Goal: Communication & Community: Answer question/provide support

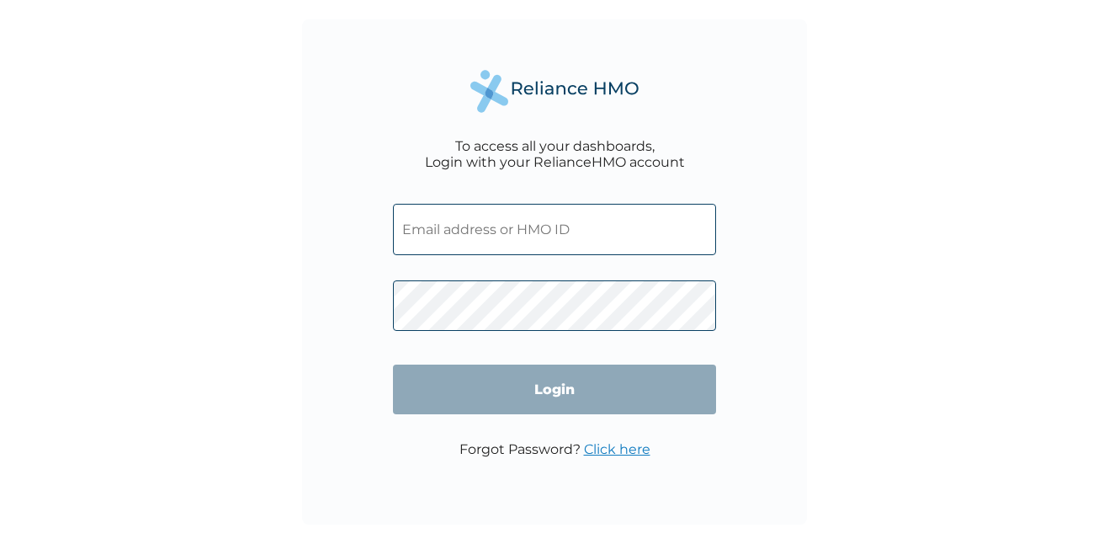
click at [450, 236] on input "text" at bounding box center [554, 229] width 323 height 51
type input "[PERSON_NAME][EMAIL_ADDRESS][DOMAIN_NAME]"
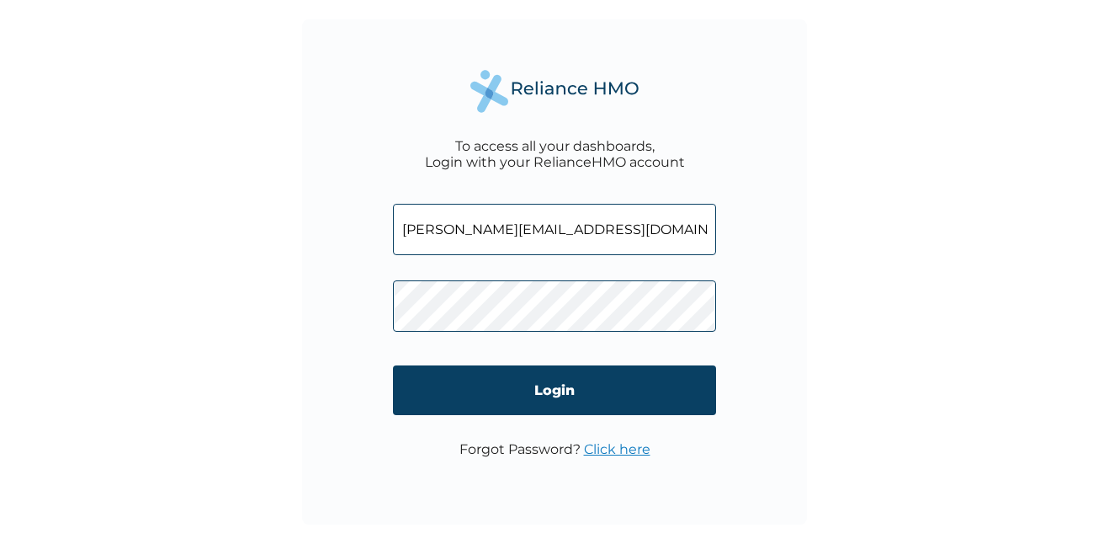
click input "Login" at bounding box center [554, 390] width 323 height 50
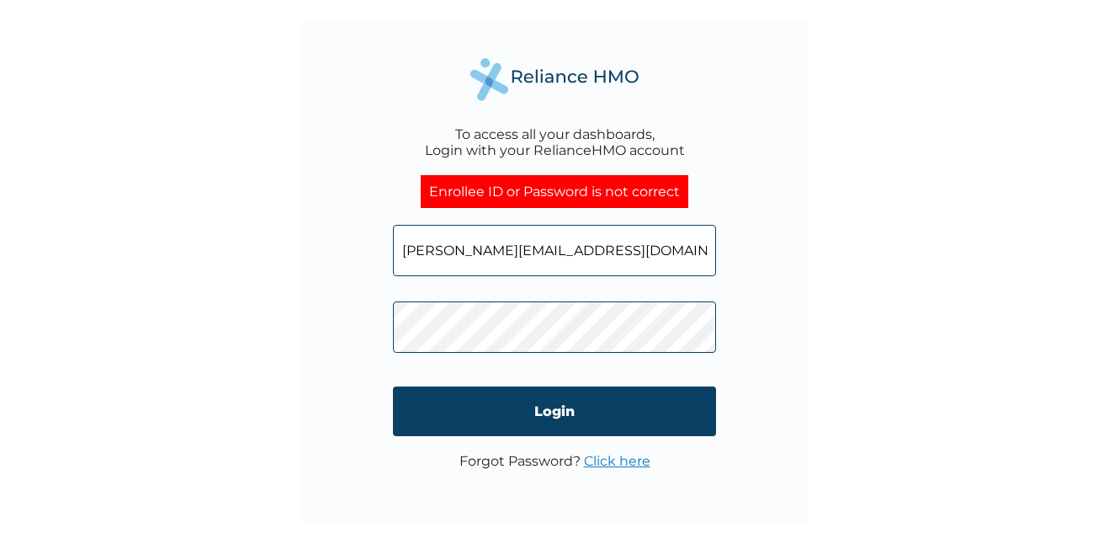
click input "Login" at bounding box center [554, 411] width 323 height 50
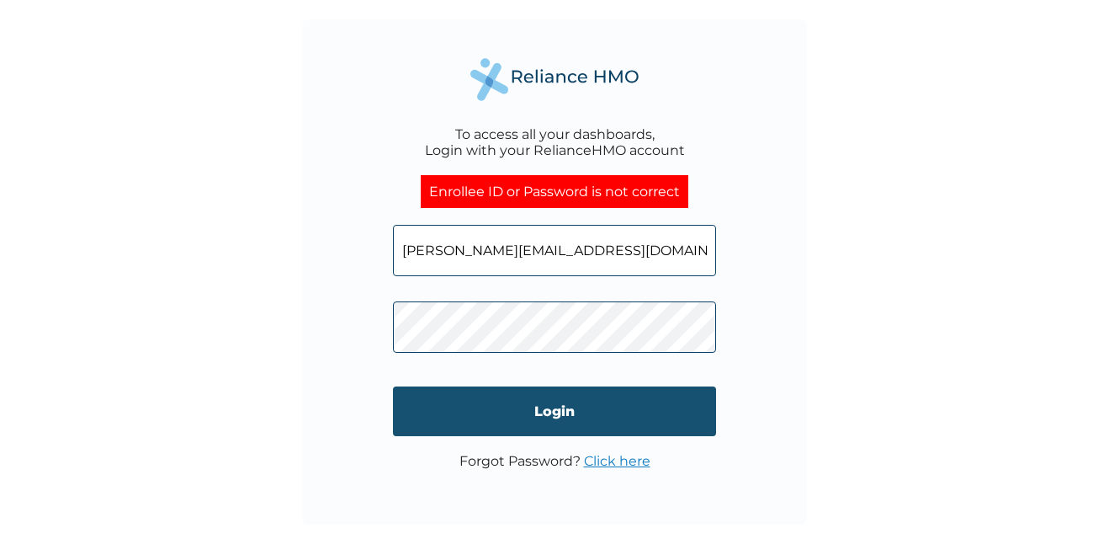
click at [587, 409] on input "Login" at bounding box center [554, 411] width 323 height 50
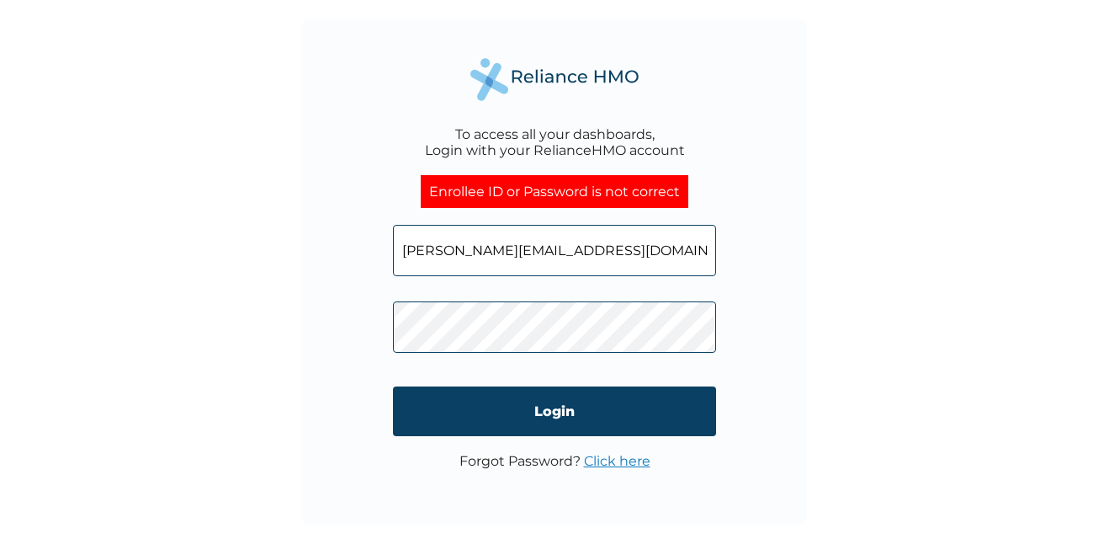
click at [616, 460] on link "Click here" at bounding box center [617, 461] width 66 height 16
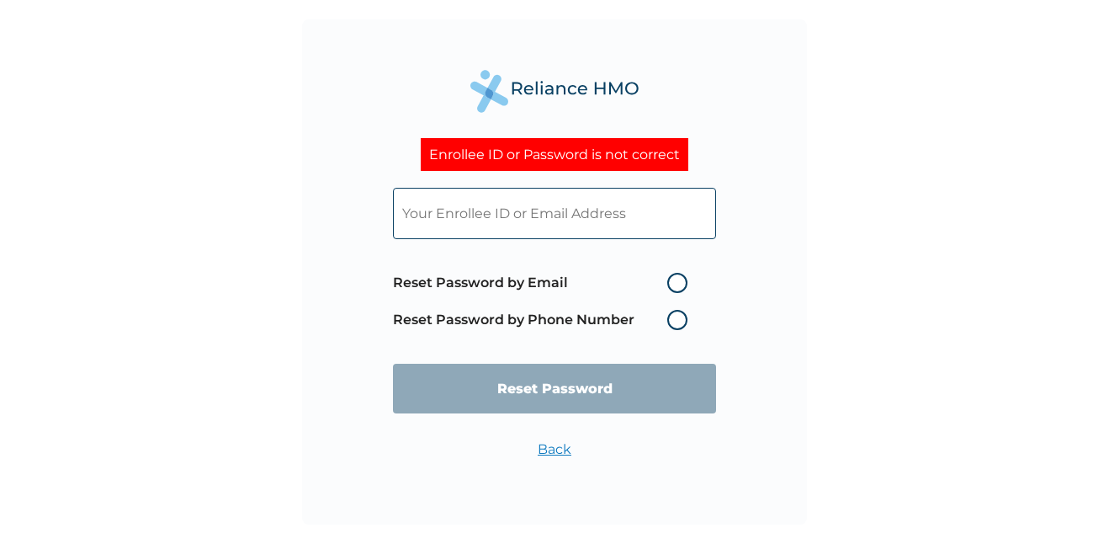
click at [673, 322] on label "Reset Password by Phone Number" at bounding box center [544, 320] width 303 height 20
click at [677, 320] on label "Reset Password by Phone Number" at bounding box center [544, 320] width 303 height 20
click at [552, 211] on input "text" at bounding box center [554, 213] width 323 height 51
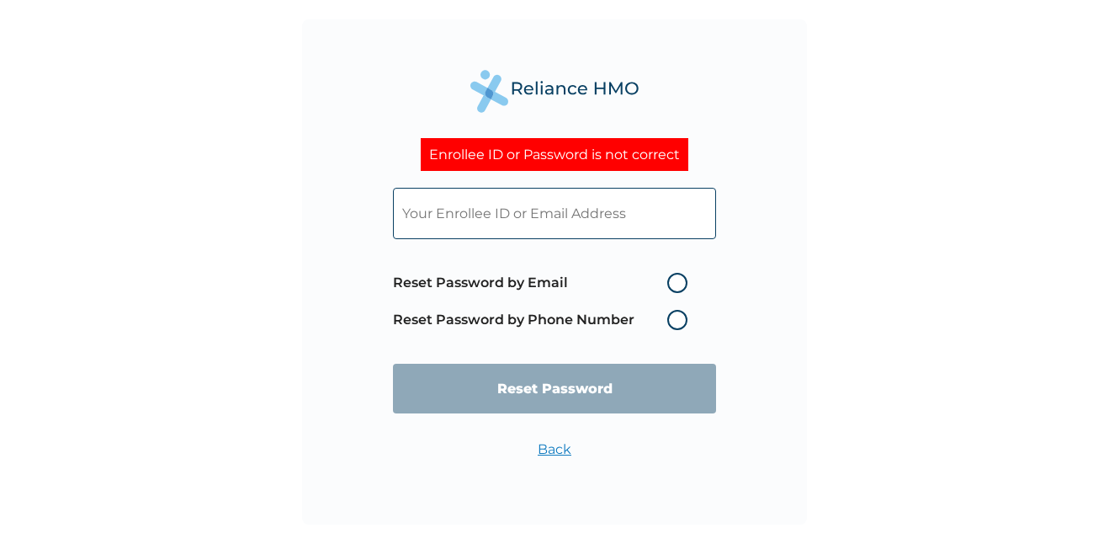
type input "emmanuel.nwachi@jumia.com"
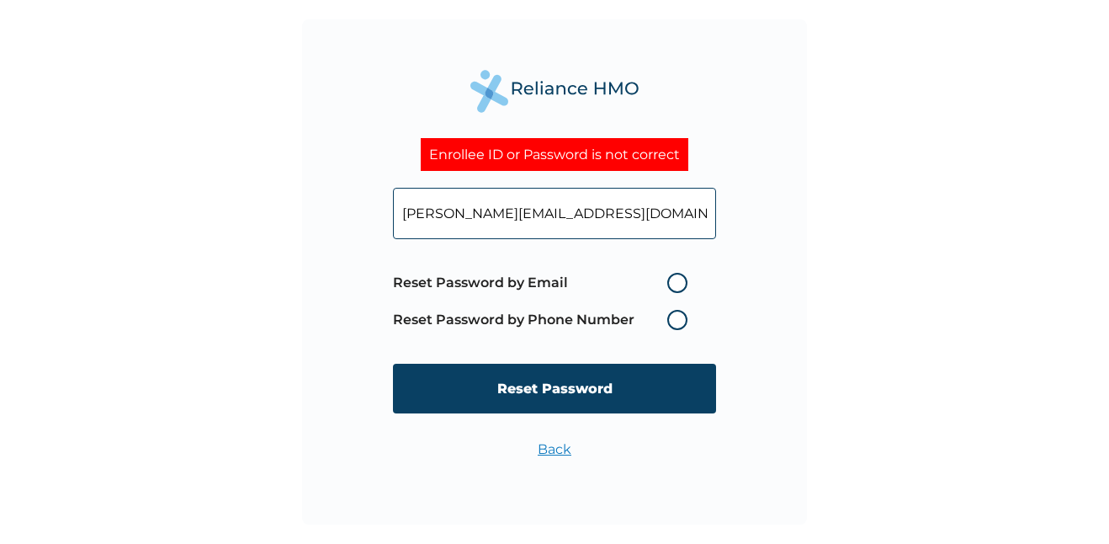
click at [675, 280] on label "Reset Password by Email" at bounding box center [544, 283] width 303 height 20
click at [671, 280] on input "Reset Password by Email" at bounding box center [657, 282] width 27 height 27
radio input "true"
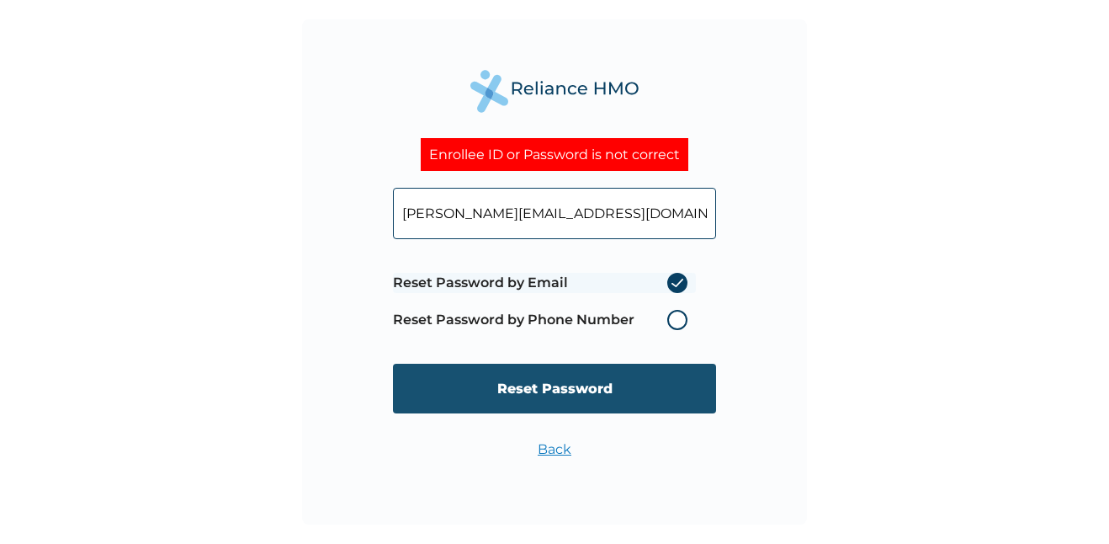
click at [576, 387] on input "Reset Password" at bounding box center [554, 389] width 323 height 50
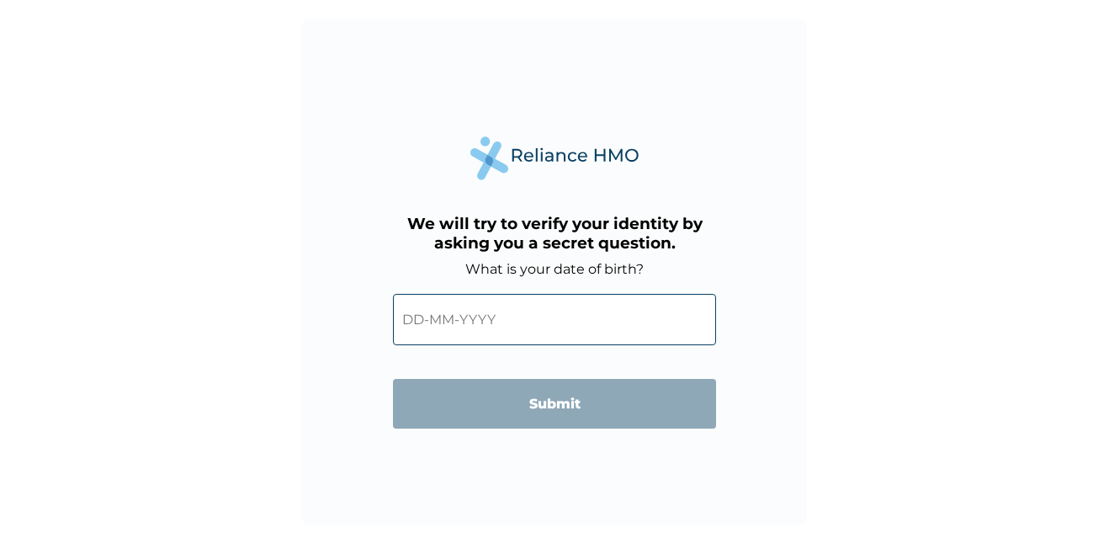
click at [448, 316] on input "text" at bounding box center [554, 319] width 323 height 51
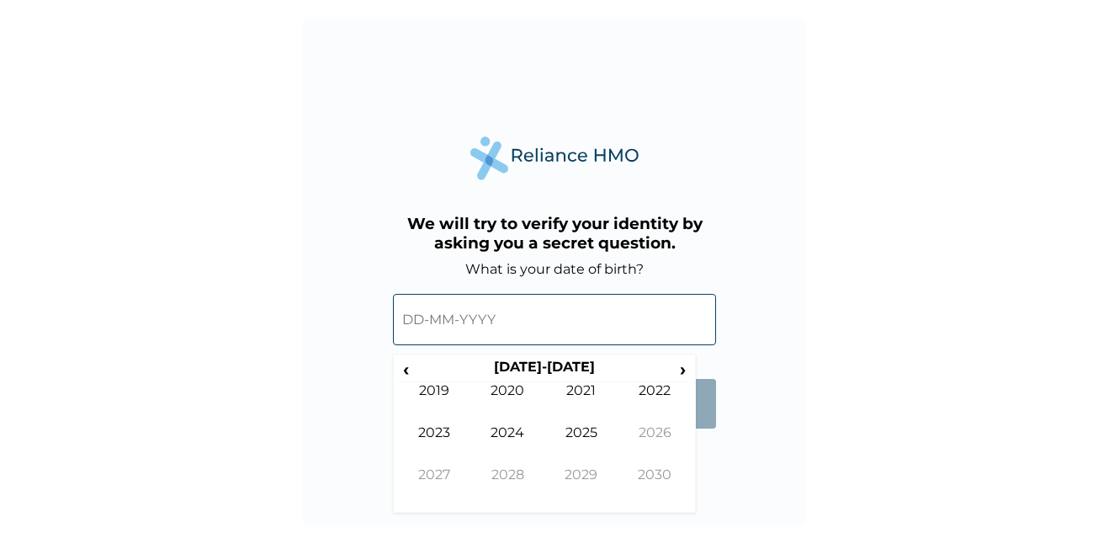
click at [448, 316] on input "text" at bounding box center [554, 319] width 323 height 51
click at [408, 372] on span "‹" at bounding box center [406, 369] width 18 height 21
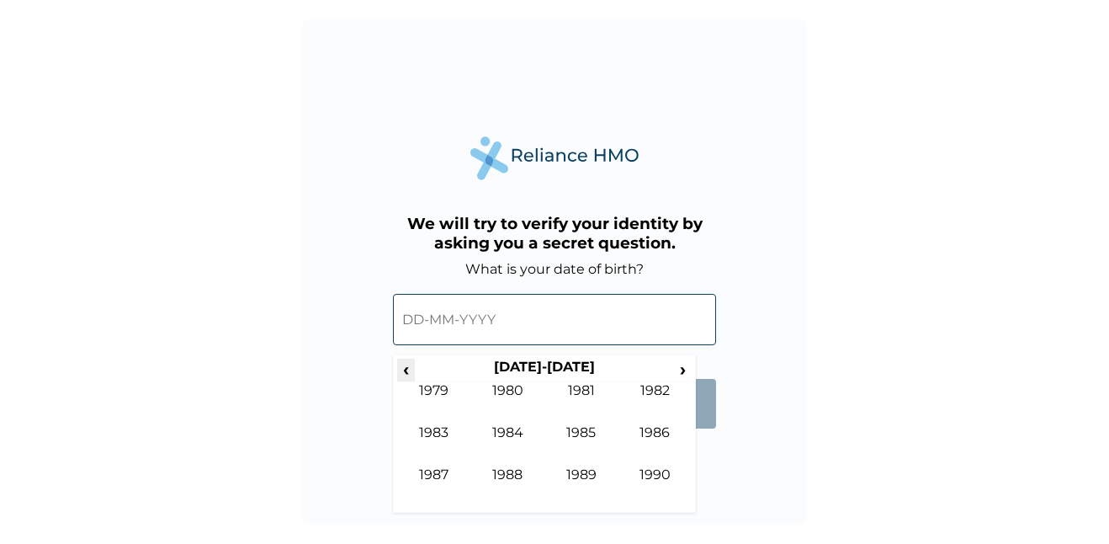
click at [408, 372] on span "‹" at bounding box center [406, 369] width 18 height 21
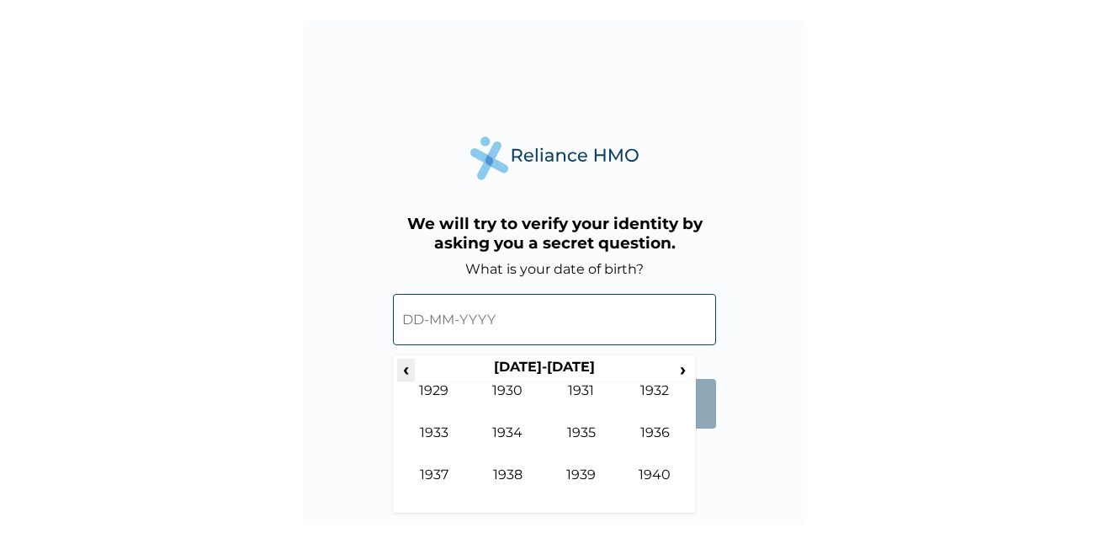
click at [408, 372] on span "‹" at bounding box center [406, 369] width 18 height 21
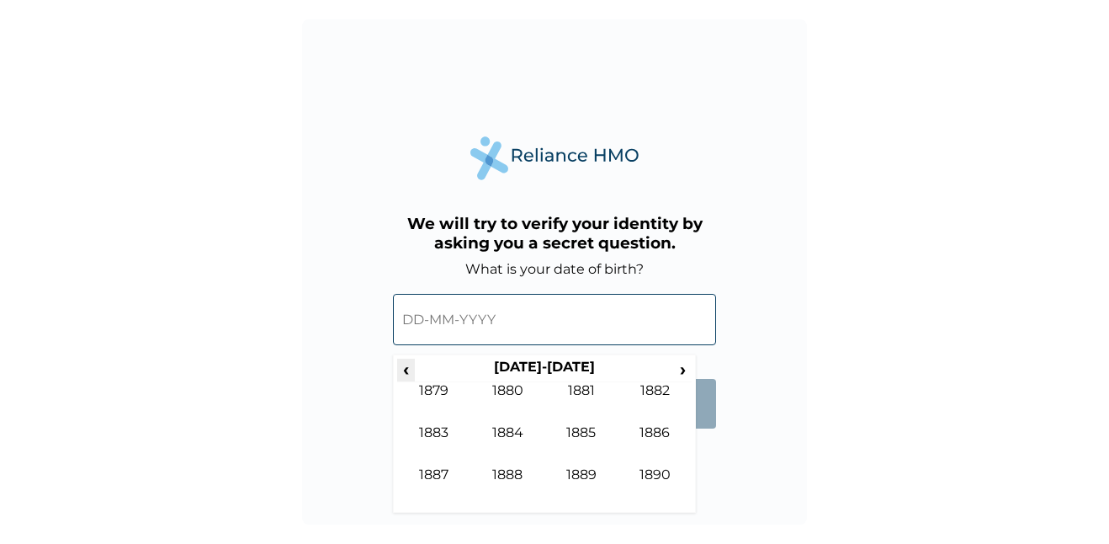
click at [408, 372] on span "‹" at bounding box center [406, 369] width 18 height 21
drag, startPoint x: 408, startPoint y: 372, endPoint x: 448, endPoint y: 386, distance: 42.1
click at [448, 386] on div "‹ 1870-1879 › 1869 1870 1871 1872 1873 1874 1875 1876 1877 1878 1879 1880" at bounding box center [544, 434] width 295 height 151
click at [716, 442] on div "We will try to verify your identity by asking you a secret question. What is yo…" at bounding box center [554, 271] width 505 height 505
click at [415, 368] on th "1870-1879" at bounding box center [544, 371] width 258 height 24
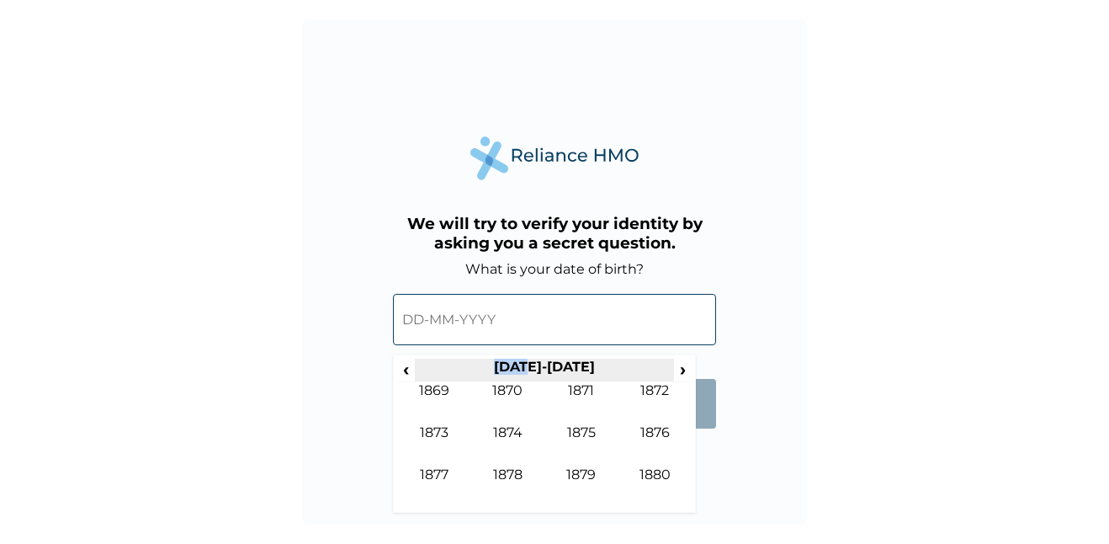
click at [415, 368] on th "1870-1879" at bounding box center [544, 371] width 258 height 24
click at [412, 368] on span "‹" at bounding box center [406, 369] width 18 height 21
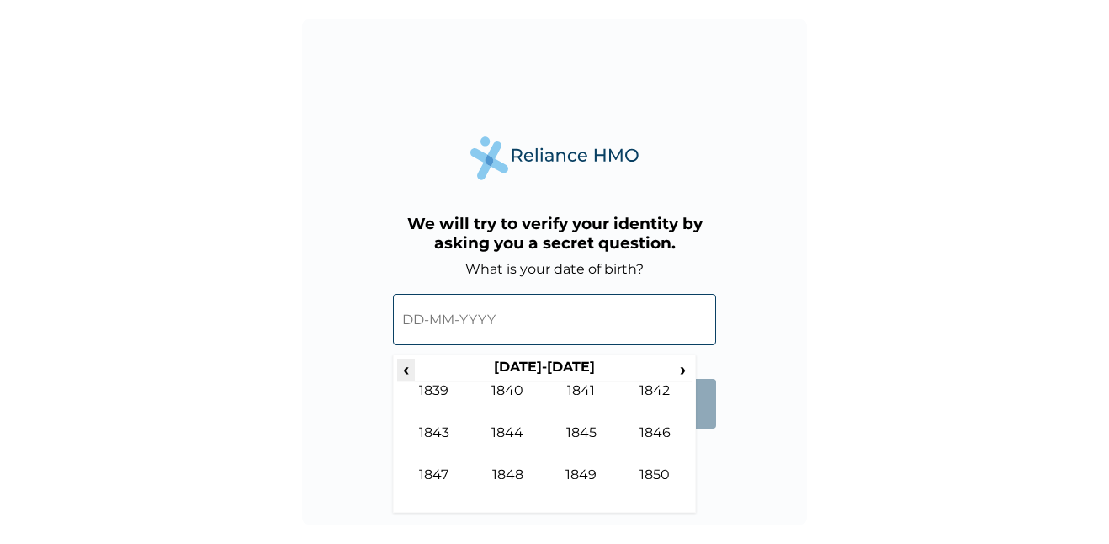
click at [412, 368] on span "‹" at bounding box center [406, 369] width 18 height 21
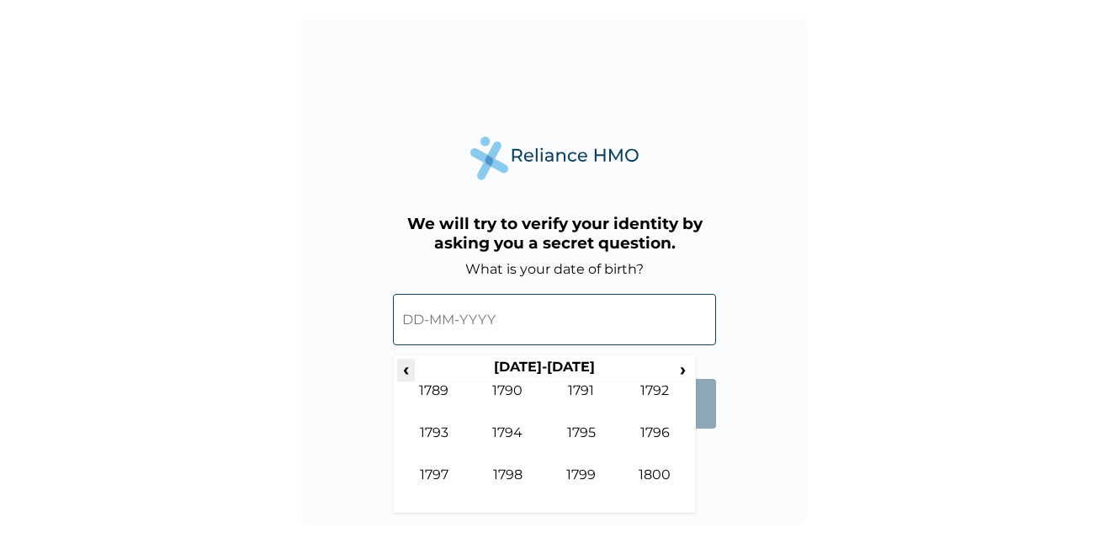
click at [412, 368] on span "‹" at bounding box center [406, 369] width 18 height 21
click at [683, 372] on span "›" at bounding box center [683, 369] width 19 height 21
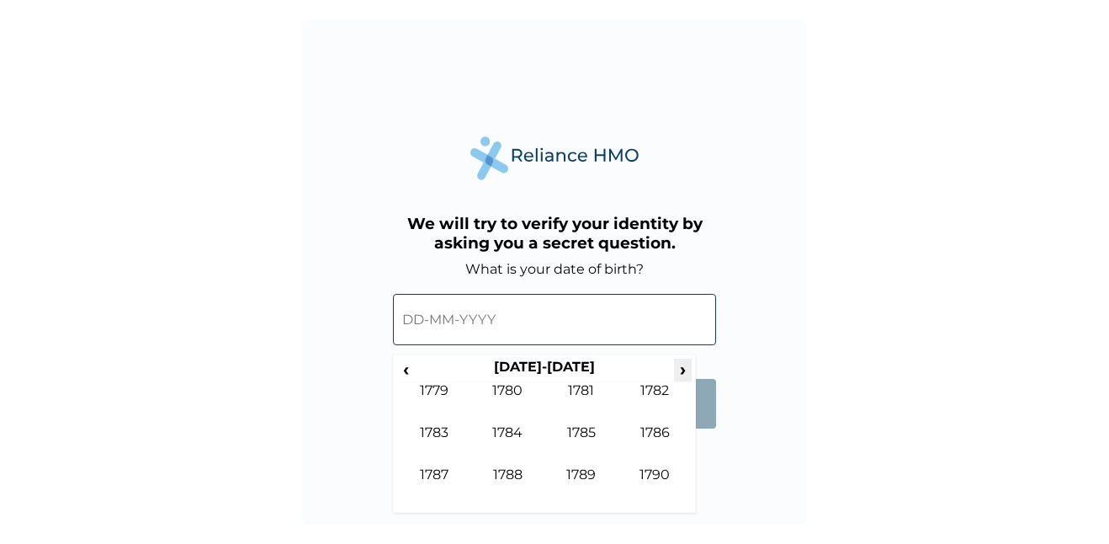
click at [683, 372] on span "›" at bounding box center [683, 369] width 19 height 21
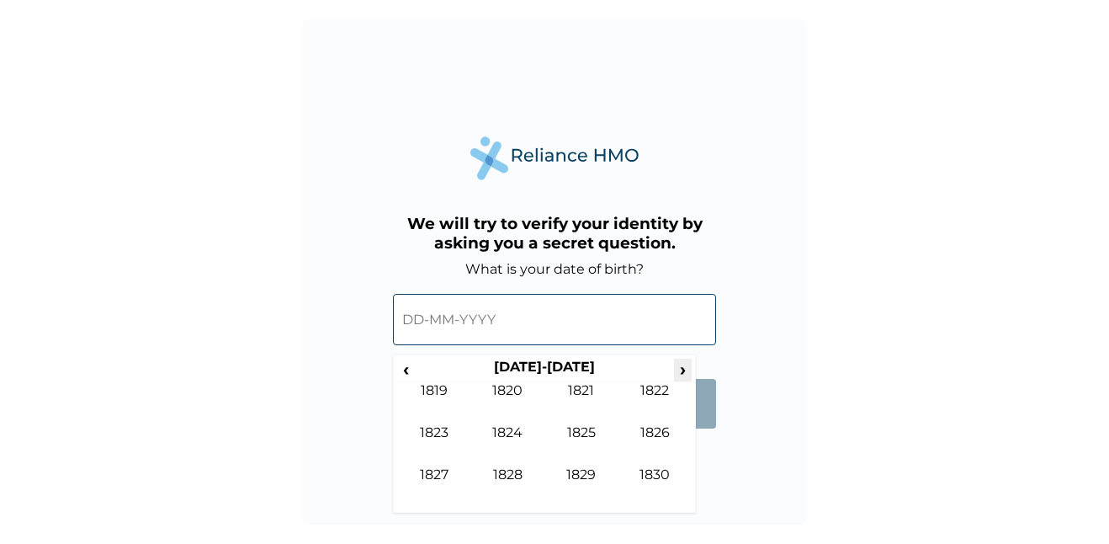
click at [683, 372] on span "›" at bounding box center [683, 369] width 19 height 21
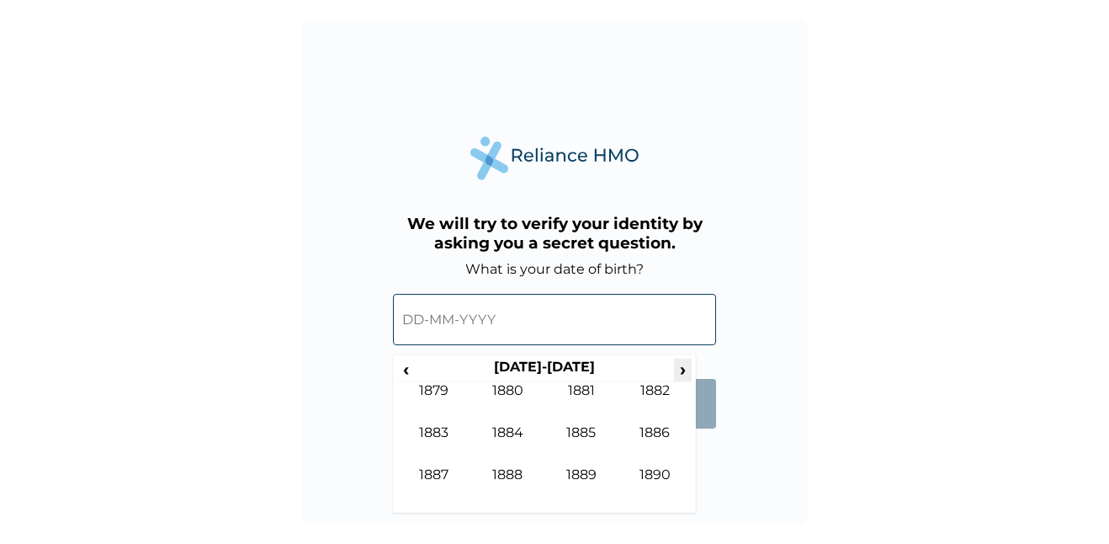
click at [683, 372] on span "›" at bounding box center [683, 369] width 19 height 21
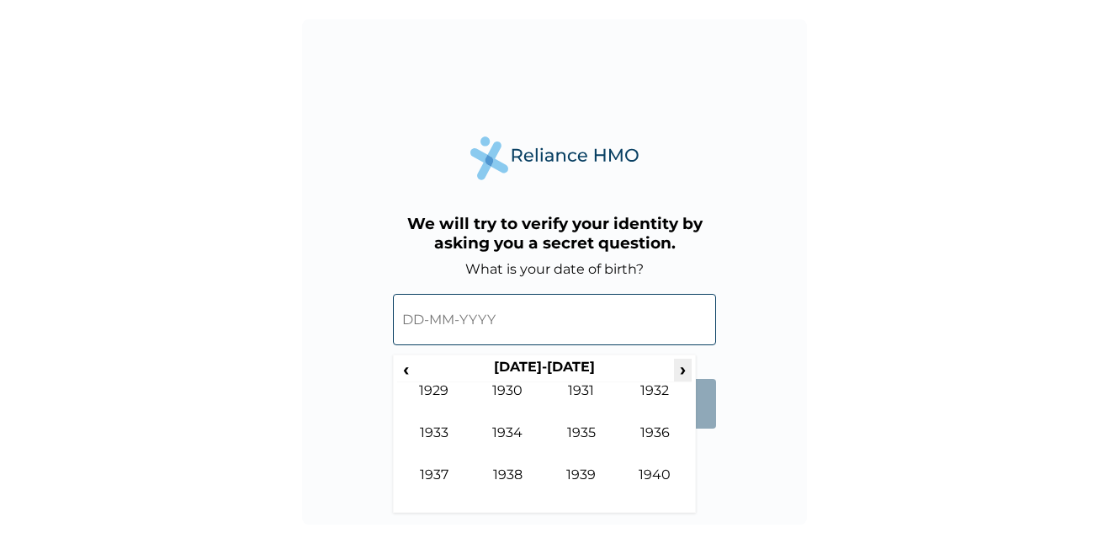
click at [683, 372] on span "›" at bounding box center [683, 369] width 19 height 21
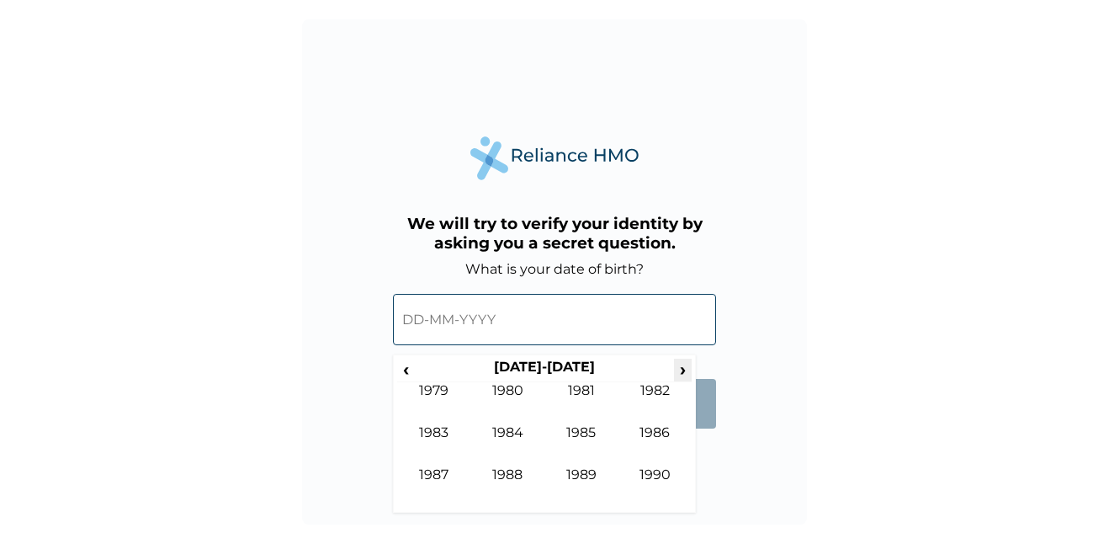
click at [683, 372] on span "›" at bounding box center [683, 369] width 19 height 21
click at [409, 378] on span "‹" at bounding box center [406, 369] width 18 height 21
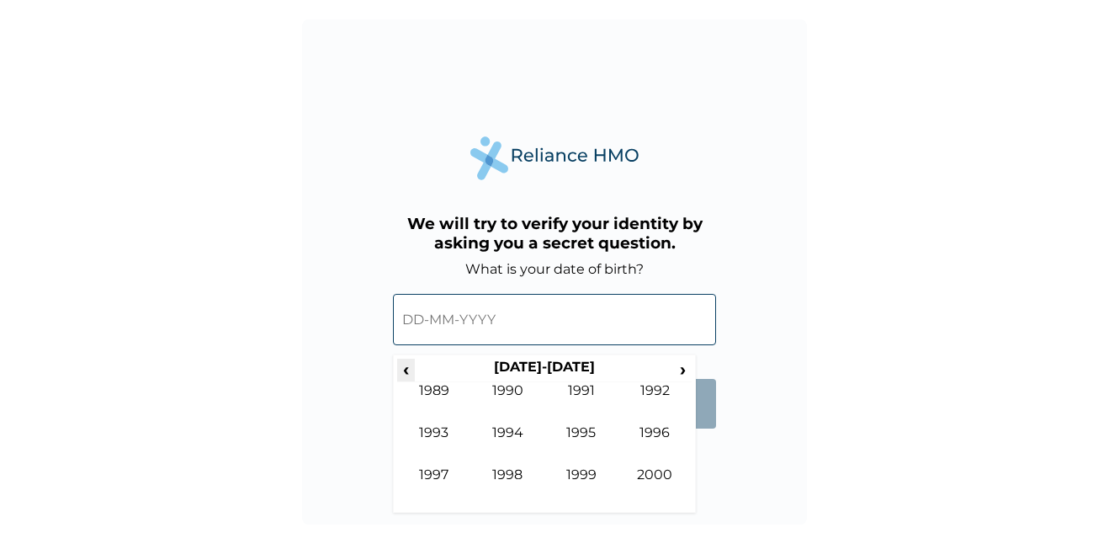
click at [409, 378] on span "‹" at bounding box center [406, 369] width 18 height 21
click at [678, 364] on span "›" at bounding box center [683, 369] width 19 height 21
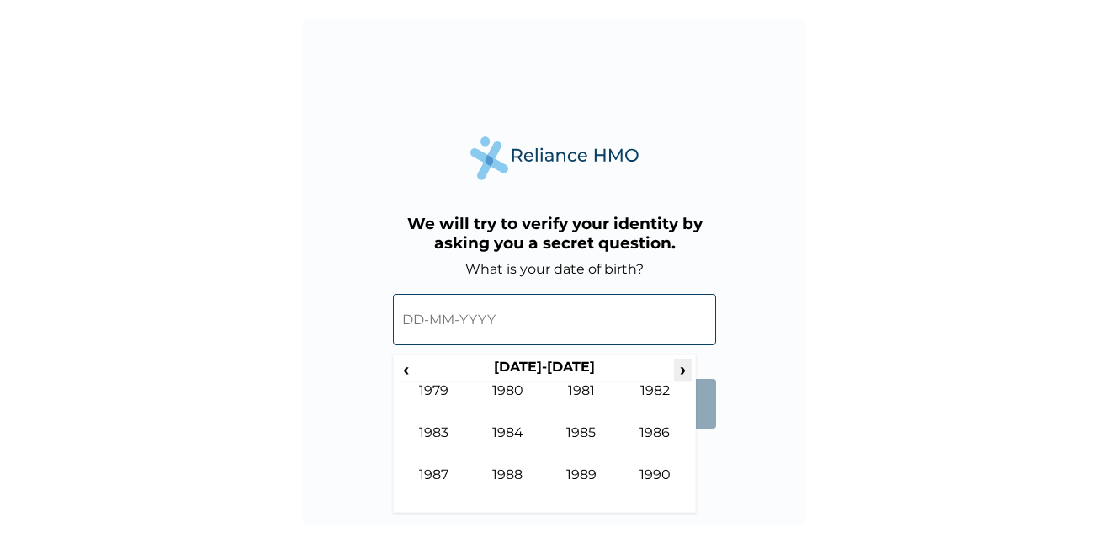
click at [678, 364] on span "›" at bounding box center [683, 369] width 19 height 21
click at [408, 371] on span "‹" at bounding box center [406, 369] width 18 height 21
click at [678, 360] on span "›" at bounding box center [683, 369] width 19 height 21
click at [648, 431] on td "1986" at bounding box center [656, 445] width 74 height 42
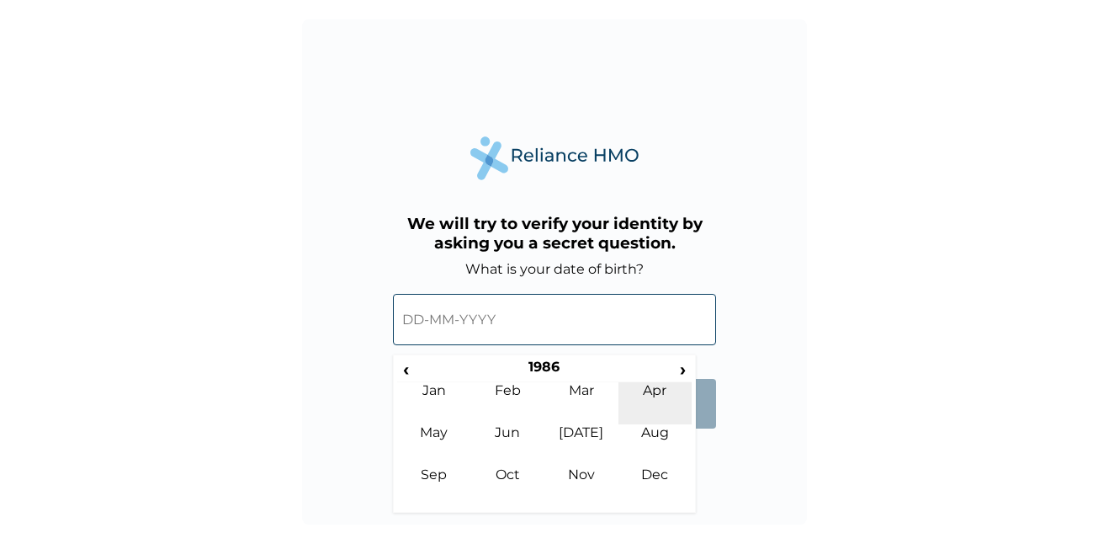
click at [646, 397] on td "Apr" at bounding box center [656, 403] width 74 height 42
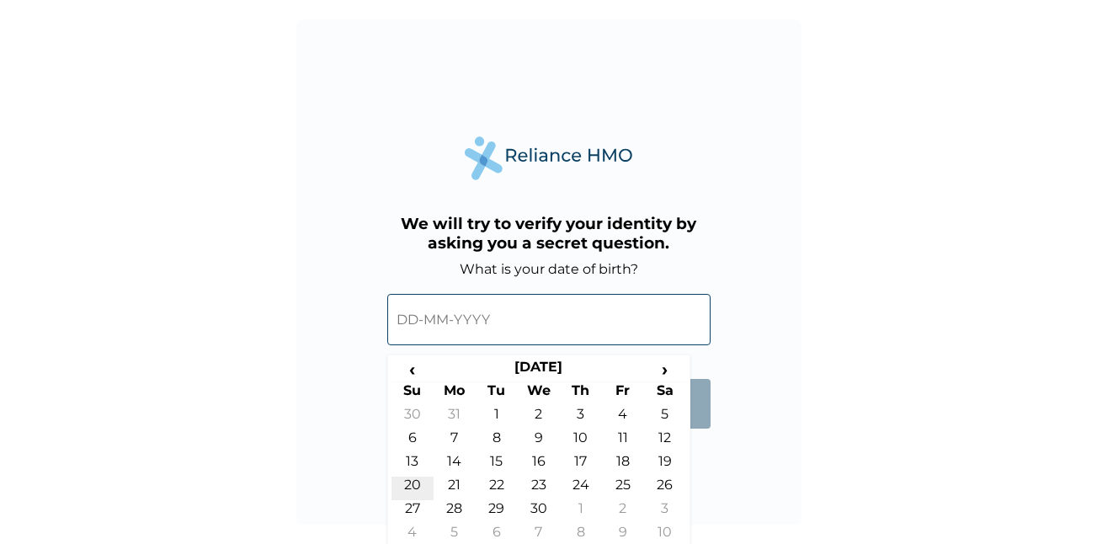
click at [414, 480] on td "20" at bounding box center [412, 488] width 42 height 24
type input "20-04-1986"
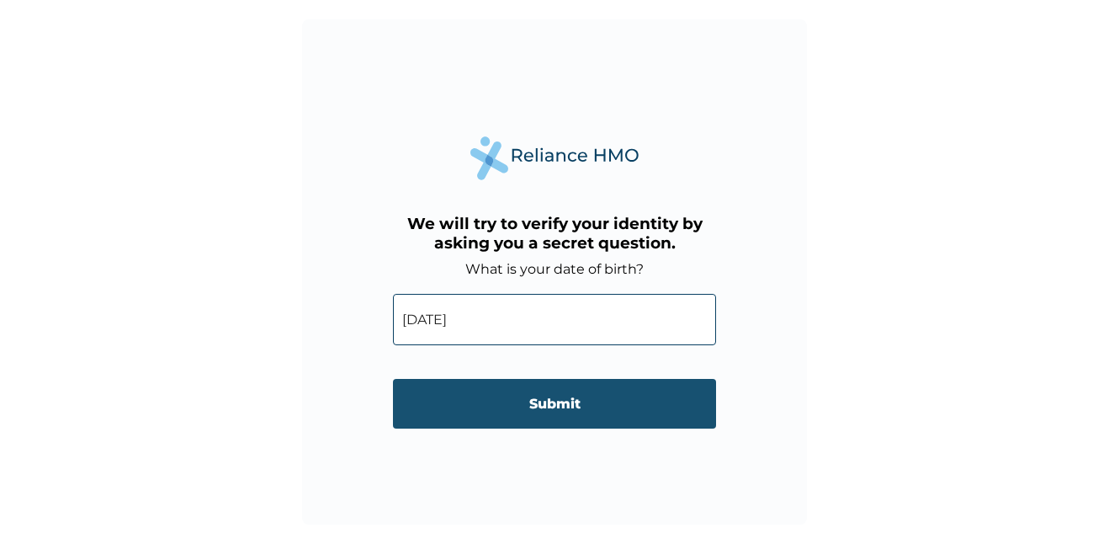
click at [553, 412] on input "Submit" at bounding box center [554, 404] width 323 height 50
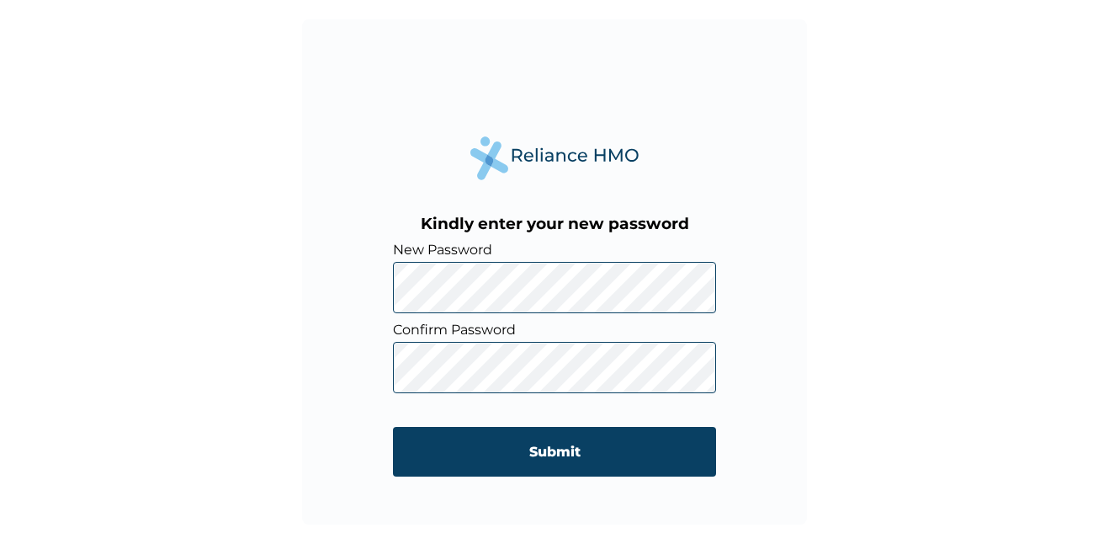
click input "Submit" at bounding box center [554, 452] width 323 height 50
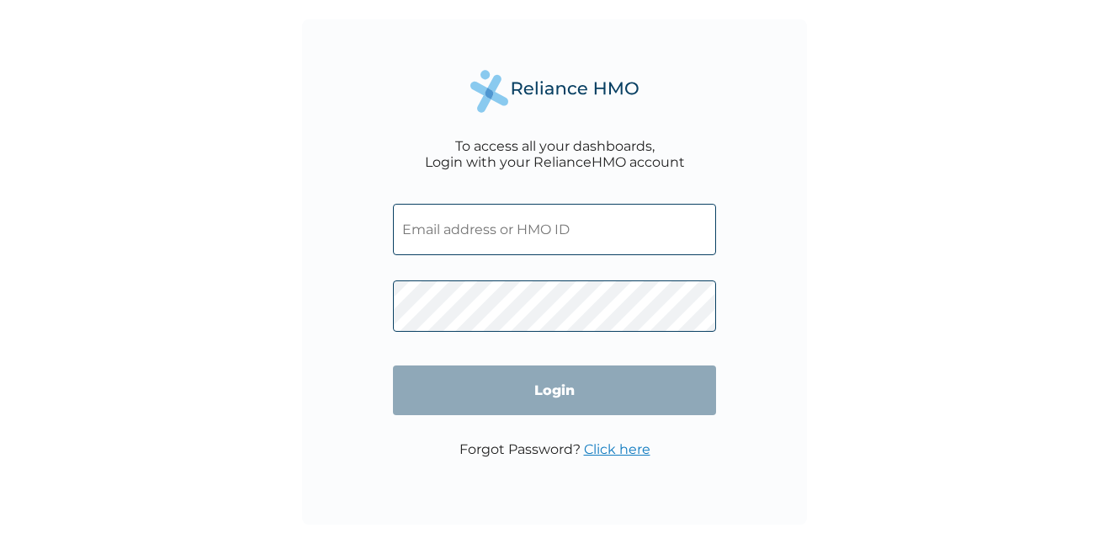
click at [414, 226] on input "text" at bounding box center [554, 229] width 323 height 51
type input "[PERSON_NAME][EMAIL_ADDRESS][DOMAIN_NAME]"
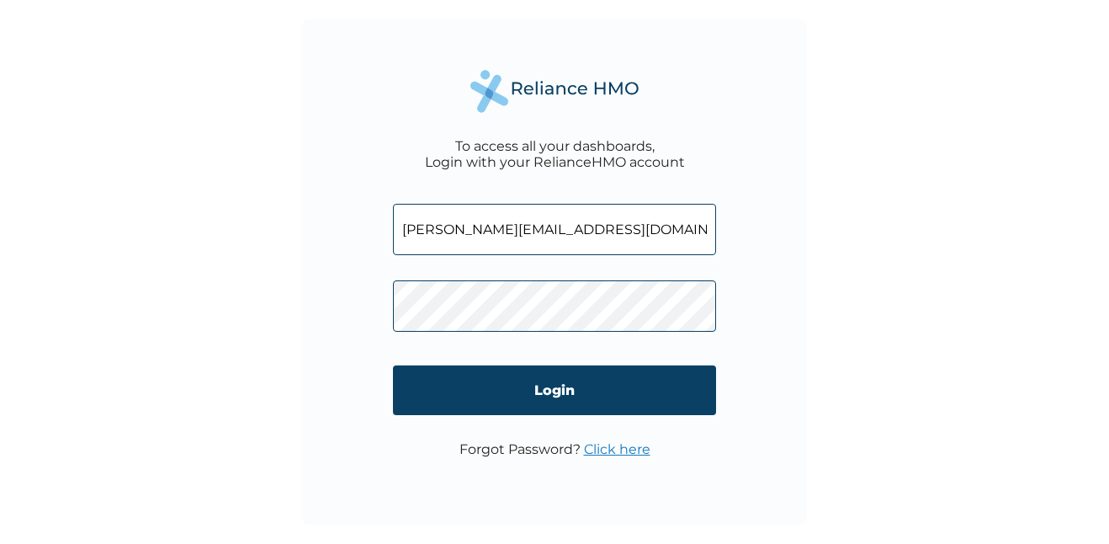
click input "Login" at bounding box center [554, 390] width 323 height 50
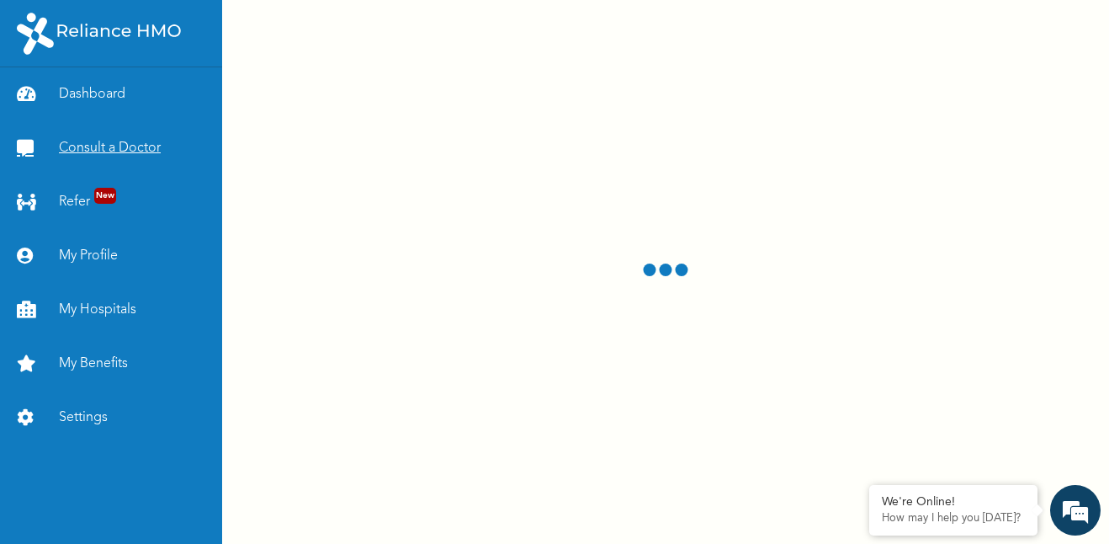
click at [140, 146] on link "Consult a Doctor" at bounding box center [111, 148] width 222 height 54
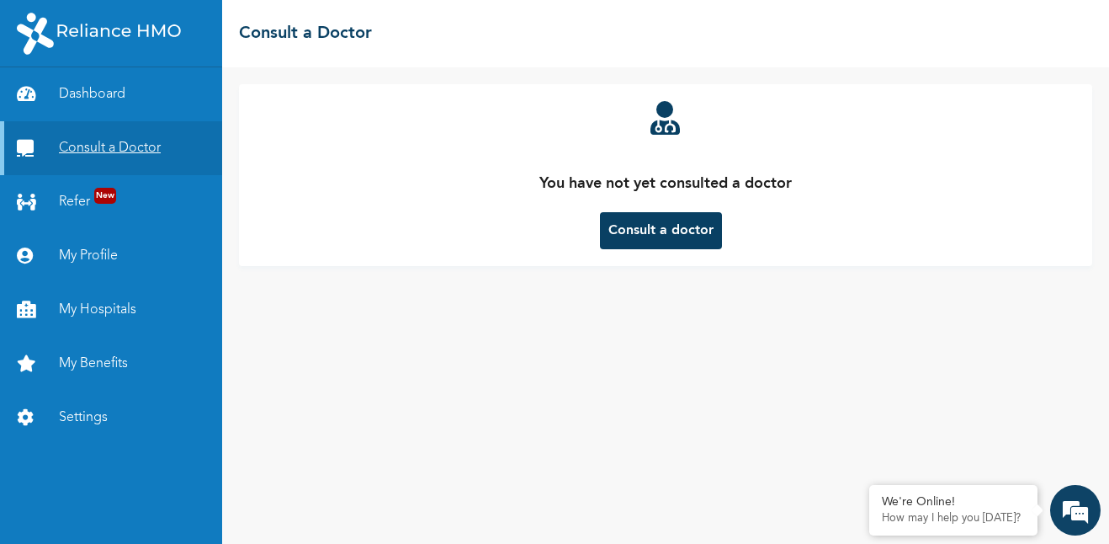
click at [140, 146] on link "Consult a Doctor" at bounding box center [111, 148] width 222 height 54
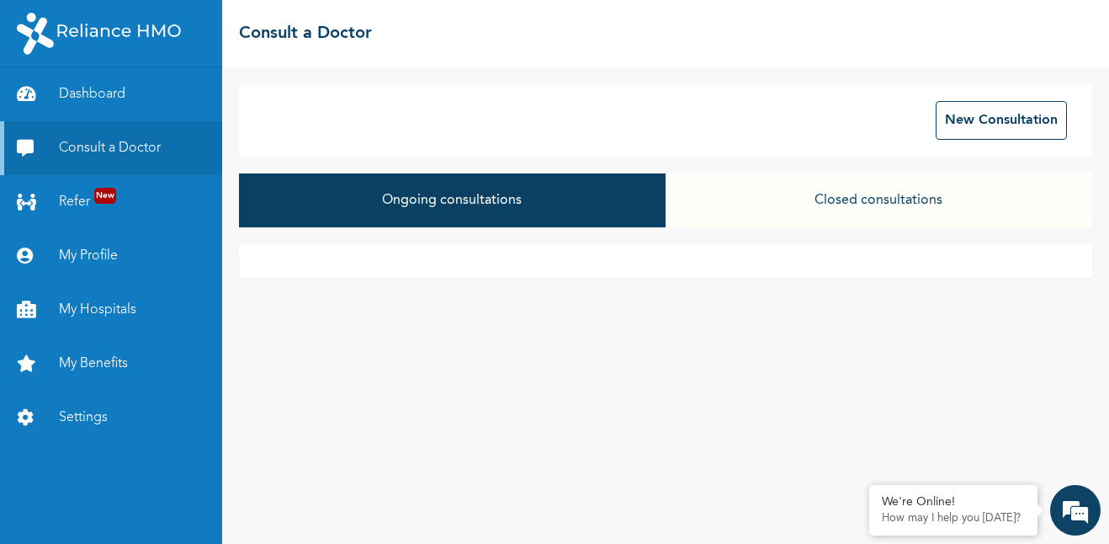
click at [692, 229] on div "Ongoing consultations Closed consultations" at bounding box center [665, 208] width 853 height 71
click at [486, 195] on button "Ongoing consultations" at bounding box center [452, 200] width 427 height 54
click at [977, 119] on button "New Consultation" at bounding box center [1001, 120] width 131 height 39
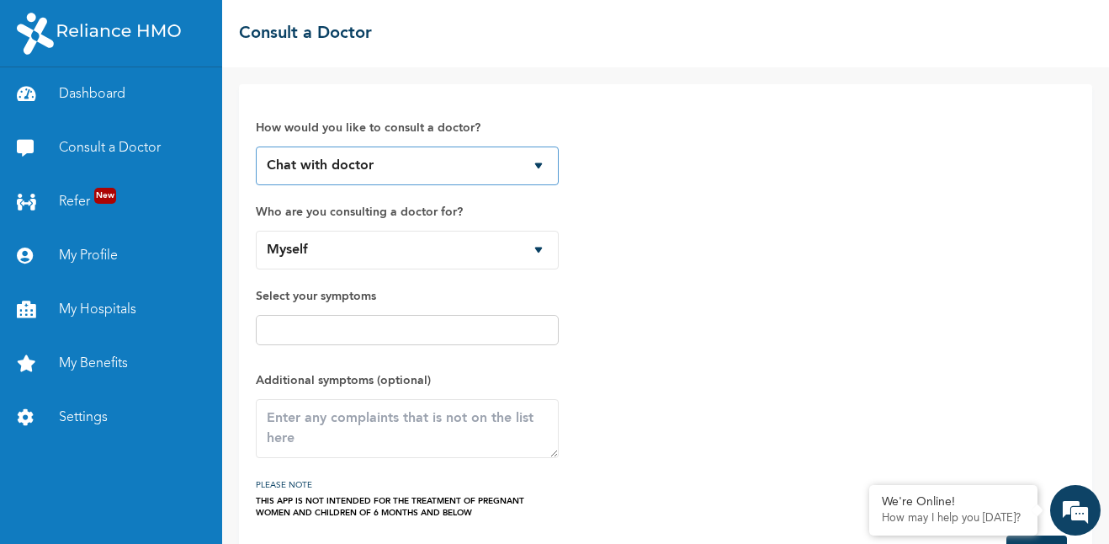
click at [534, 163] on select "Chat with doctor Phone Call" at bounding box center [407, 165] width 303 height 39
click at [256, 146] on select "Chat with doctor Phone Call" at bounding box center [407, 165] width 303 height 39
click at [534, 247] on select "Myself Tosin Nwachi" at bounding box center [407, 250] width 303 height 39
click at [256, 231] on select "Myself Tosin Nwachi" at bounding box center [407, 250] width 303 height 39
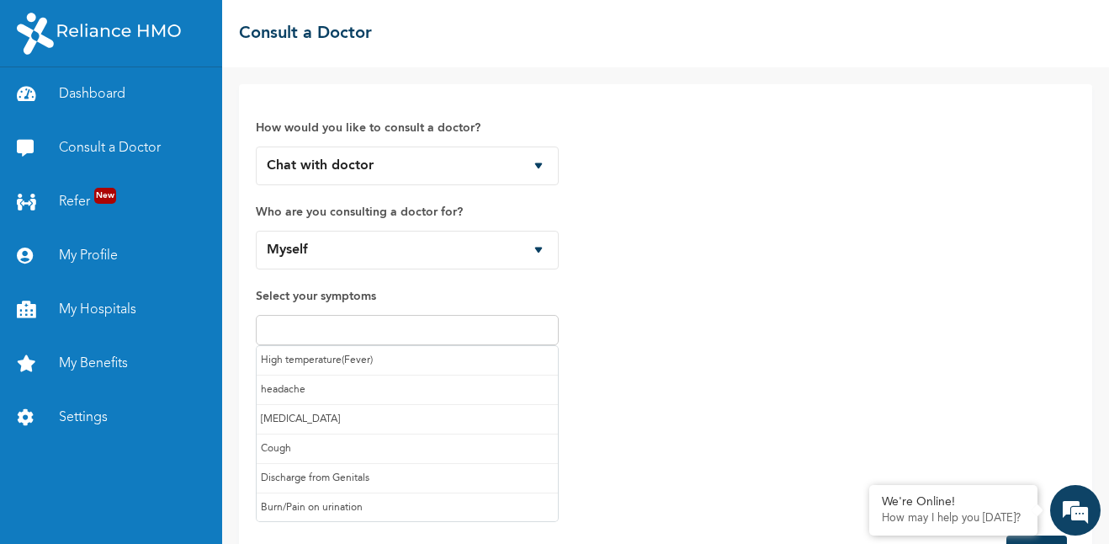
click at [455, 331] on input "text" at bounding box center [407, 330] width 293 height 20
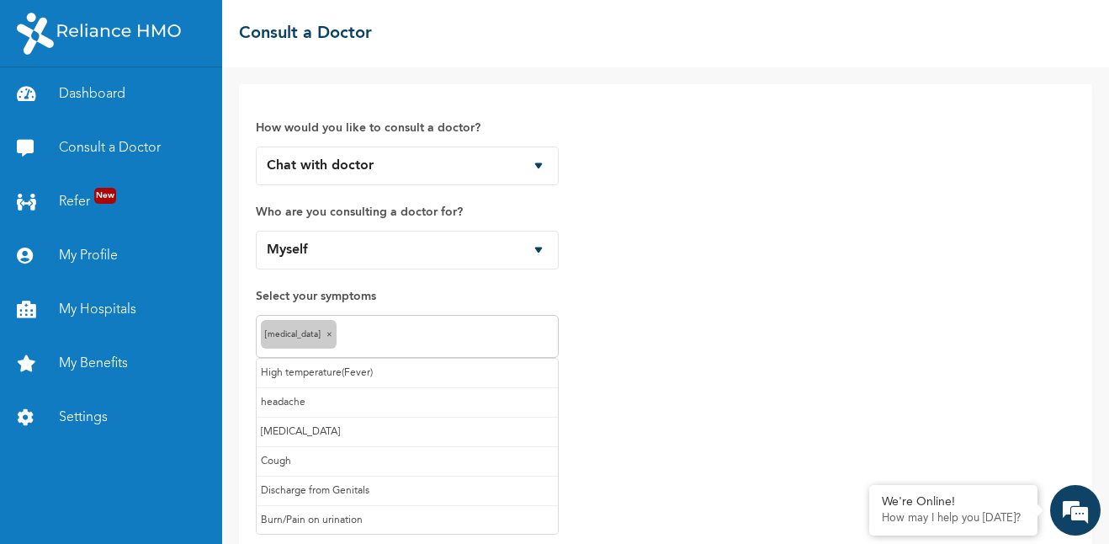
click at [369, 334] on input "text" at bounding box center [447, 337] width 213 height 20
click at [437, 338] on input "text" at bounding box center [478, 337] width 151 height 20
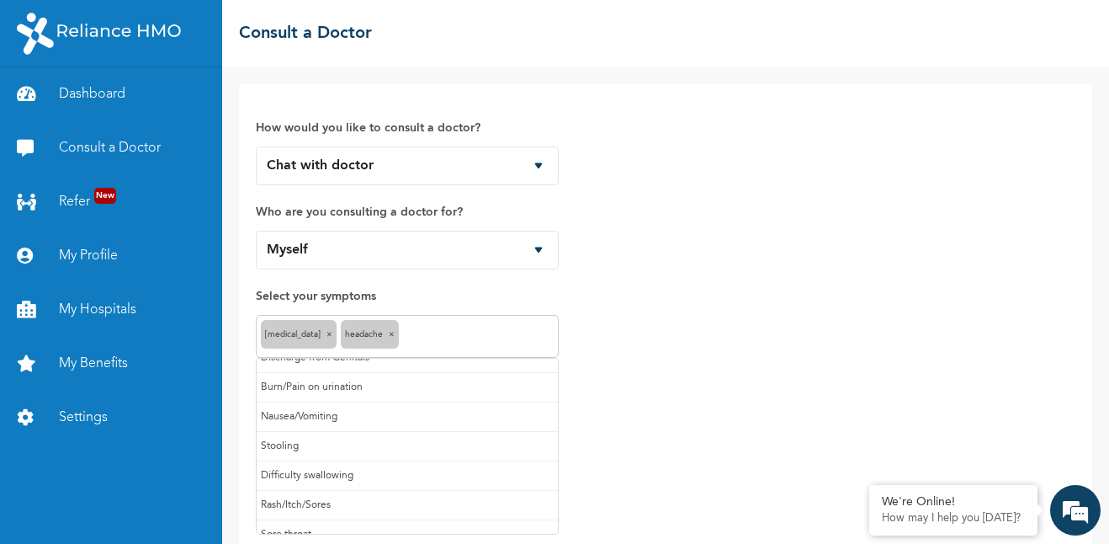
scroll to position [105, 0]
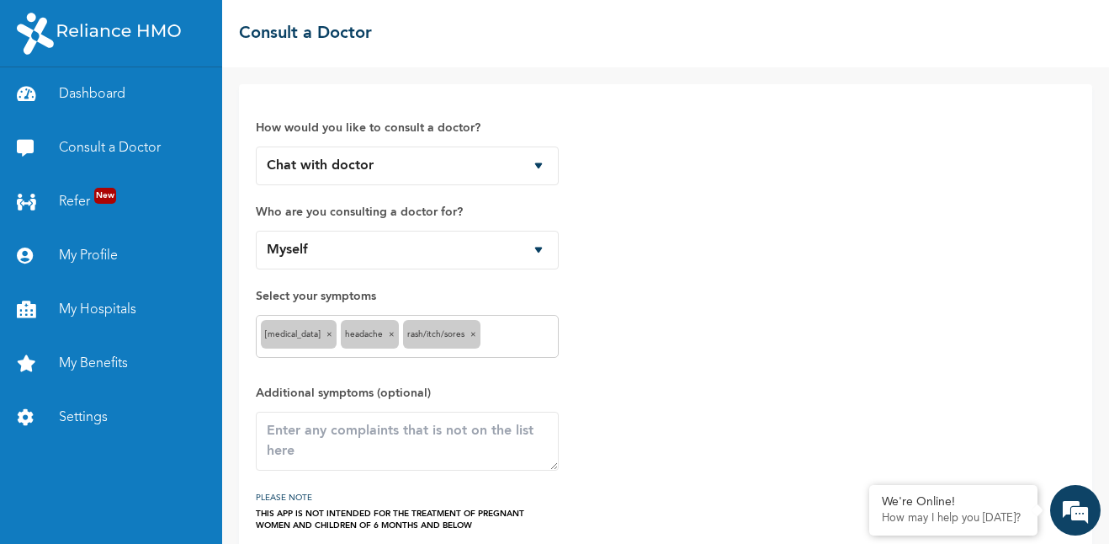
click at [504, 332] on input "text" at bounding box center [519, 337] width 69 height 20
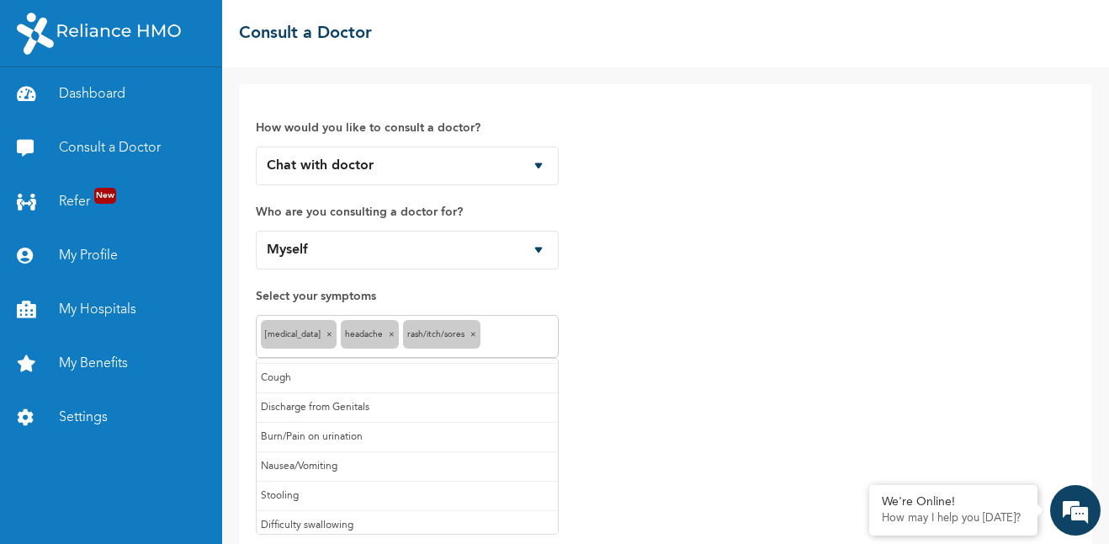
scroll to position [90, 0]
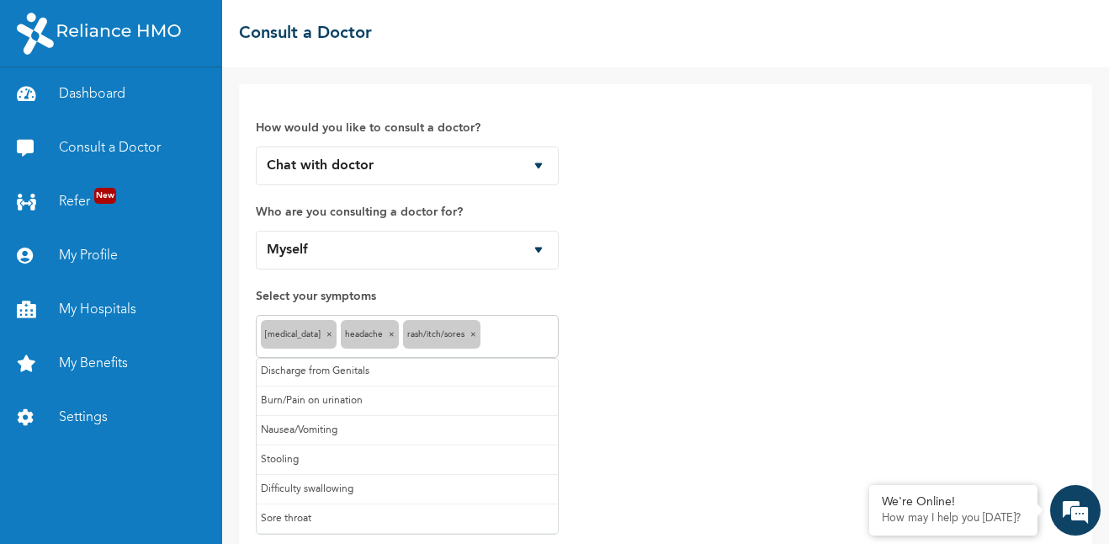
type input "f"
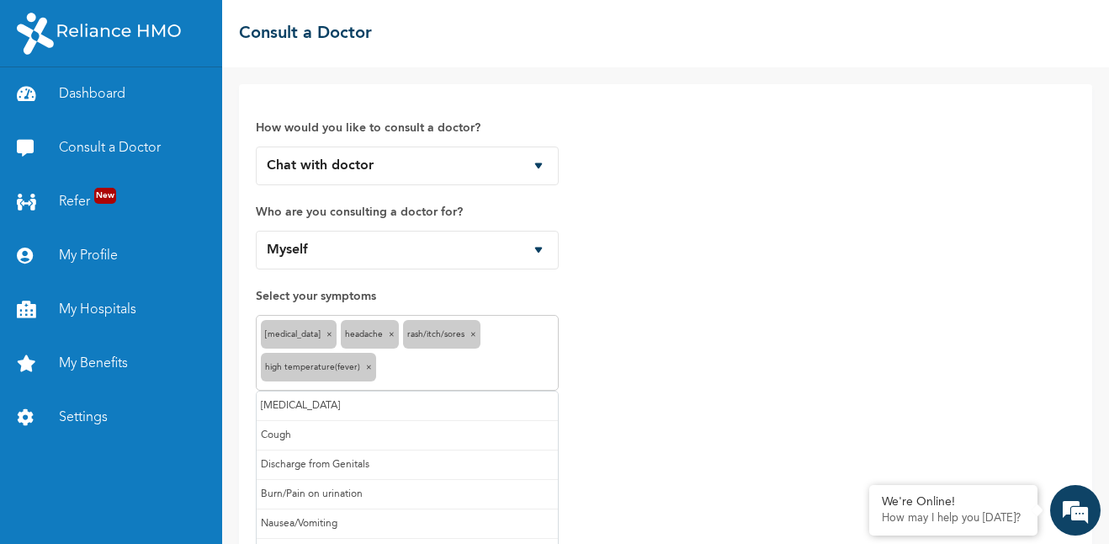
click at [421, 374] on input "text" at bounding box center [466, 369] width 173 height 20
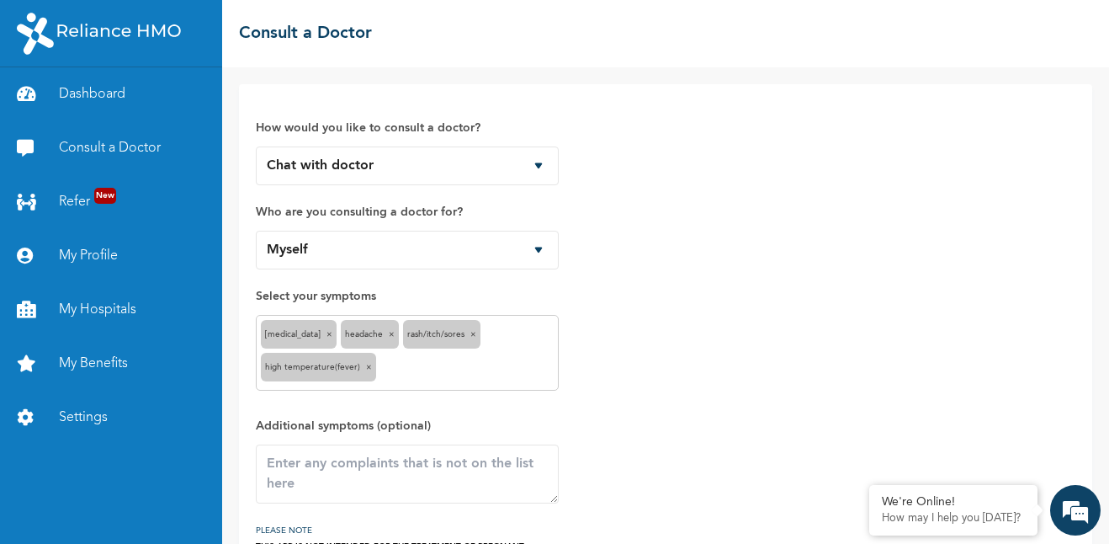
click at [633, 444] on div "How would you like to consult a doctor? Chat with doctor Phone Call Who are you…" at bounding box center [666, 332] width 820 height 463
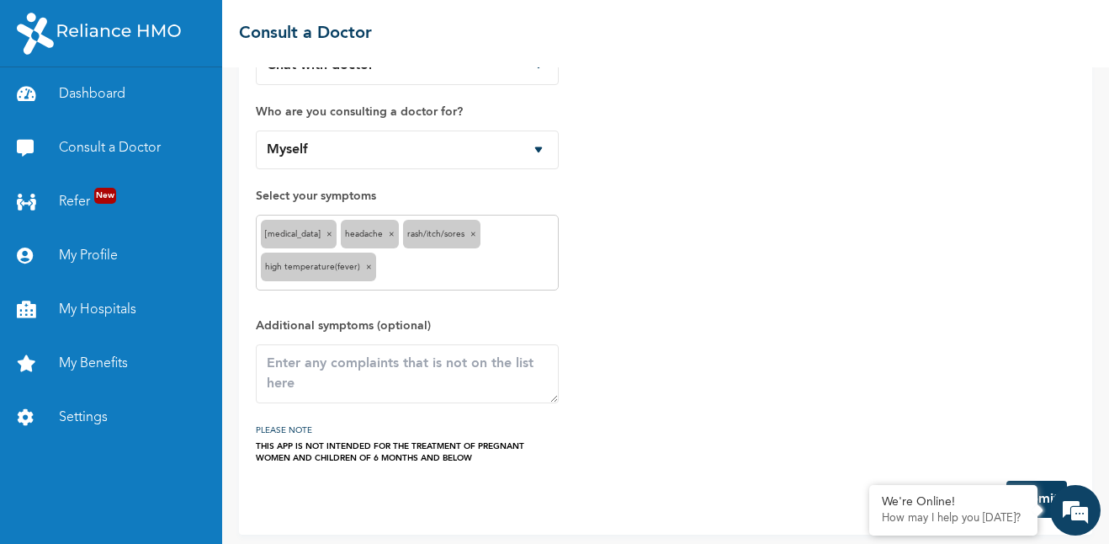
scroll to position [108, 0]
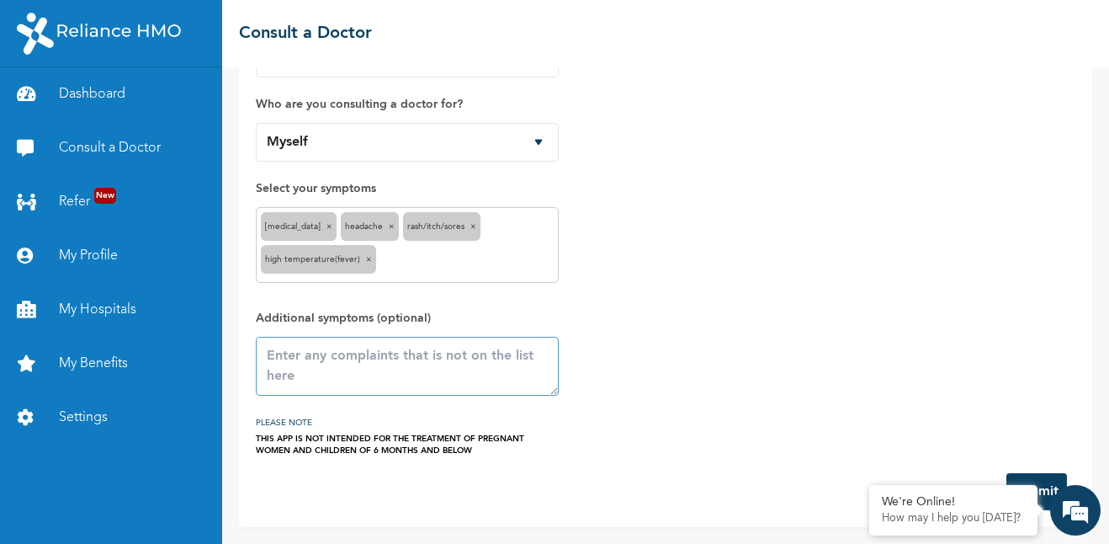
click at [472, 364] on textarea at bounding box center [407, 366] width 303 height 59
type textarea "bitter teats.."
click at [1049, 482] on button "Submit" at bounding box center [1037, 491] width 61 height 37
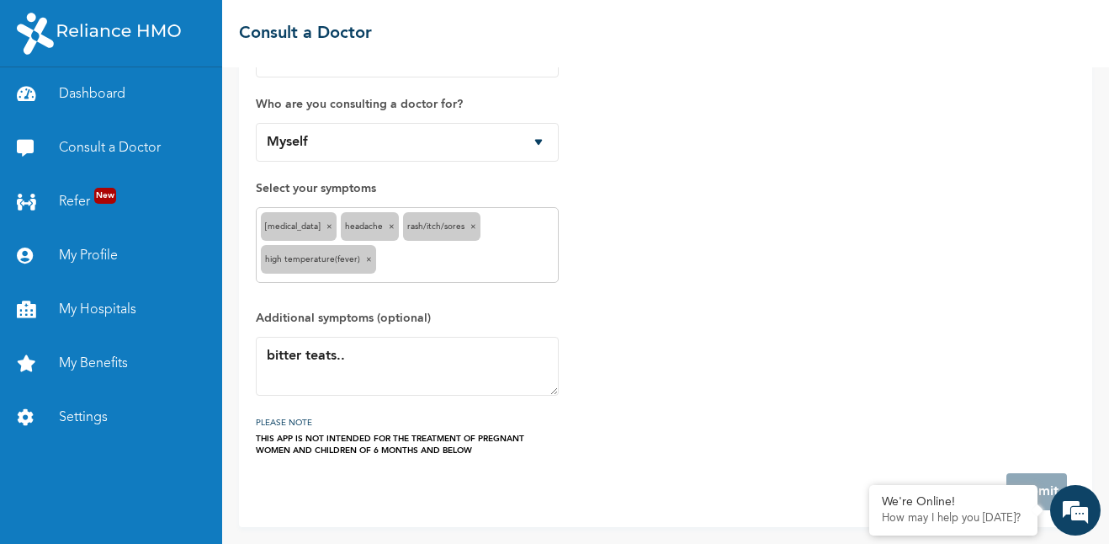
click at [861, 353] on div "How would you like to consult a doctor? Chat with doctor Phone Call Who are you…" at bounding box center [666, 224] width 820 height 463
click at [871, 490] on em at bounding box center [869, 486] width 17 height 17
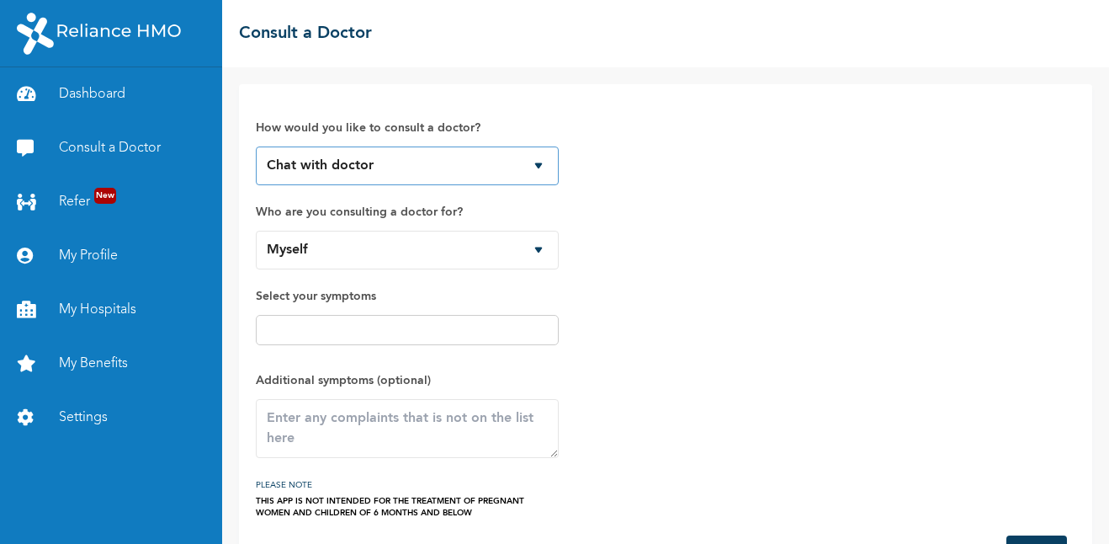
click at [539, 162] on select "Chat with doctor Phone Call" at bounding box center [407, 165] width 303 height 39
click at [403, 184] on select "Chat with doctor Phone Call" at bounding box center [407, 165] width 303 height 39
click at [256, 146] on select "Chat with doctor Phone Call" at bounding box center [407, 165] width 303 height 39
click at [539, 168] on select "Chat with doctor Phone Call" at bounding box center [407, 165] width 303 height 39
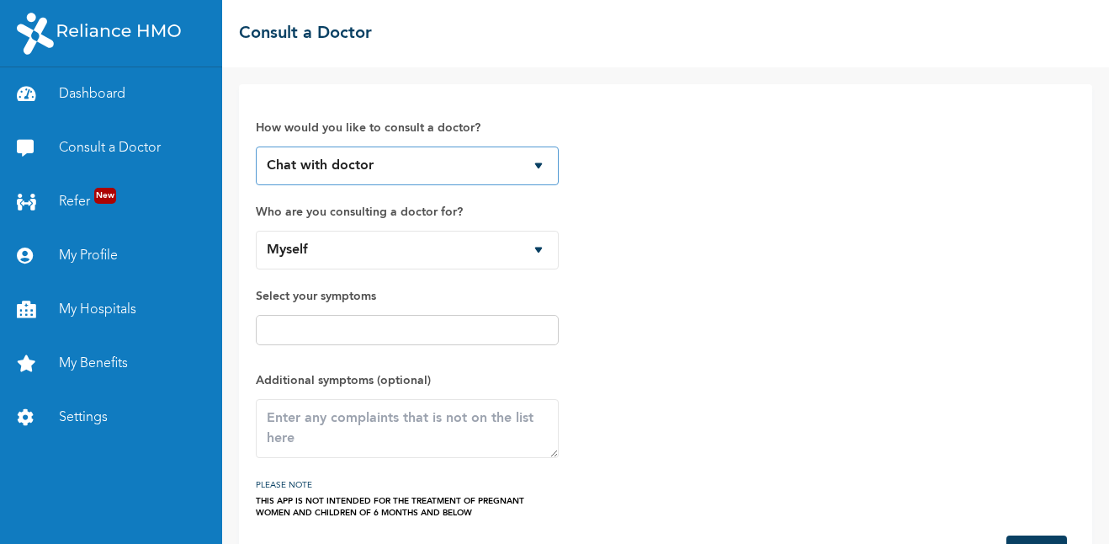
select select "2"
click at [256, 146] on select "Chat with doctor Phone Call" at bounding box center [407, 165] width 303 height 39
click at [540, 249] on select "Myself Tosin Nwachi" at bounding box center [407, 250] width 303 height 39
click at [256, 231] on select "Myself Tosin Nwachi" at bounding box center [407, 250] width 303 height 39
click at [419, 332] on input "text" at bounding box center [407, 330] width 293 height 20
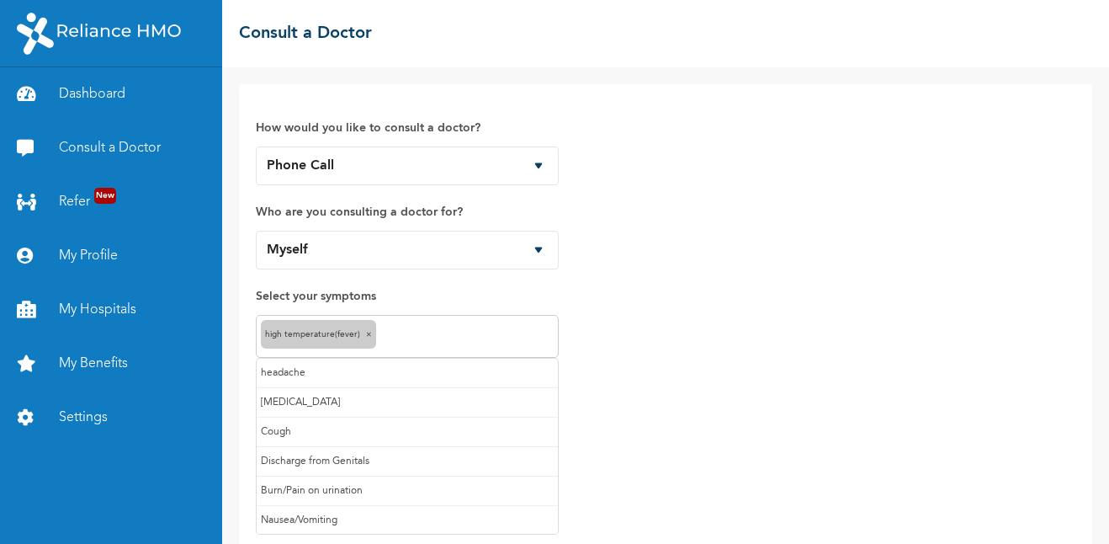
click at [396, 328] on input "text" at bounding box center [466, 337] width 173 height 20
click at [460, 343] on input "text" at bounding box center [506, 337] width 93 height 20
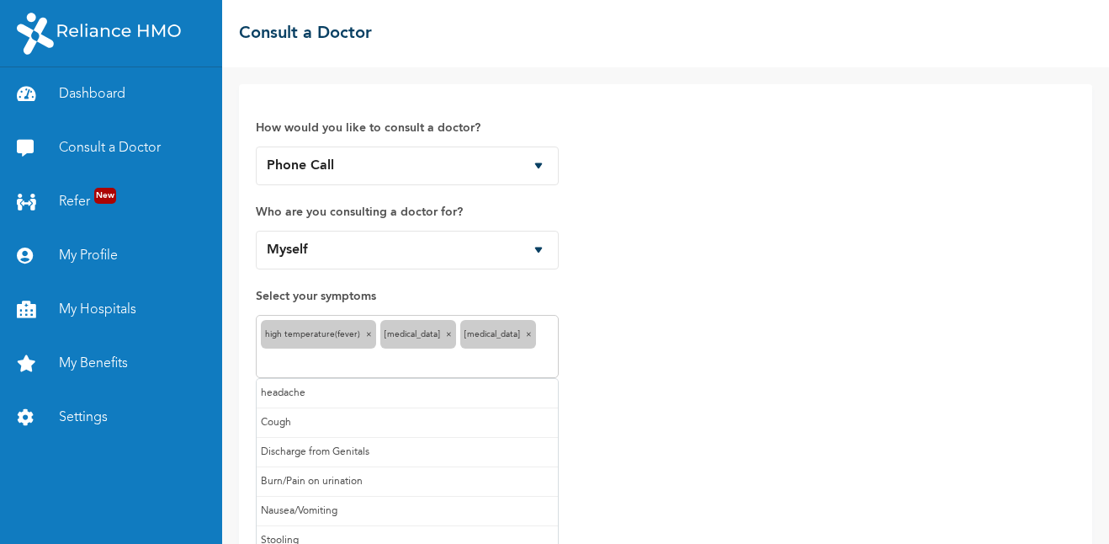
click at [538, 353] on input "text" at bounding box center [407, 363] width 293 height 20
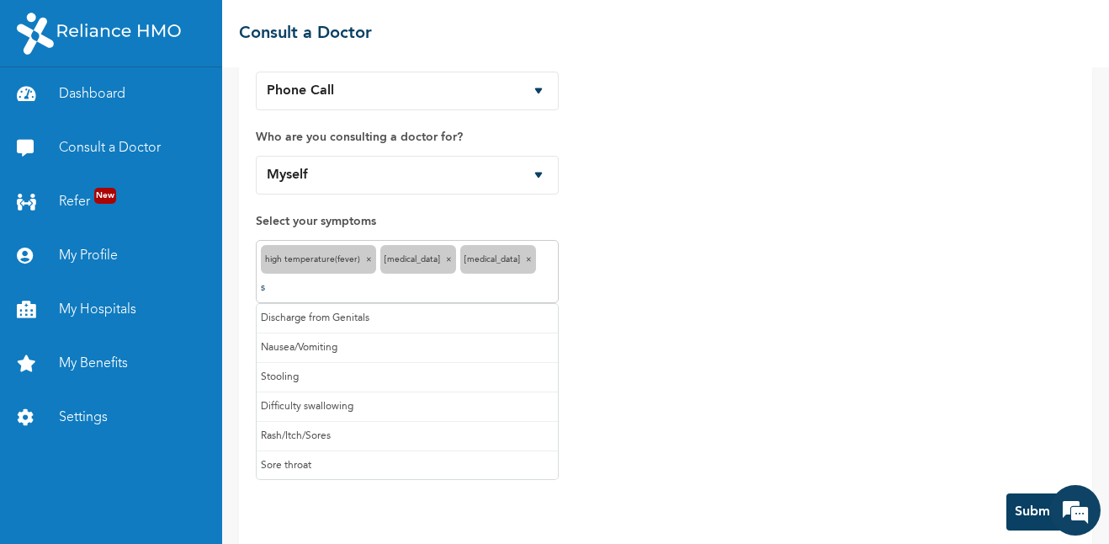
type input "s"
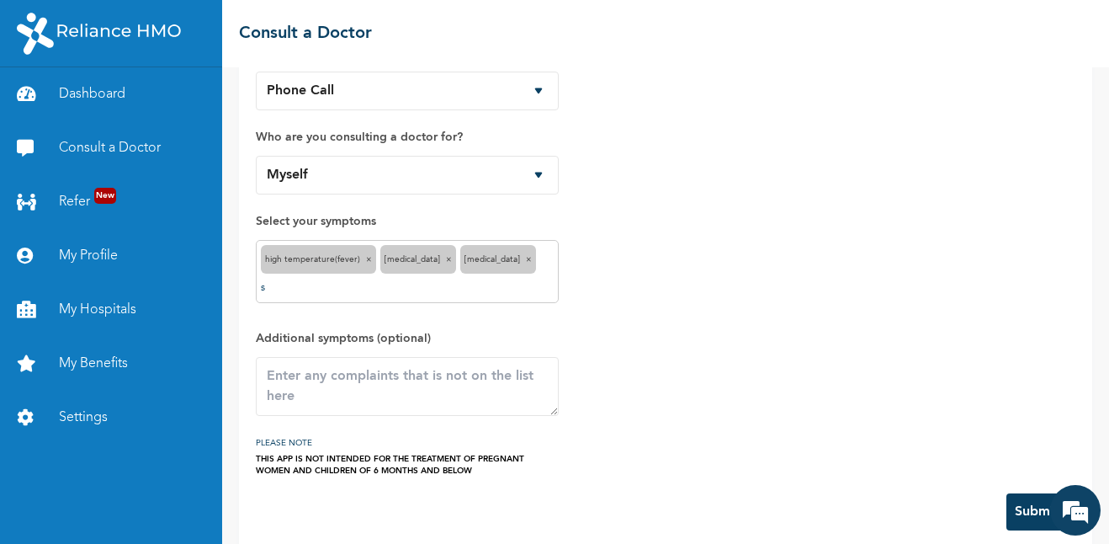
click at [646, 320] on div "How would you like to consult a doctor? Chat with doctor Phone Call Who are you…" at bounding box center [666, 251] width 820 height 450
click at [422, 367] on textarea at bounding box center [407, 386] width 303 height 59
click at [440, 357] on textarea "Nose sore. Bitter Teats" at bounding box center [407, 386] width 303 height 59
type textarea "Nose sore. Bitter Teats"
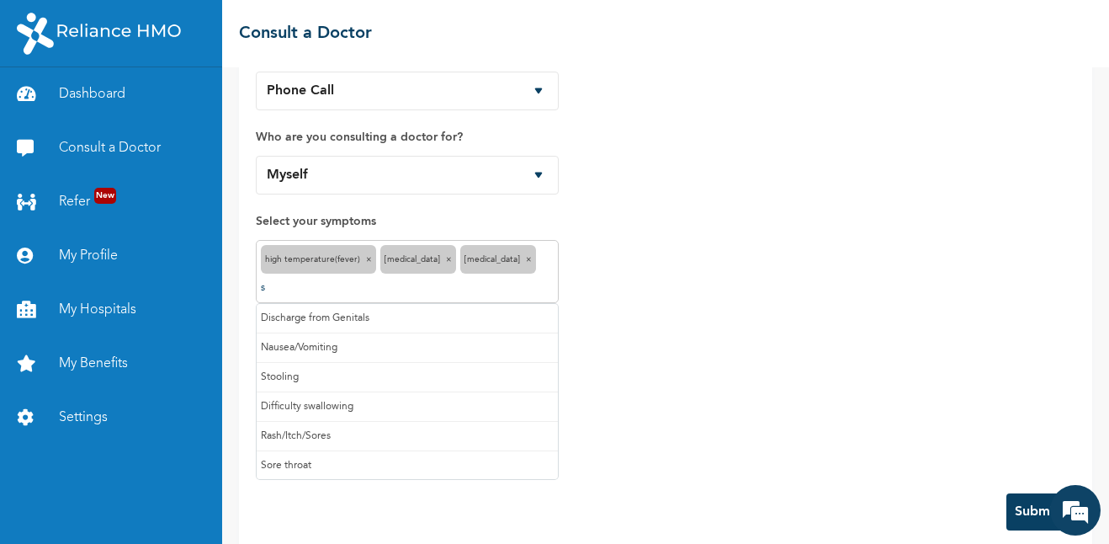
click at [543, 278] on input "s" at bounding box center [407, 288] width 293 height 20
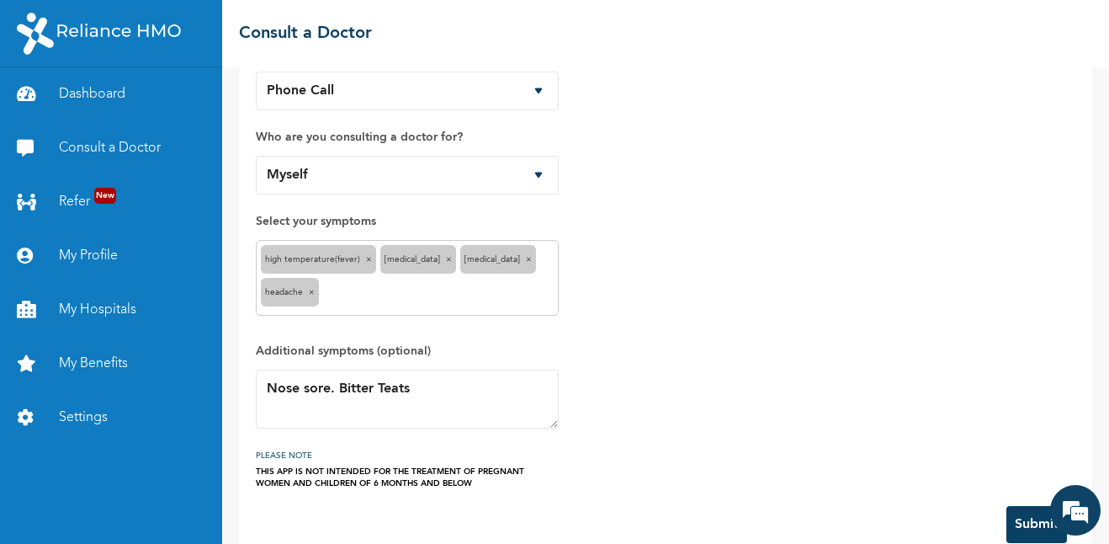
click at [1007, 529] on button "Submit" at bounding box center [1037, 524] width 61 height 37
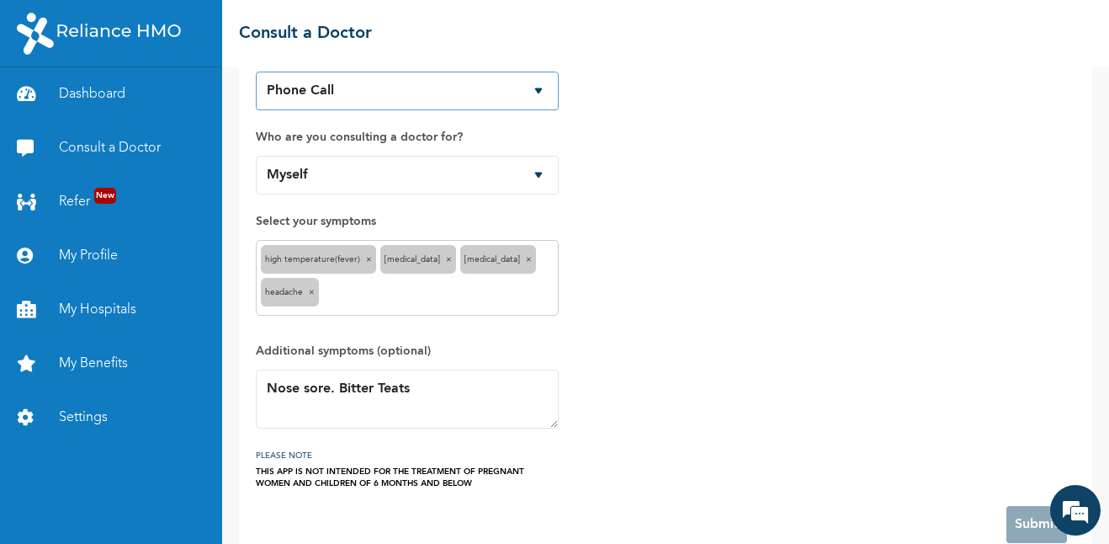
click at [391, 94] on select "Chat with doctor Phone Call" at bounding box center [407, 91] width 303 height 39
select select "1"
click at [256, 72] on select "Chat with doctor Phone Call" at bounding box center [407, 91] width 303 height 39
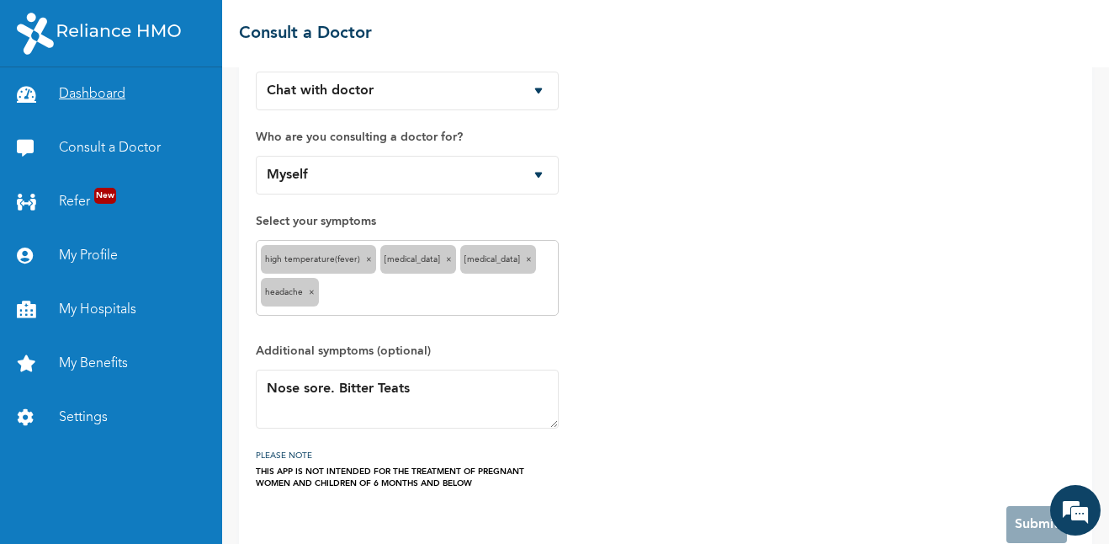
click at [93, 104] on link "Dashboard" at bounding box center [111, 94] width 222 height 54
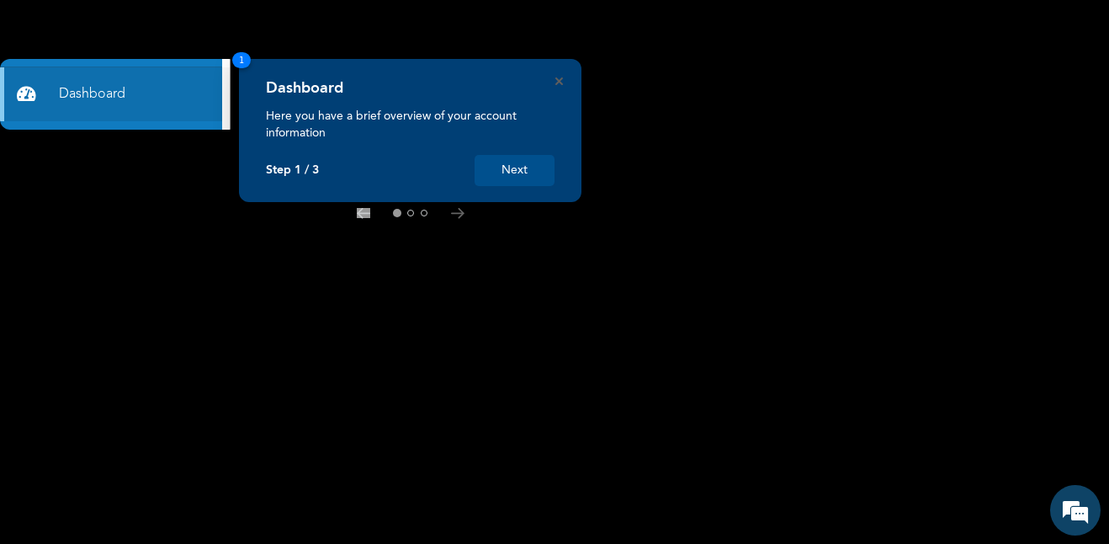
click at [502, 178] on button "Next" at bounding box center [515, 170] width 80 height 31
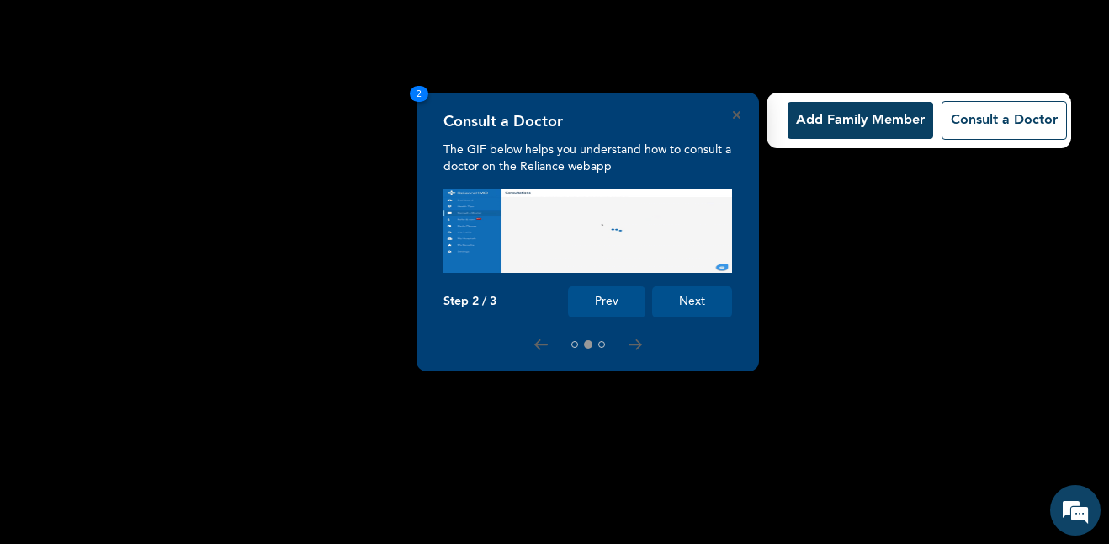
click at [666, 302] on button "Next" at bounding box center [692, 301] width 80 height 31
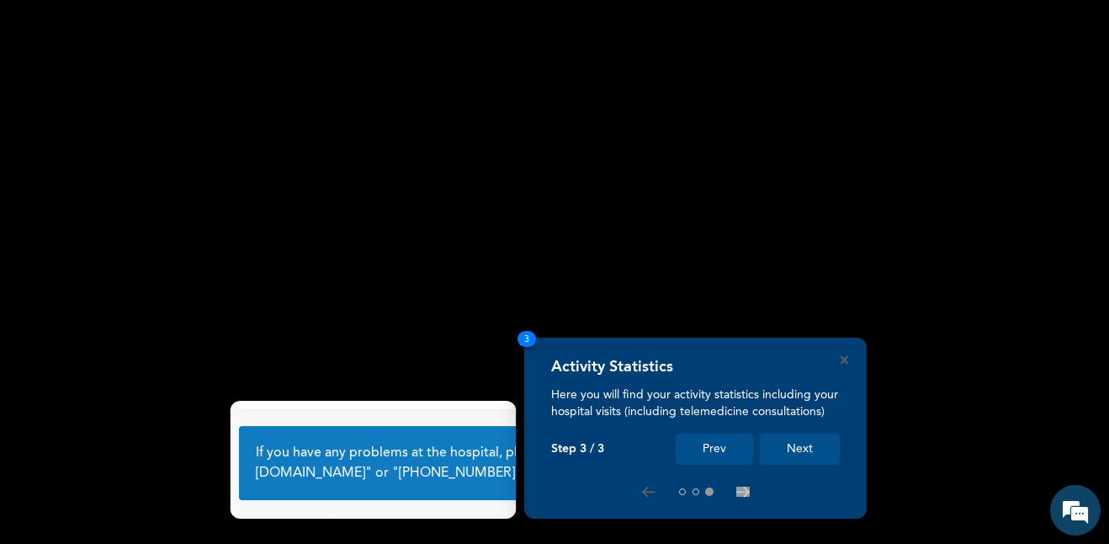
scroll to position [108, 0]
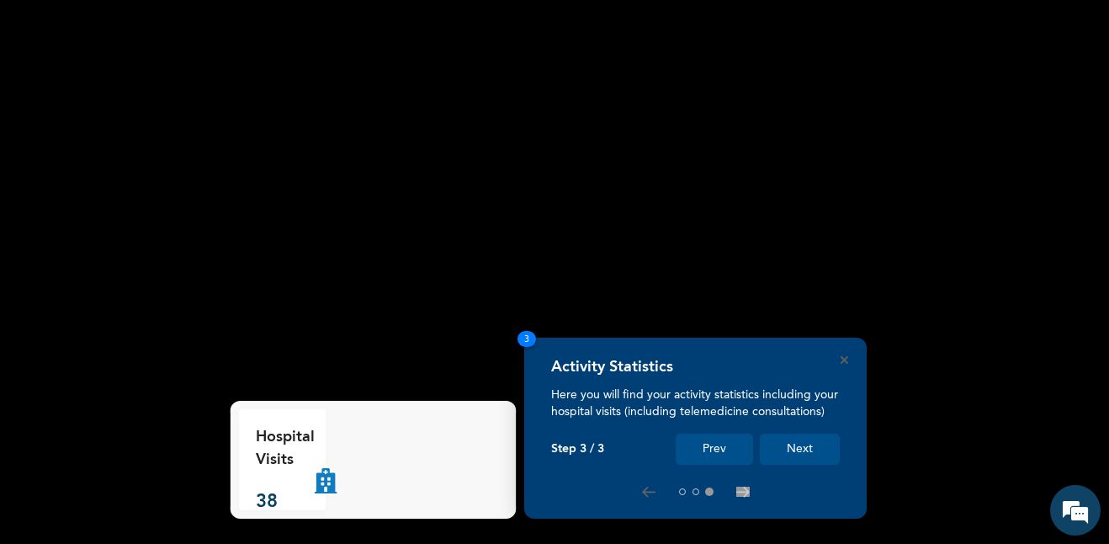
click at [805, 458] on button "Next" at bounding box center [800, 448] width 80 height 31
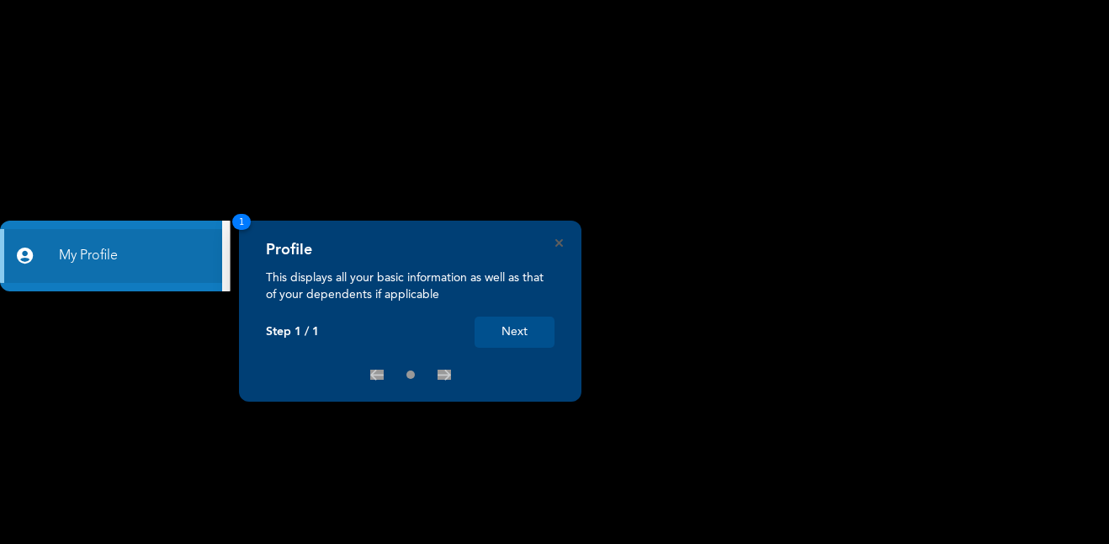
click at [533, 332] on button "Next" at bounding box center [515, 331] width 80 height 31
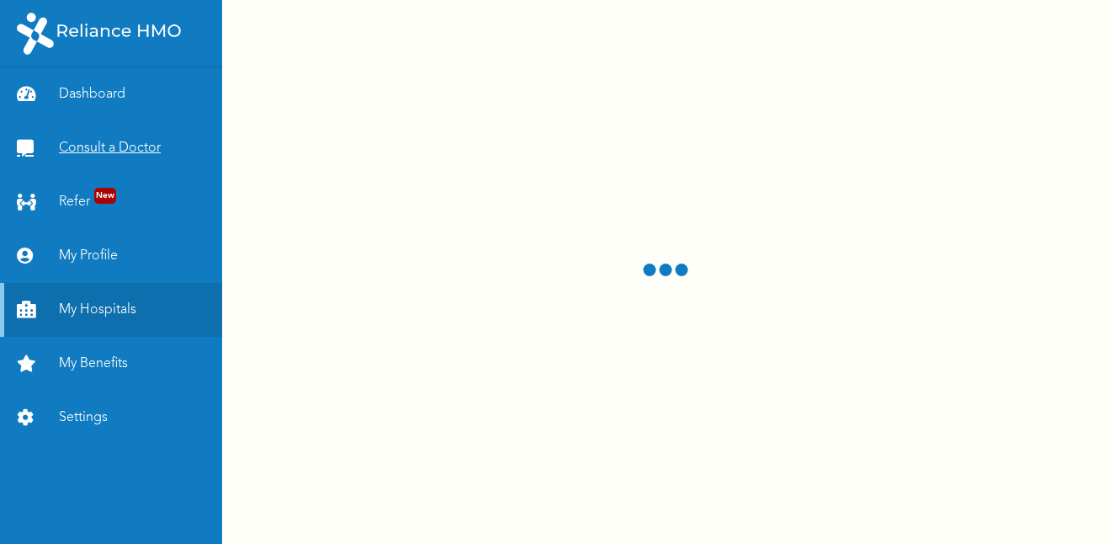
click at [72, 167] on link "Consult a Doctor" at bounding box center [111, 148] width 222 height 54
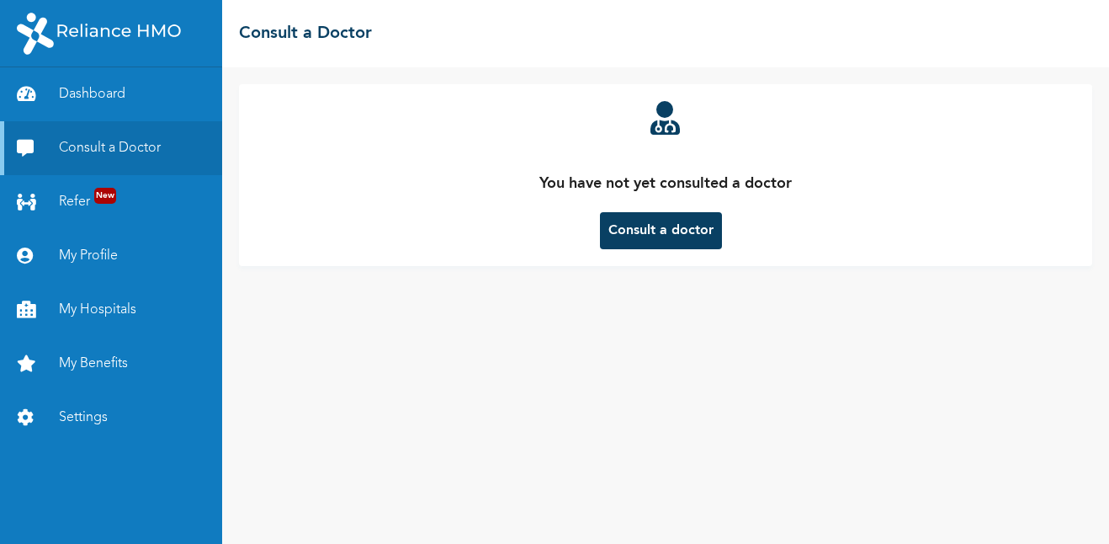
click at [636, 231] on button "Consult a doctor" at bounding box center [661, 230] width 122 height 37
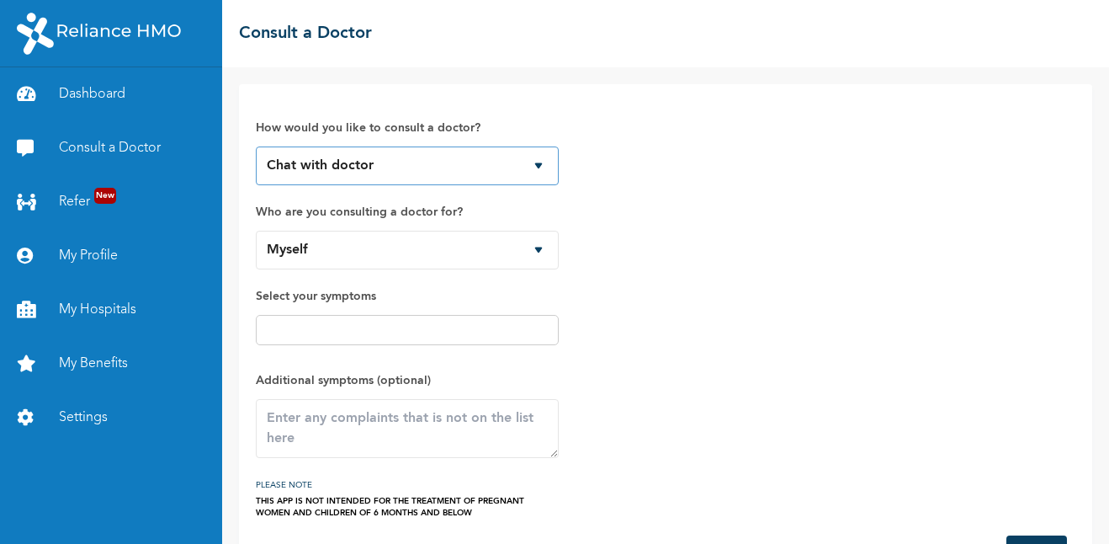
click at [525, 165] on select "Chat with doctor Phone Call" at bounding box center [407, 165] width 303 height 39
click at [256, 146] on select "Chat with doctor Phone Call" at bounding box center [407, 165] width 303 height 39
click at [537, 248] on select "Myself [PERSON_NAME]" at bounding box center [407, 250] width 303 height 39
click at [516, 283] on div "How would you like to consult a doctor? Chat with doctor Phone Call Who are you…" at bounding box center [407, 309] width 303 height 417
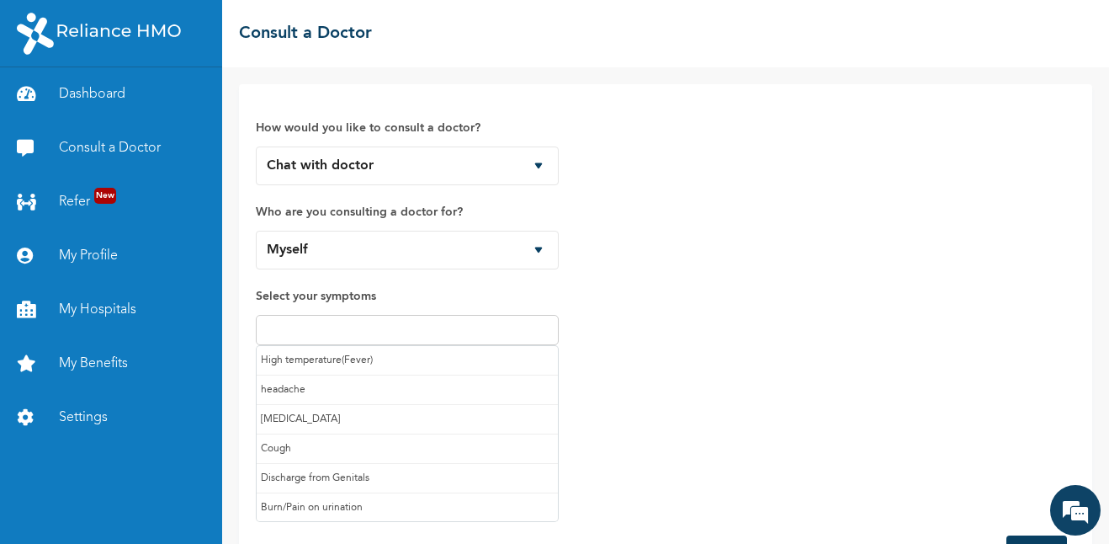
click at [431, 320] on input "text" at bounding box center [407, 330] width 293 height 20
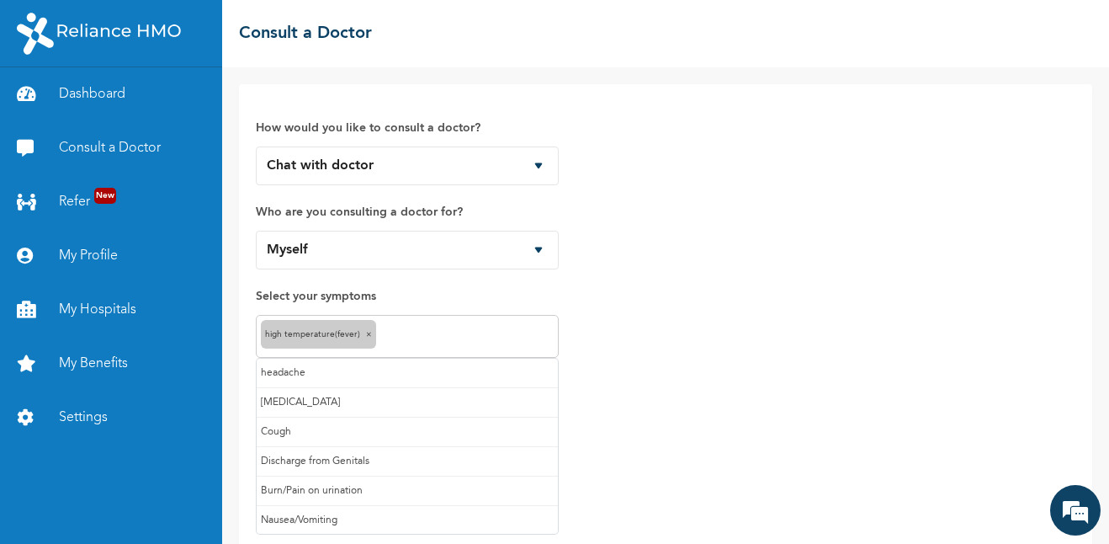
click at [405, 332] on input "text" at bounding box center [466, 337] width 173 height 20
click at [470, 341] on input "text" at bounding box center [506, 337] width 93 height 20
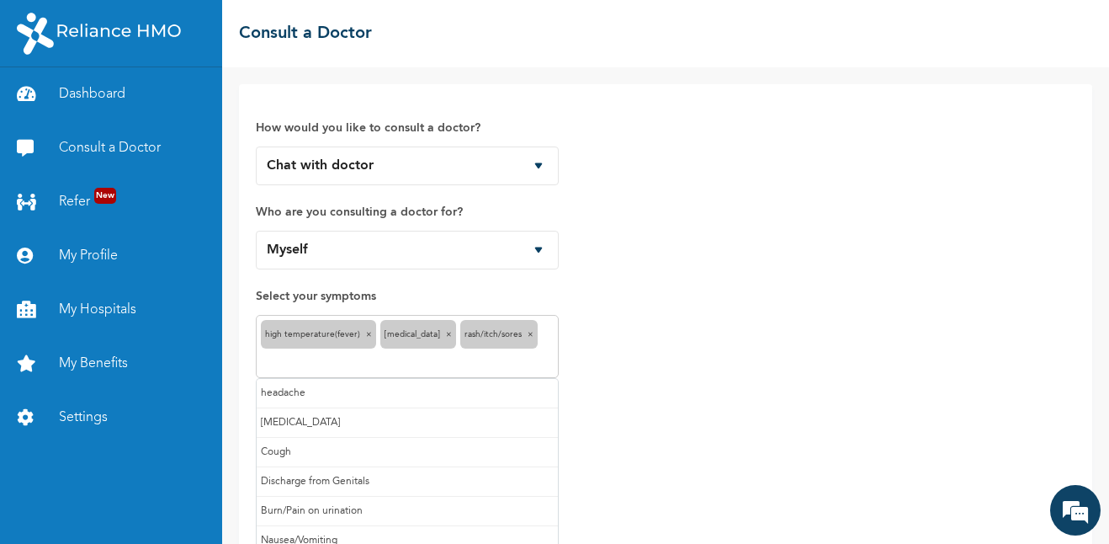
click at [540, 353] on input "text" at bounding box center [407, 363] width 293 height 20
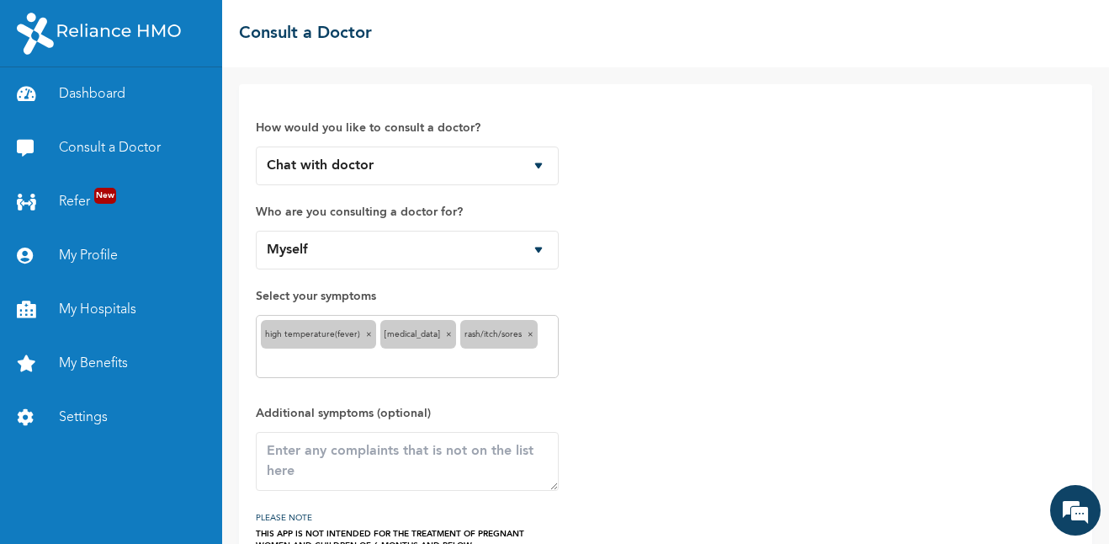
click at [605, 440] on div "How would you like to consult a doctor? Chat with doctor Phone Call Who are you…" at bounding box center [666, 326] width 820 height 450
click at [460, 441] on textarea at bounding box center [407, 461] width 303 height 59
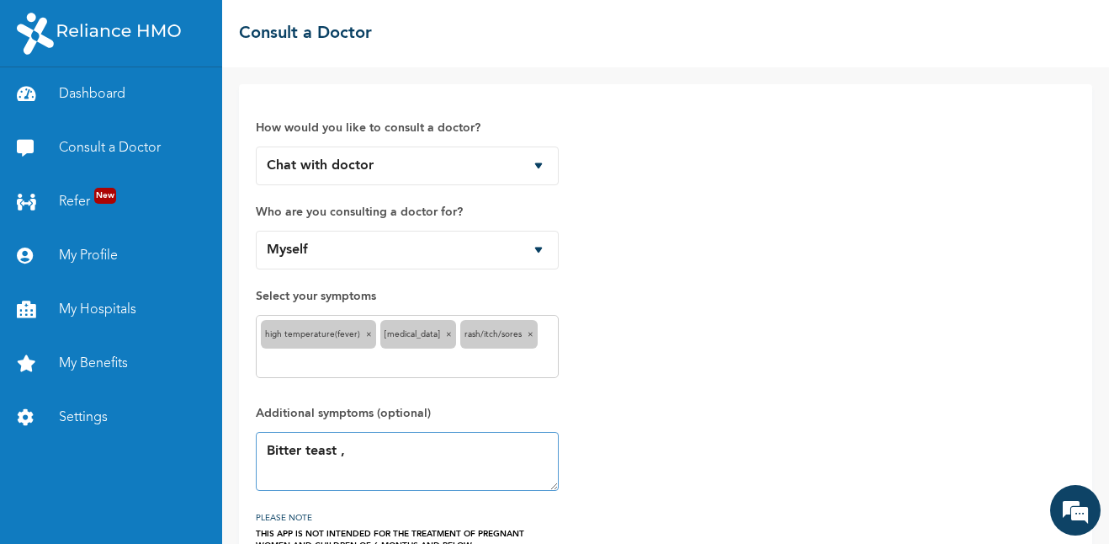
drag, startPoint x: 336, startPoint y: 449, endPoint x: 317, endPoint y: 425, distance: 30.6
click at [317, 432] on textarea "Bitter teast ," at bounding box center [407, 461] width 303 height 59
click at [371, 432] on textarea "Bitter teats ," at bounding box center [407, 461] width 303 height 59
type textarea "Bitter teats,"
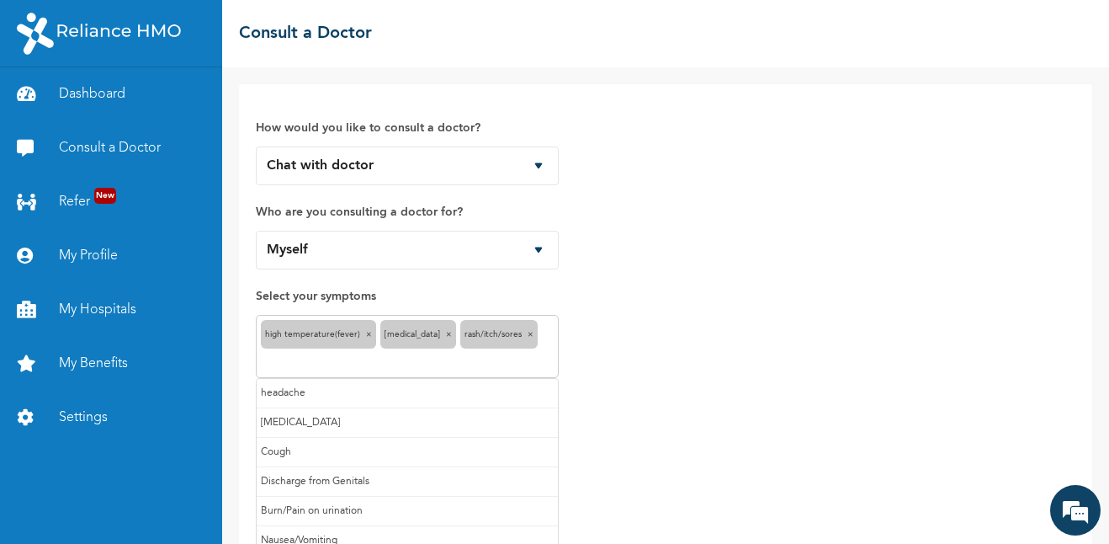
click at [543, 353] on input "text" at bounding box center [407, 363] width 293 height 20
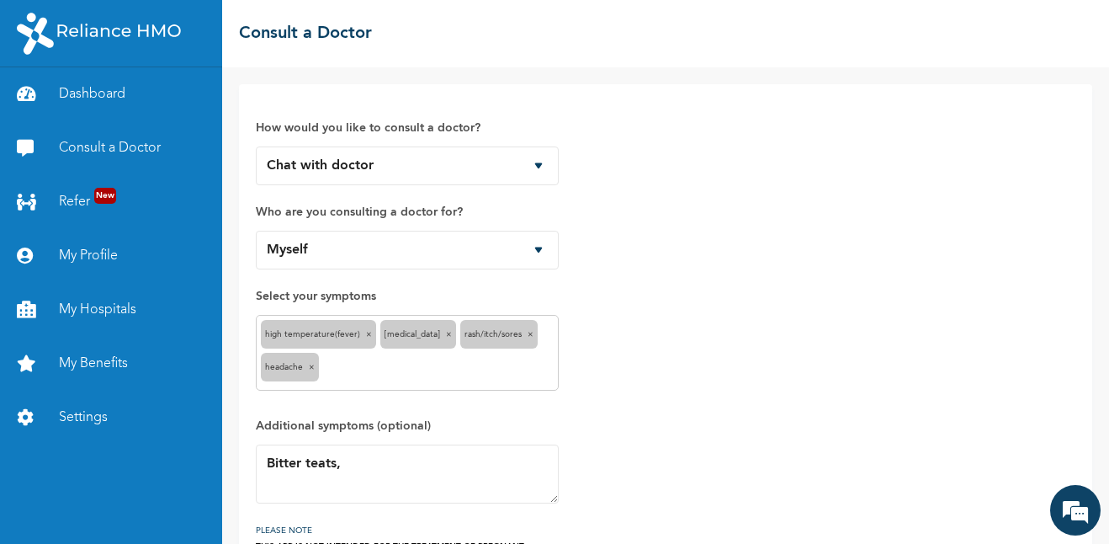
scroll to position [108, 0]
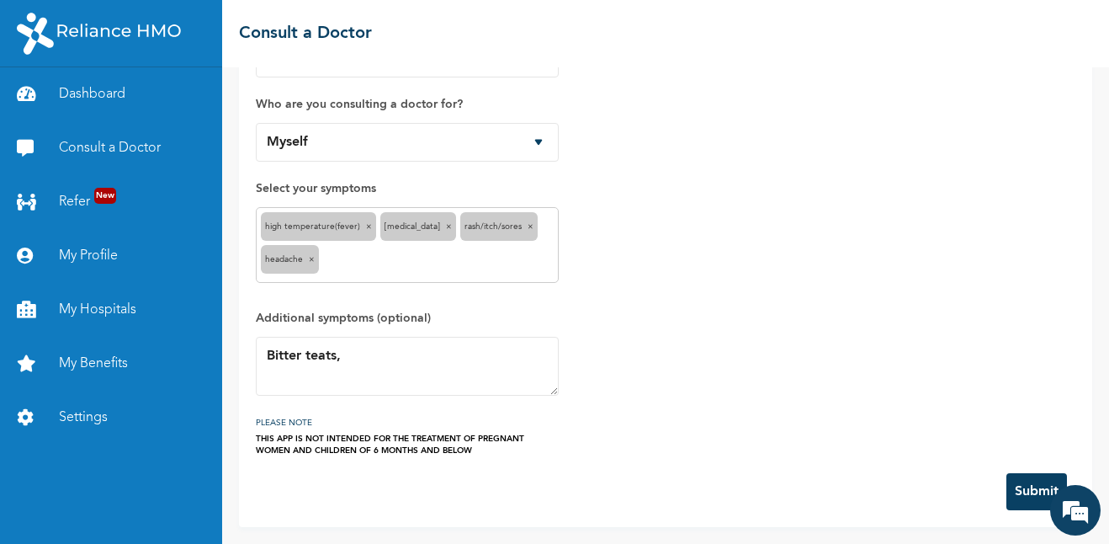
click at [1028, 494] on button "Submit" at bounding box center [1037, 491] width 61 height 37
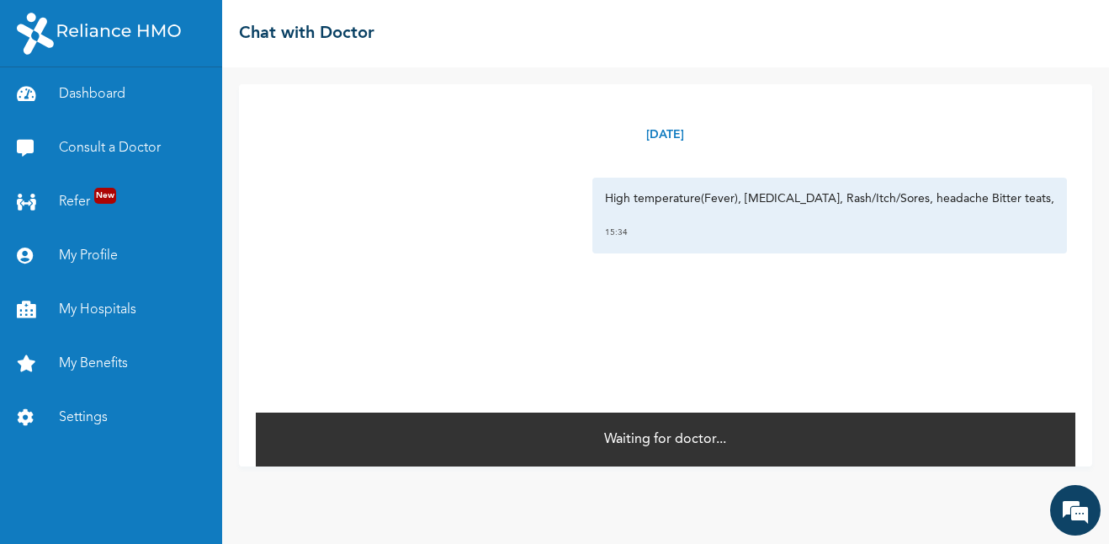
click at [844, 433] on div "Waiting for doctor..." at bounding box center [666, 439] width 820 height 56
click at [647, 444] on p "Waiting for doctor..." at bounding box center [665, 439] width 122 height 20
click at [635, 428] on div "Waiting for doctor..." at bounding box center [666, 439] width 820 height 56
click at [454, 454] on div "Waiting for doctor..." at bounding box center [666, 439] width 820 height 56
click at [462, 463] on div "Waiting for doctor..." at bounding box center [666, 439] width 820 height 56
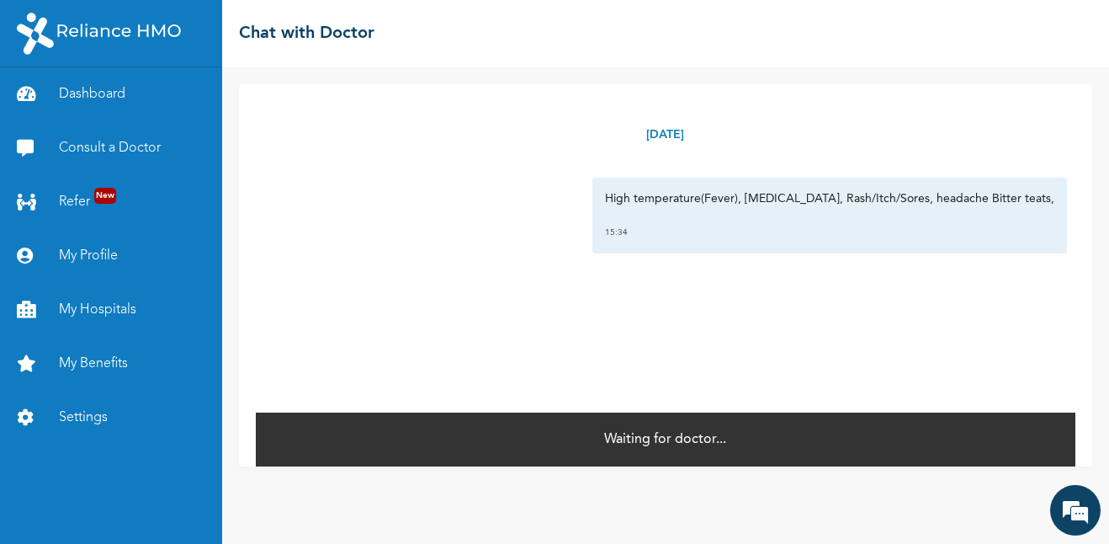
click at [848, 290] on div "[DATE] High temperature(Fever), [MEDICAL_DATA], Rash/Itch/Sores, headache Bitte…" at bounding box center [666, 247] width 820 height 327
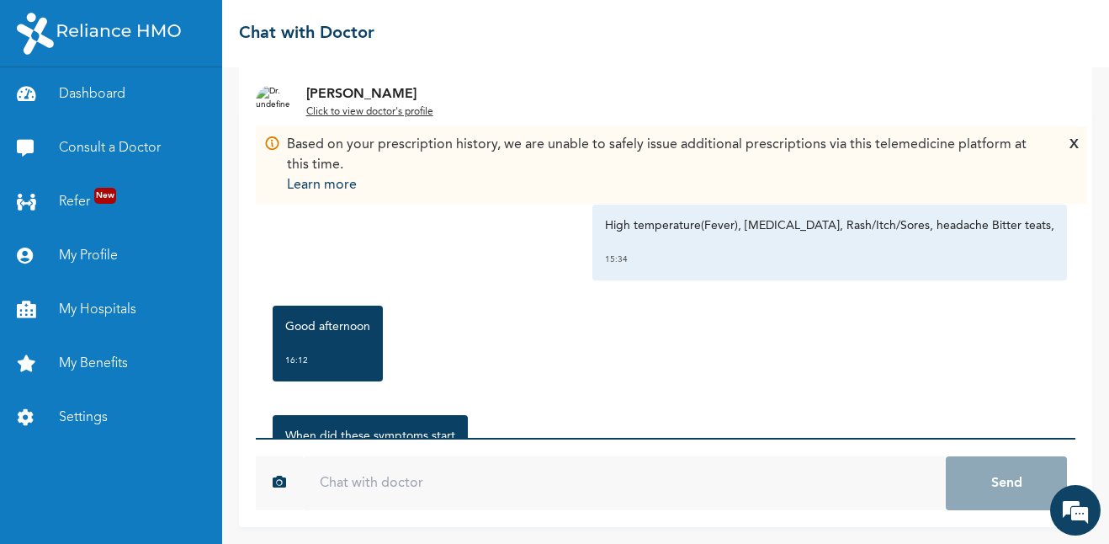
scroll to position [99, 0]
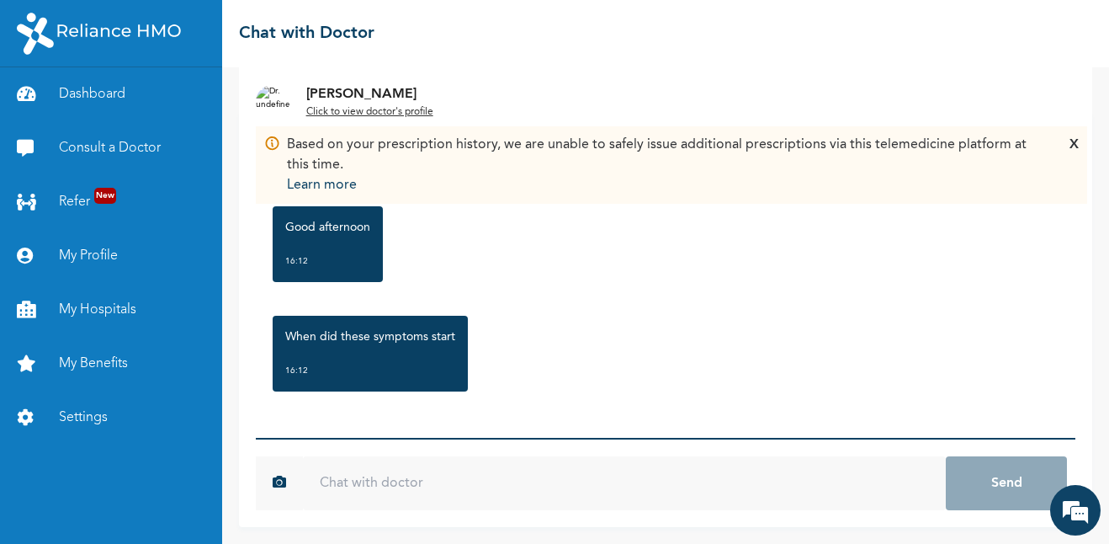
click at [431, 476] on input "text" at bounding box center [624, 483] width 643 height 54
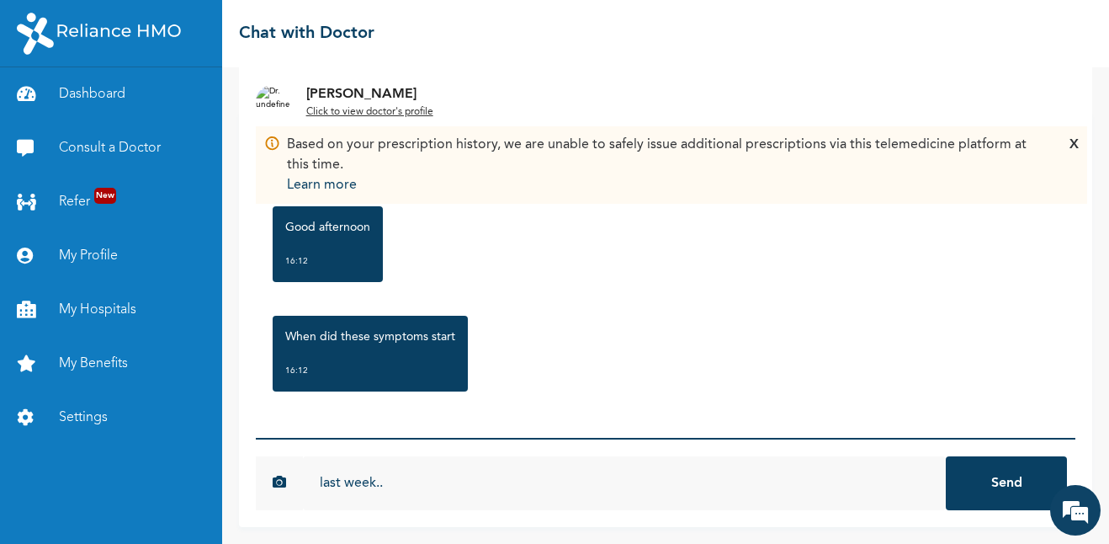
type input "last week.."
click at [946, 456] on button "Send" at bounding box center [1006, 483] width 121 height 54
type input "Good afternoon Doc"
click at [946, 456] on button "Send" at bounding box center [1006, 483] width 121 height 54
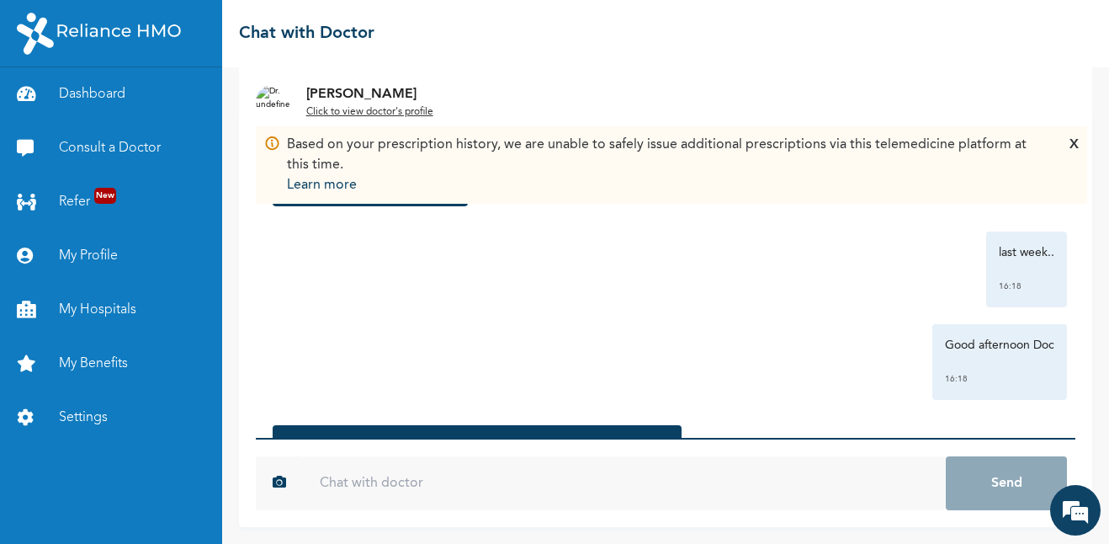
scroll to position [537, 0]
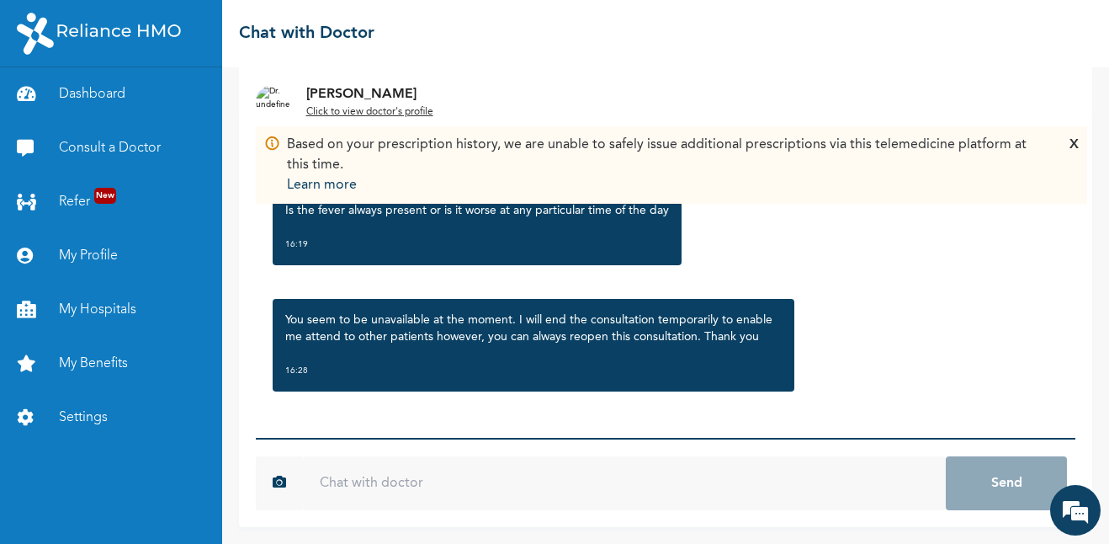
click at [444, 480] on input "text" at bounding box center [624, 483] width 643 height 54
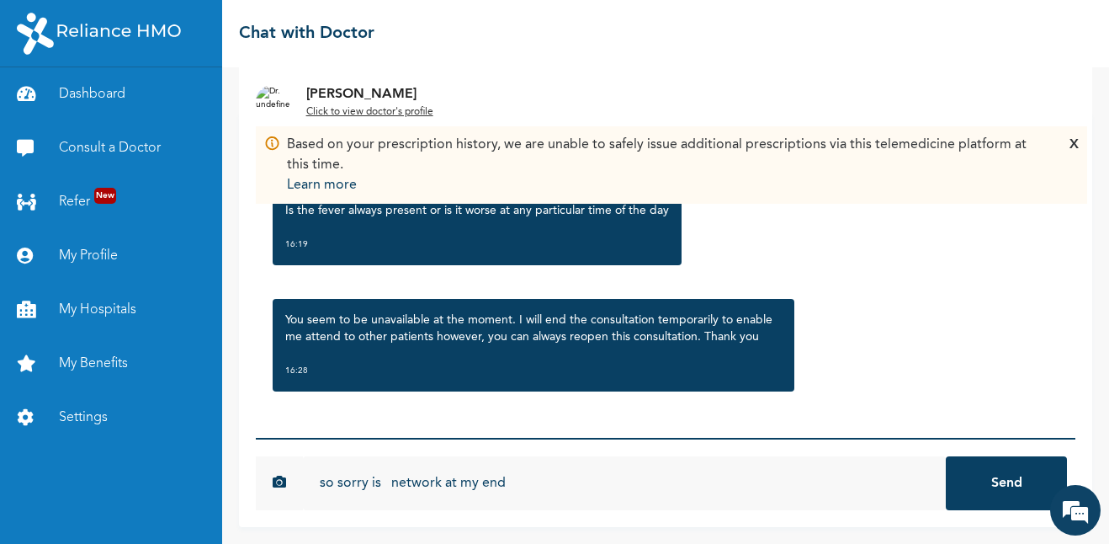
type input "so sorry is network at my end"
click at [946, 456] on button "Send" at bounding box center [1006, 483] width 121 height 54
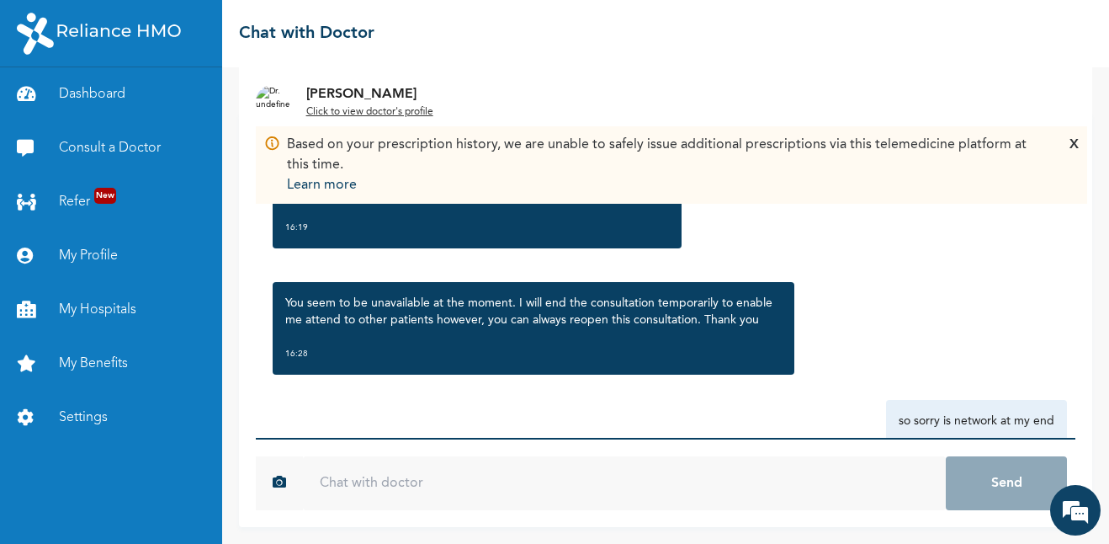
scroll to position [630, 0]
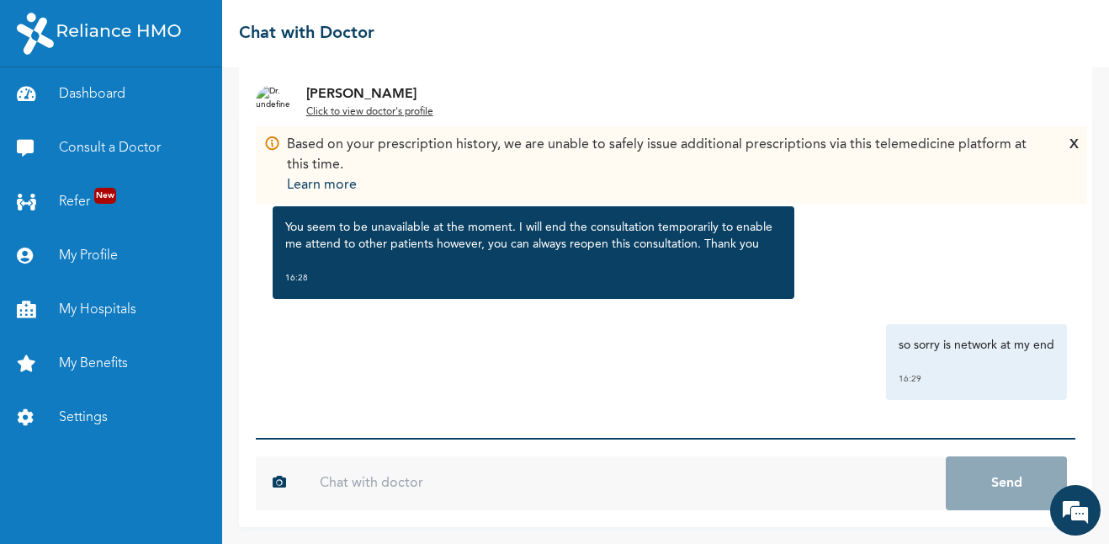
click at [752, 477] on input "text" at bounding box center [624, 483] width 643 height 54
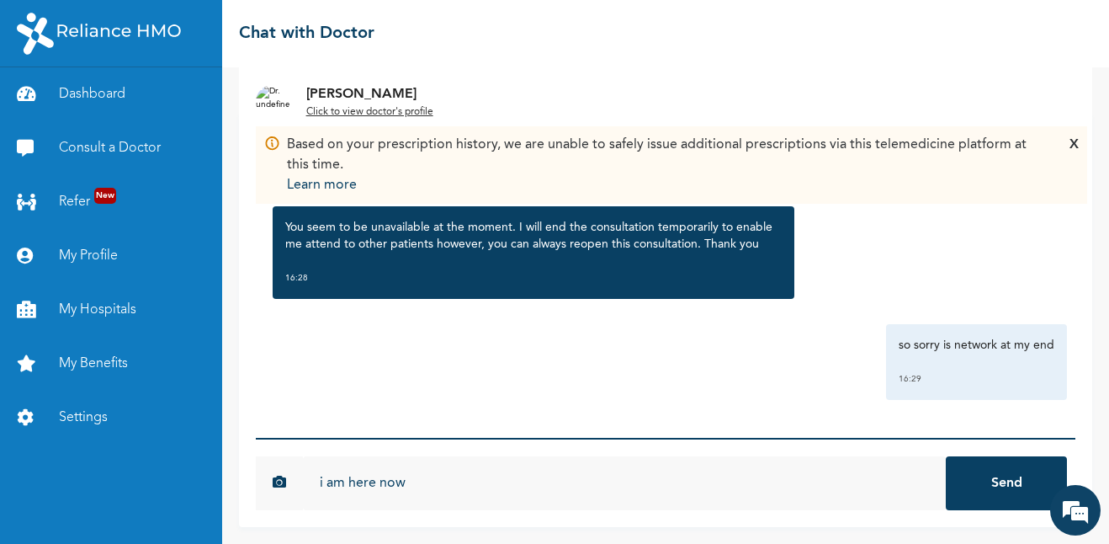
type input "i am here now"
click at [946, 456] on button "Send" at bounding box center [1006, 483] width 121 height 54
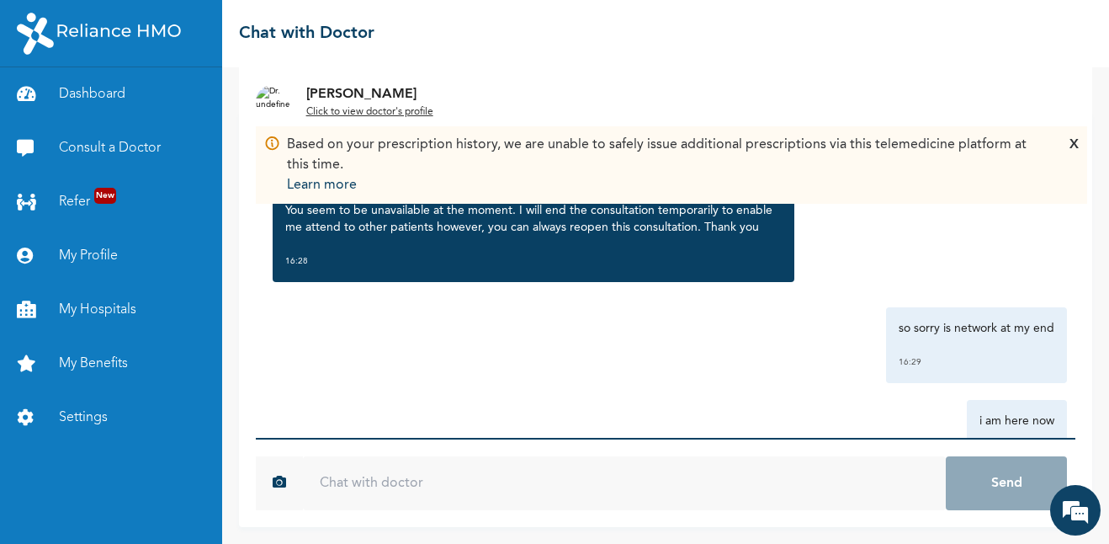
scroll to position [832, 0]
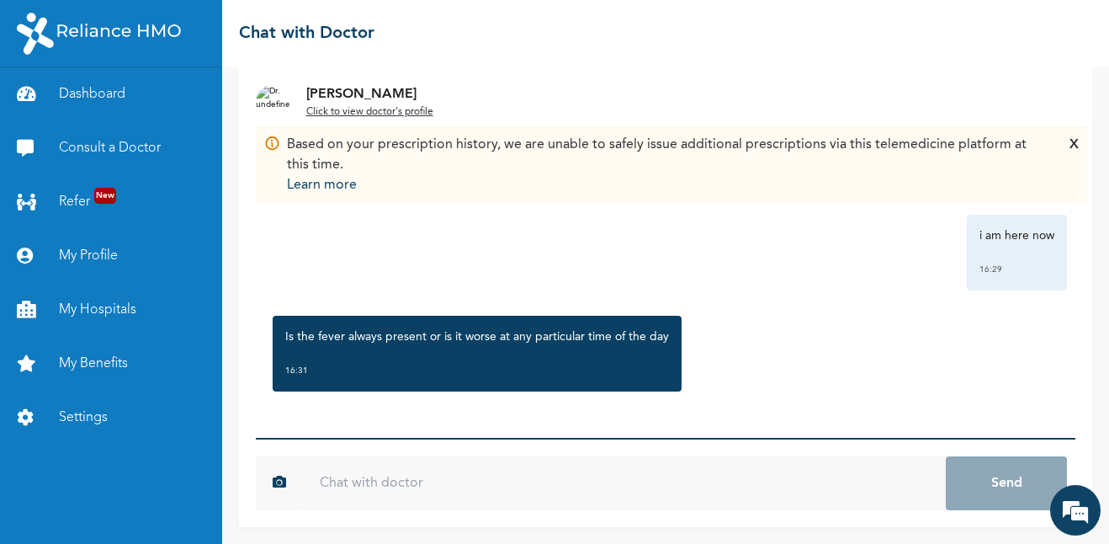
click at [454, 481] on input "text" at bounding box center [624, 483] width 643 height 54
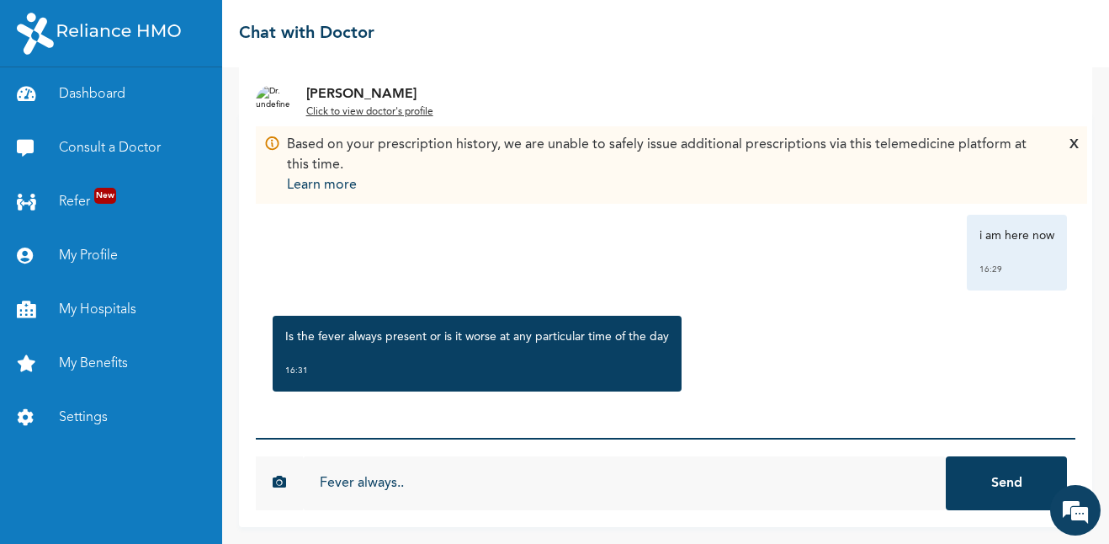
type input "Fever always.."
click at [946, 456] on button "Send" at bounding box center [1006, 483] width 121 height 54
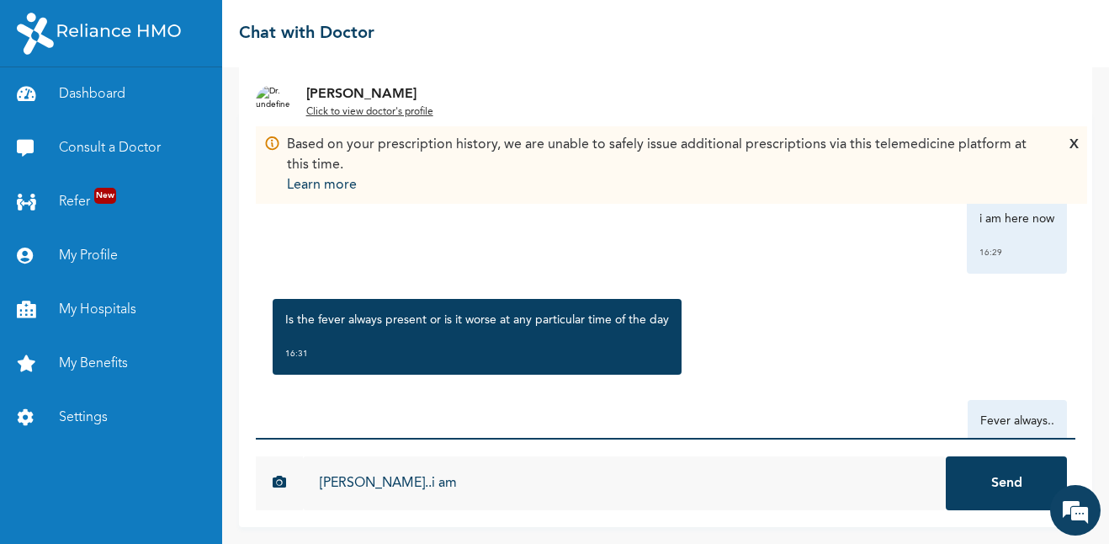
paste input "sneezing and [MEDICAL_DATA]"
type input "[PERSON_NAME]..i am sneezing and [MEDICAL_DATA]"
click at [946, 456] on button "Send" at bounding box center [1006, 483] width 121 height 54
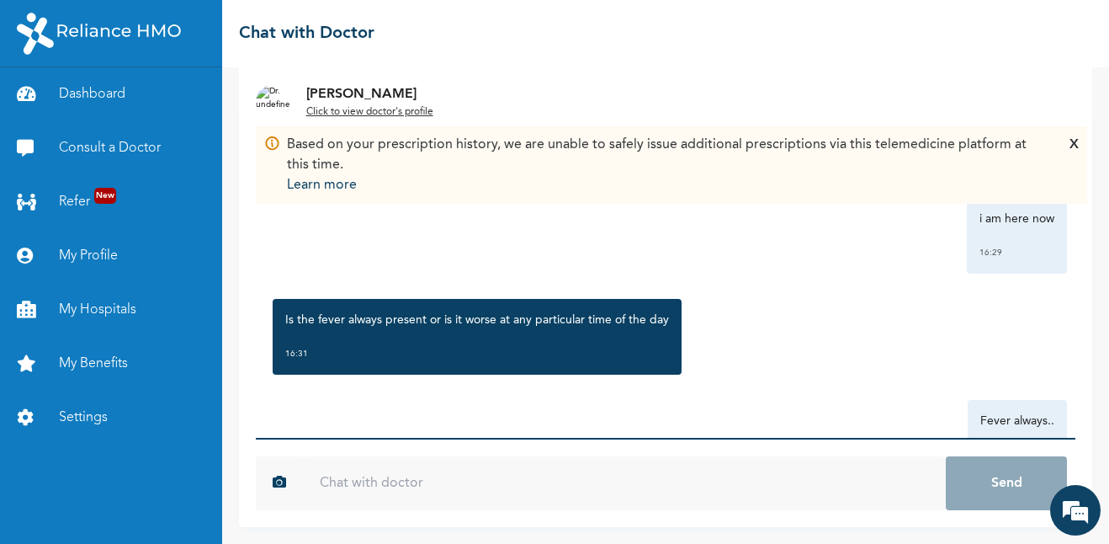
click at [1074, 147] on div "X" at bounding box center [1074, 165] width 9 height 61
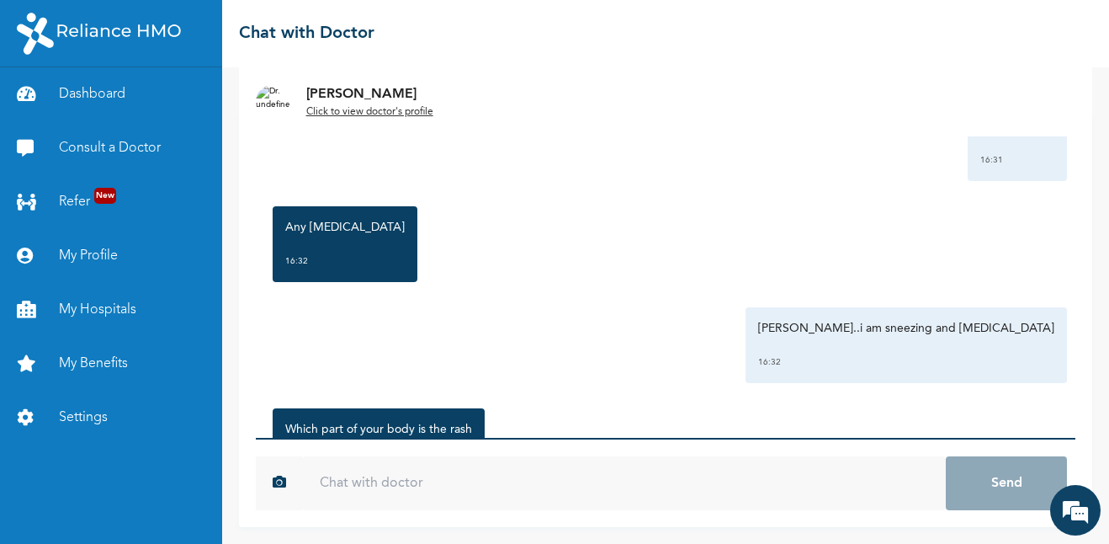
scroll to position [1236, 0]
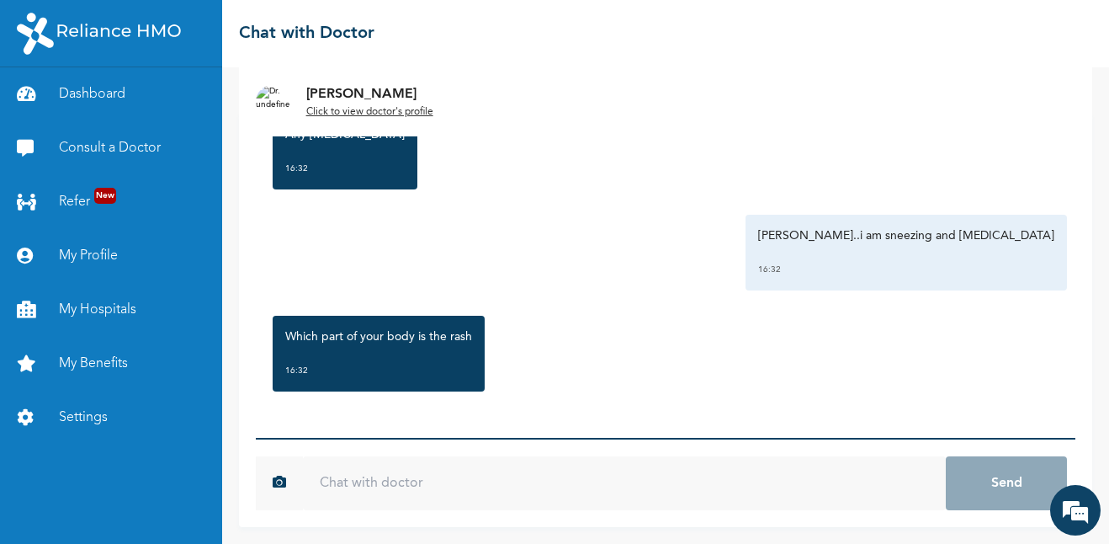
click at [393, 466] on input "text" at bounding box center [624, 483] width 643 height 54
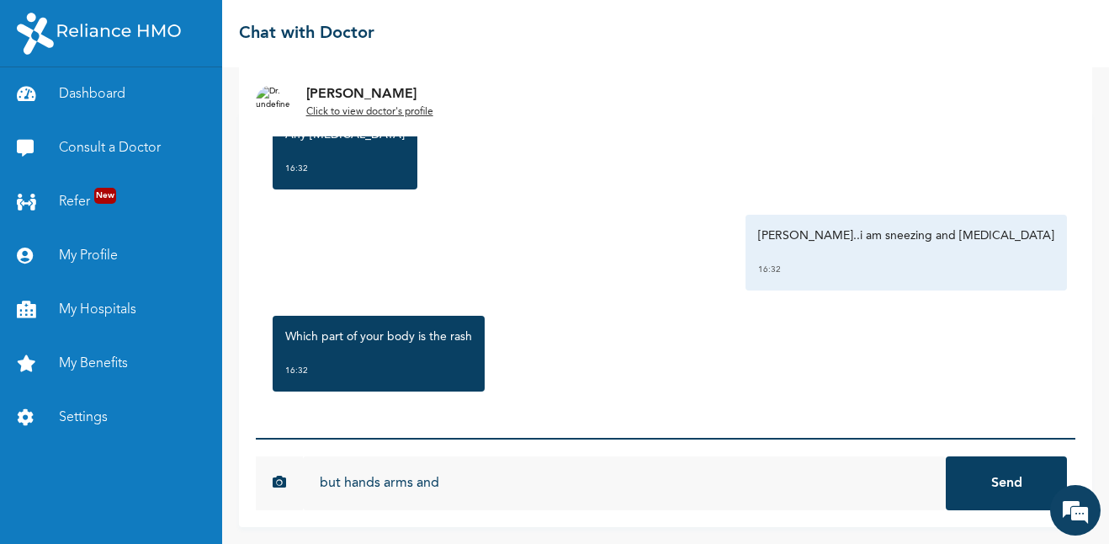
type input "but hands arms and"
click at [946, 456] on button "Send" at bounding box center [1006, 483] width 121 height 54
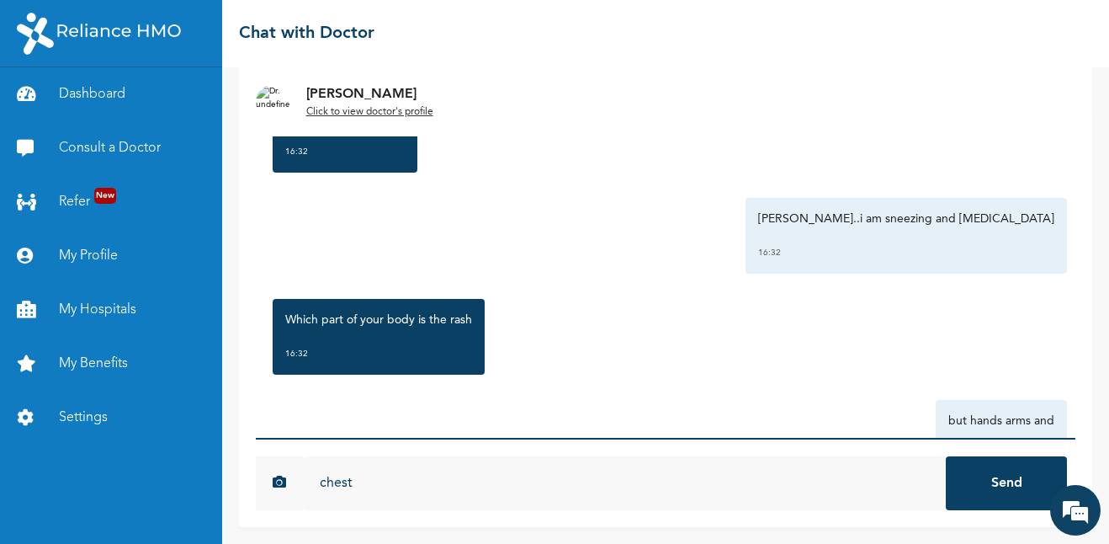
type input "chest"
click at [946, 456] on button "Send" at bounding box center [1006, 483] width 121 height 54
type input "but [PERSON_NAME] much"
click at [946, 456] on button "Send" at bounding box center [1006, 483] width 121 height 54
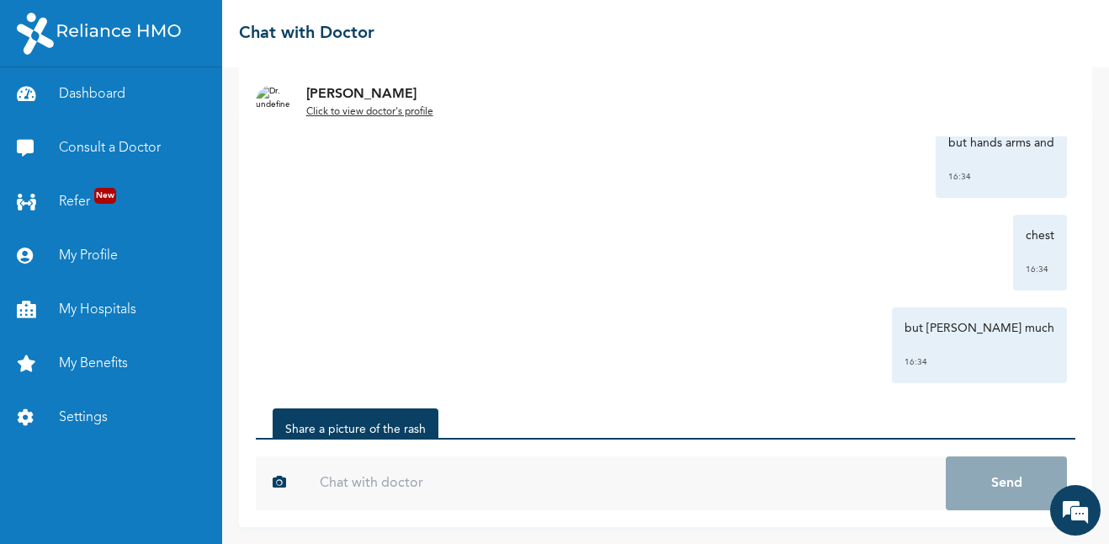
scroll to position [1623, 0]
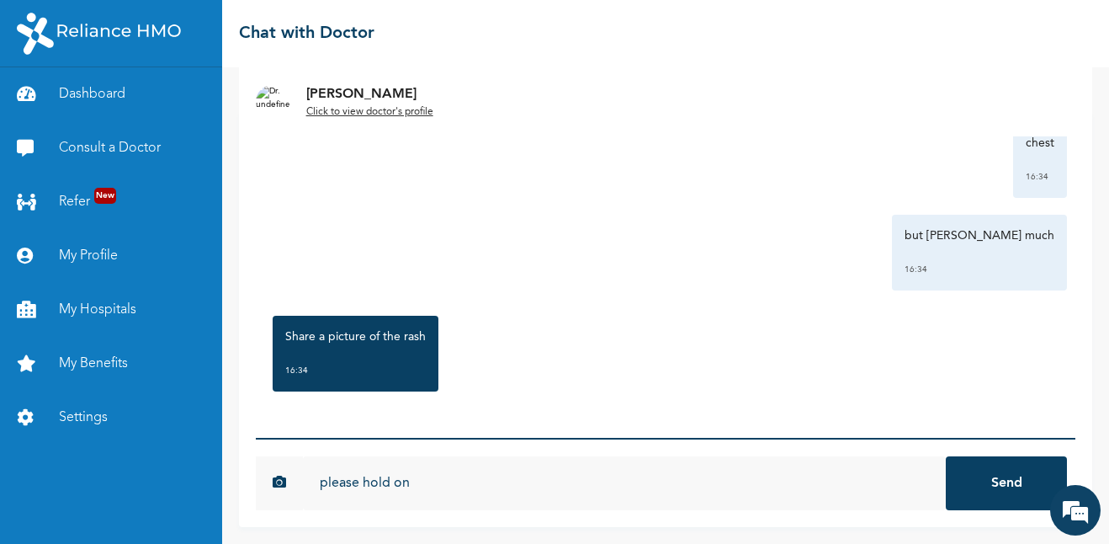
type input "please hold on"
click at [946, 456] on button "Send" at bounding box center [1006, 483] width 121 height 54
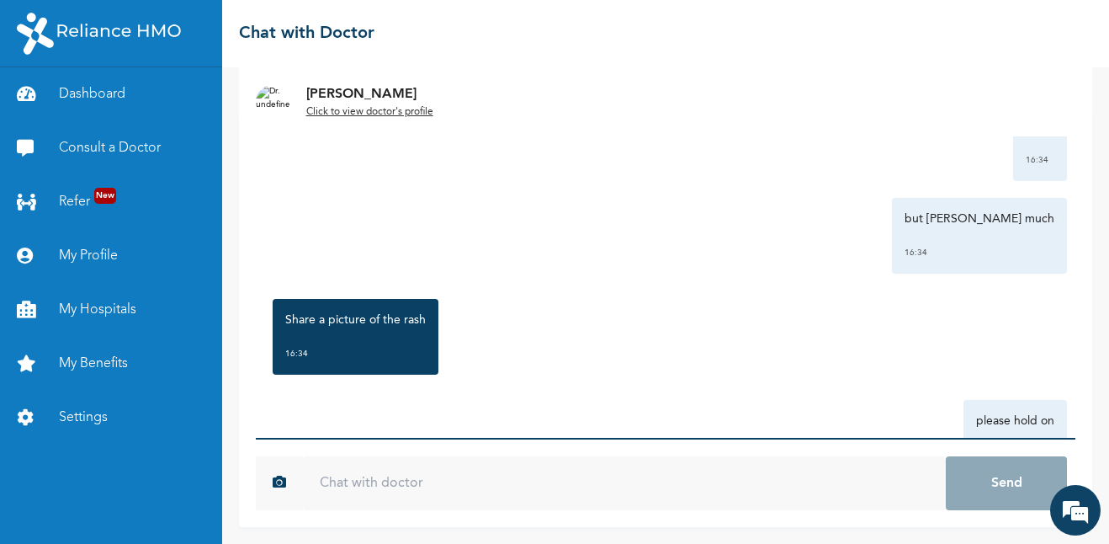
click at [907, 476] on input "text" at bounding box center [624, 483] width 643 height 54
click at [629, 493] on input "text" at bounding box center [624, 483] width 643 height 54
click at [837, 478] on input "text" at bounding box center [624, 483] width 643 height 54
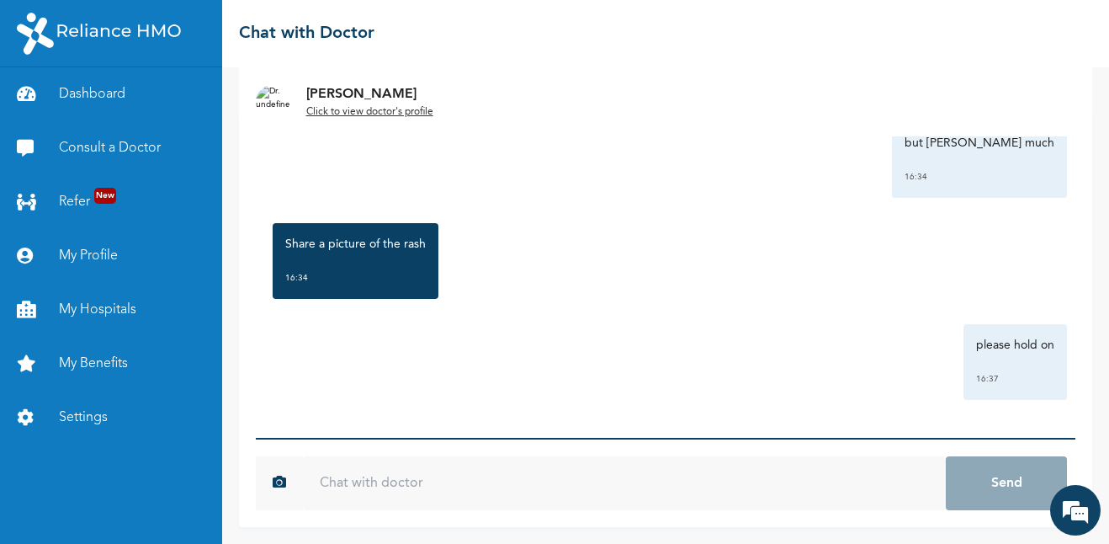
click at [641, 495] on input "text" at bounding box center [624, 483] width 643 height 54
click at [288, 480] on button "button" at bounding box center [273, 483] width 34 height 54
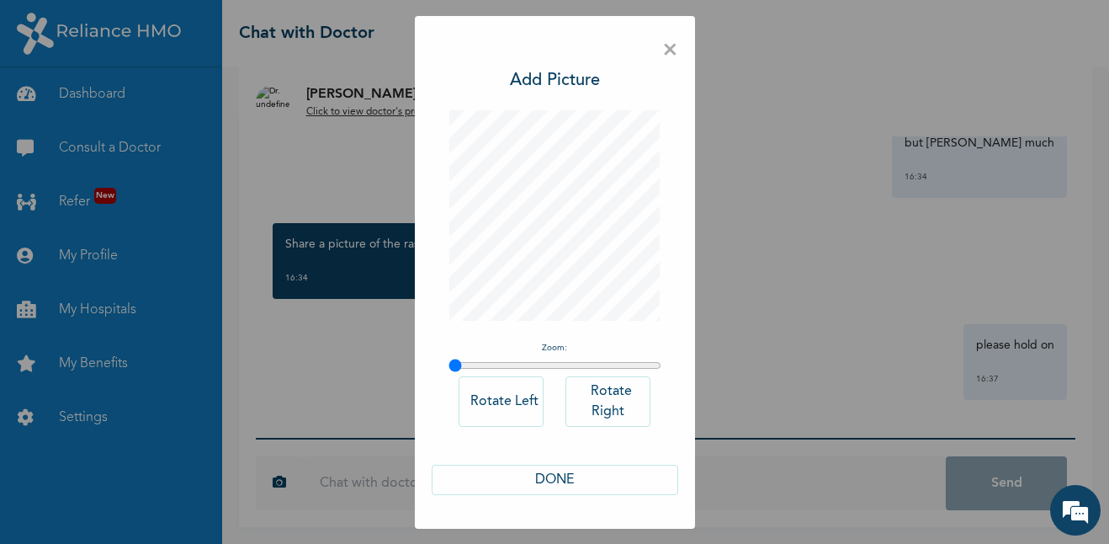
click at [566, 474] on button "DONE" at bounding box center [555, 480] width 247 height 30
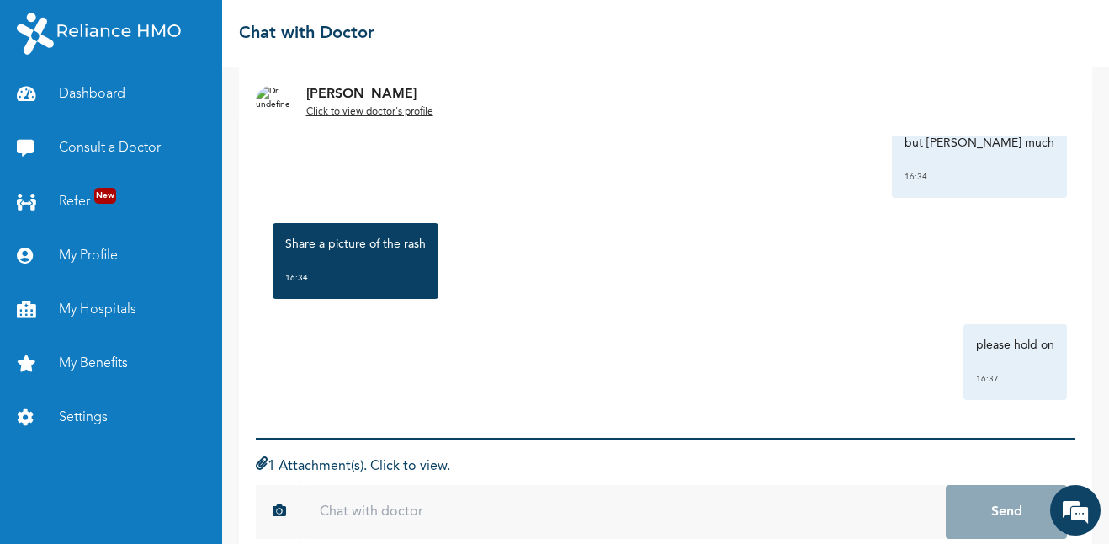
click at [661, 483] on form "1 Attachment(s). Click to view. 09955a1be393fce979236842e2f866dc039fb0b88281ae2…" at bounding box center [666, 497] width 820 height 118
click at [555, 456] on div "1 Attachment(s). Click to view." at bounding box center [666, 466] width 820 height 20
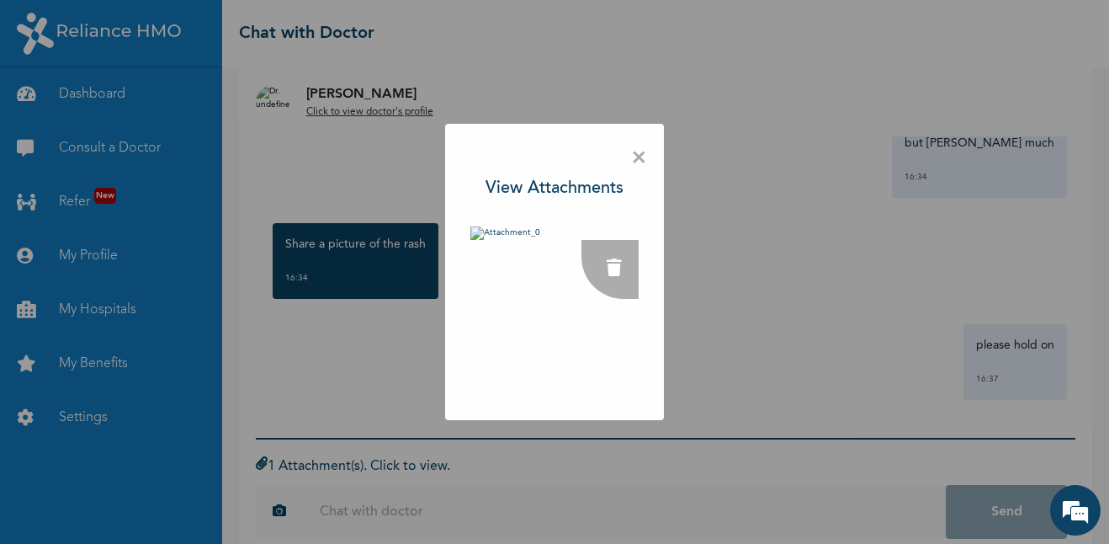
click at [737, 289] on div "× View Attachments" at bounding box center [554, 272] width 1109 height 544
click at [741, 271] on div "× View Attachments" at bounding box center [554, 272] width 1109 height 544
click at [687, 185] on div "× View Attachments" at bounding box center [554, 272] width 1109 height 544
drag, startPoint x: 1054, startPoint y: 396, endPoint x: 651, endPoint y: 375, distance: 402.9
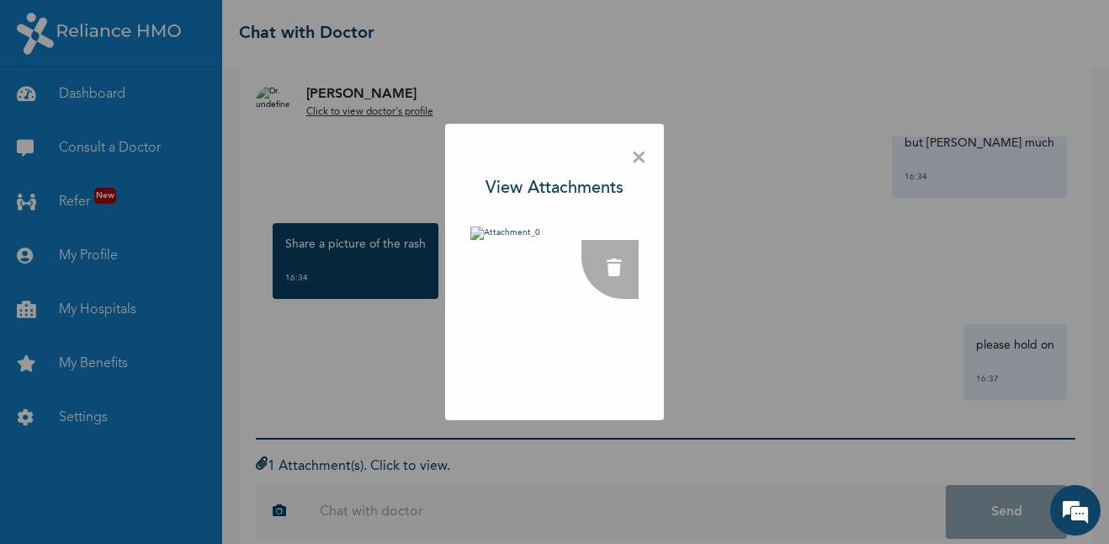
click at [651, 375] on div "× View Attachments" at bounding box center [554, 272] width 1109 height 544
drag, startPoint x: 651, startPoint y: 375, endPoint x: 690, endPoint y: 217, distance: 162.1
click at [690, 217] on div "× View Attachments" at bounding box center [554, 272] width 1109 height 544
click at [642, 157] on span "×" at bounding box center [639, 158] width 16 height 35
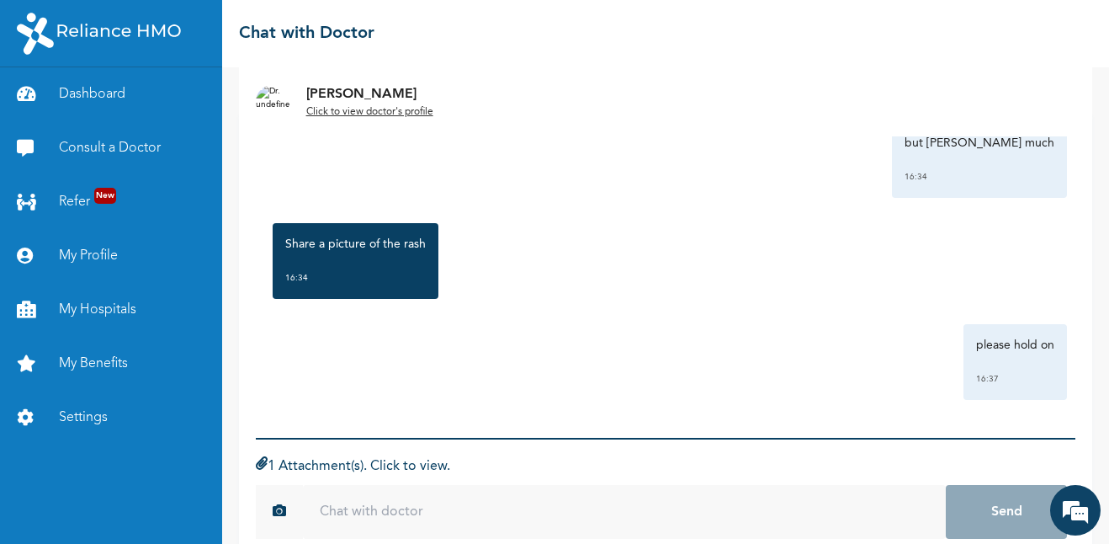
click at [375, 518] on input "text" at bounding box center [624, 512] width 643 height 54
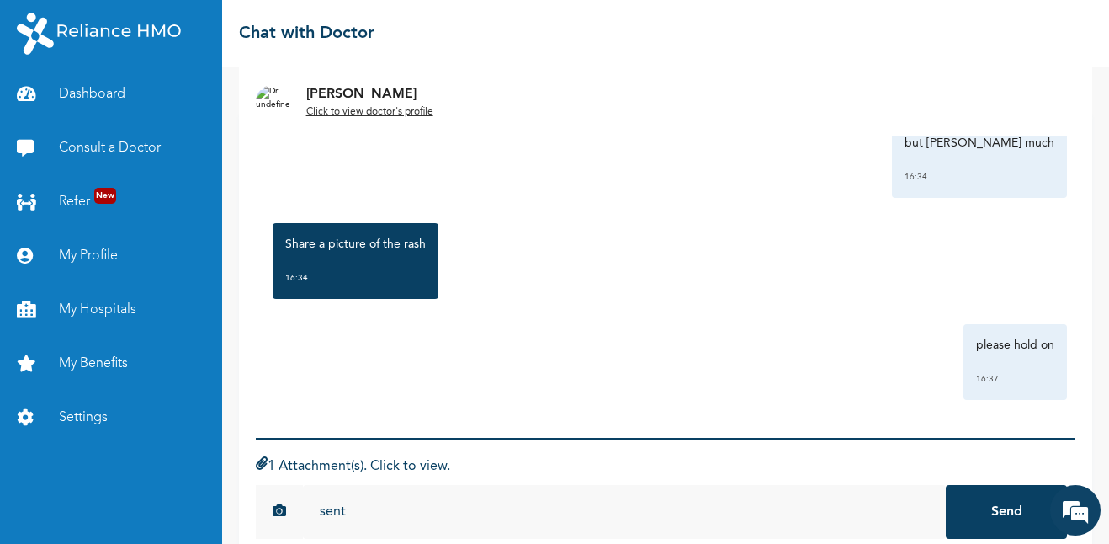
type input "sent"
click at [946, 485] on button "Send" at bounding box center [1006, 512] width 121 height 54
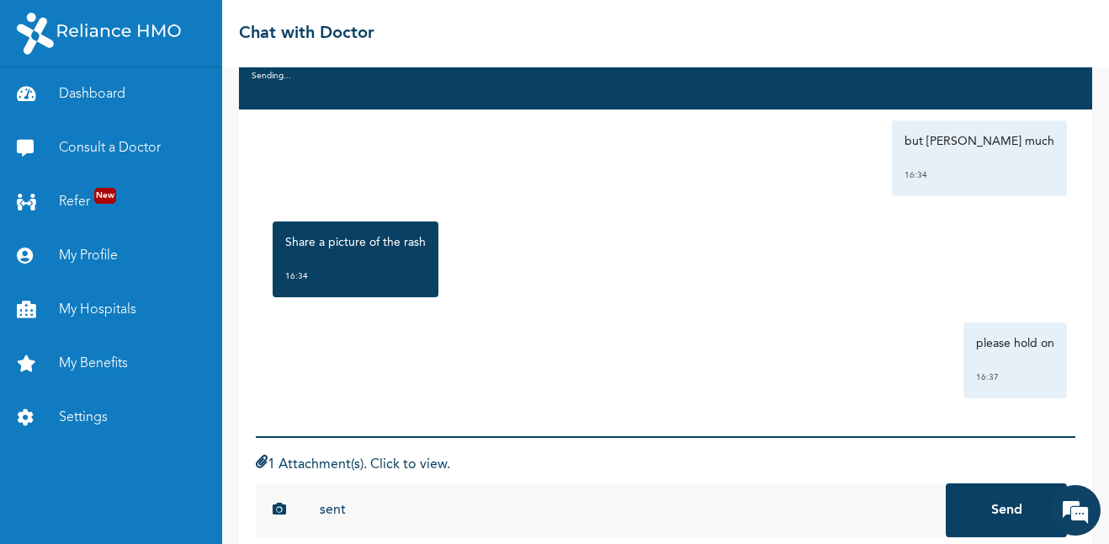
scroll to position [40, 0]
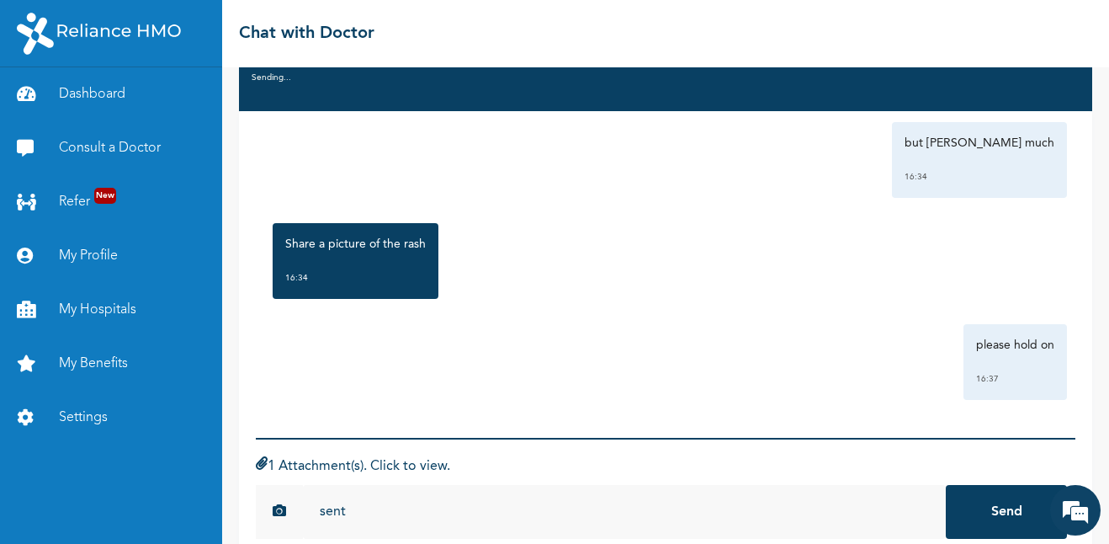
click at [950, 518] on form "1 Attachment(s). Click to view. sent 09955a1be393fce979236842e2f866dc039fb0b882…" at bounding box center [666, 497] width 820 height 118
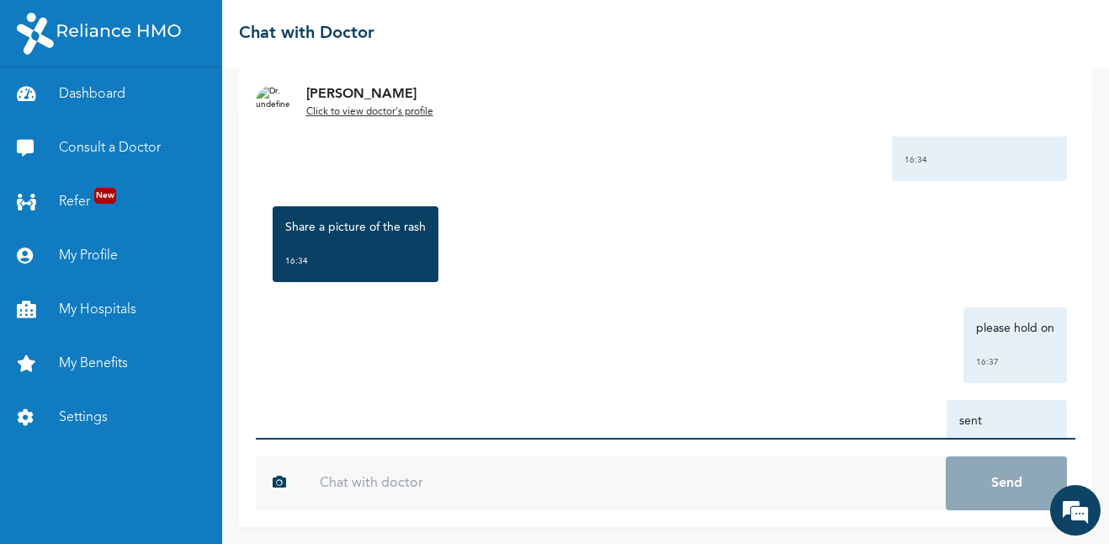
scroll to position [1825, 0]
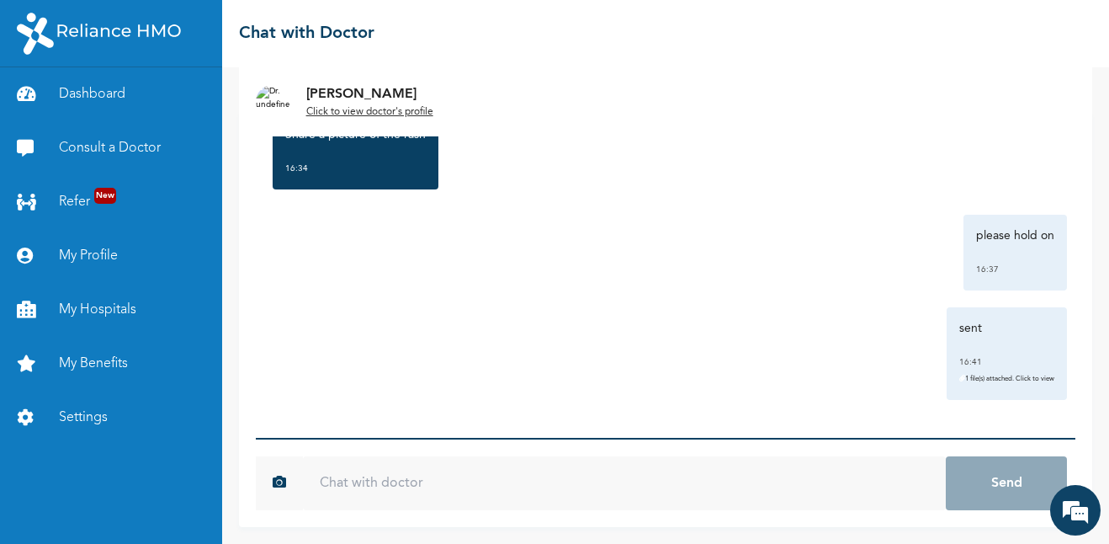
click at [837, 482] on input "text" at bounding box center [624, 483] width 643 height 54
click at [738, 482] on input "text" at bounding box center [624, 483] width 643 height 54
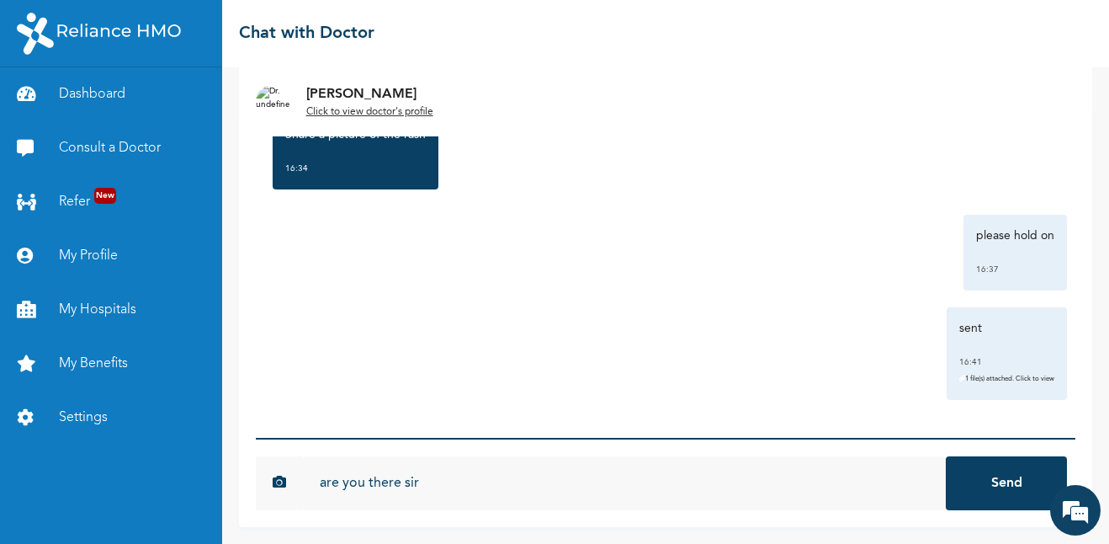
type input "are you there sir"
click at [946, 456] on button "Send" at bounding box center [1006, 483] width 121 height 54
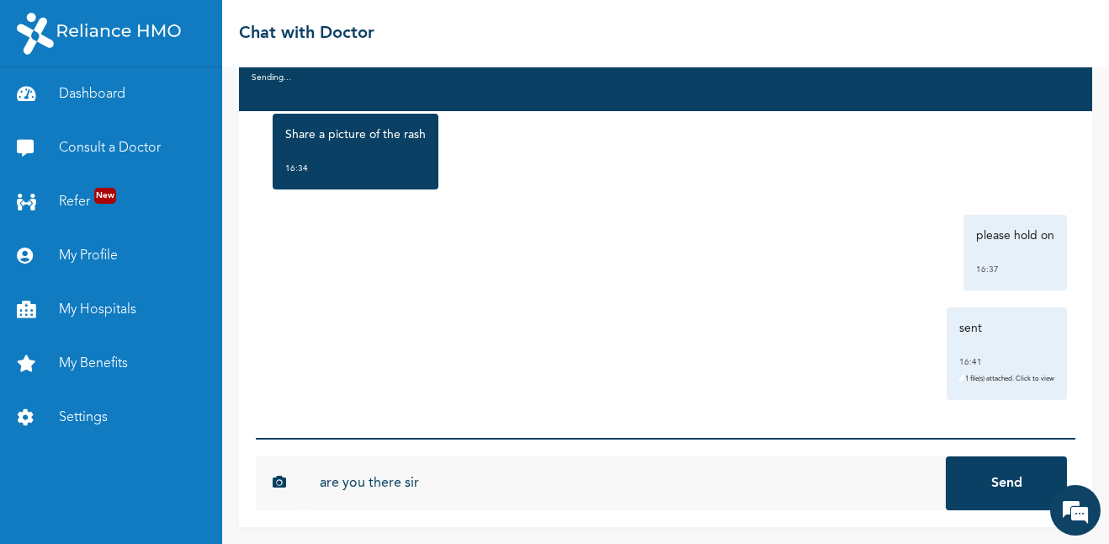
click at [985, 486] on button "Send" at bounding box center [1006, 483] width 121 height 54
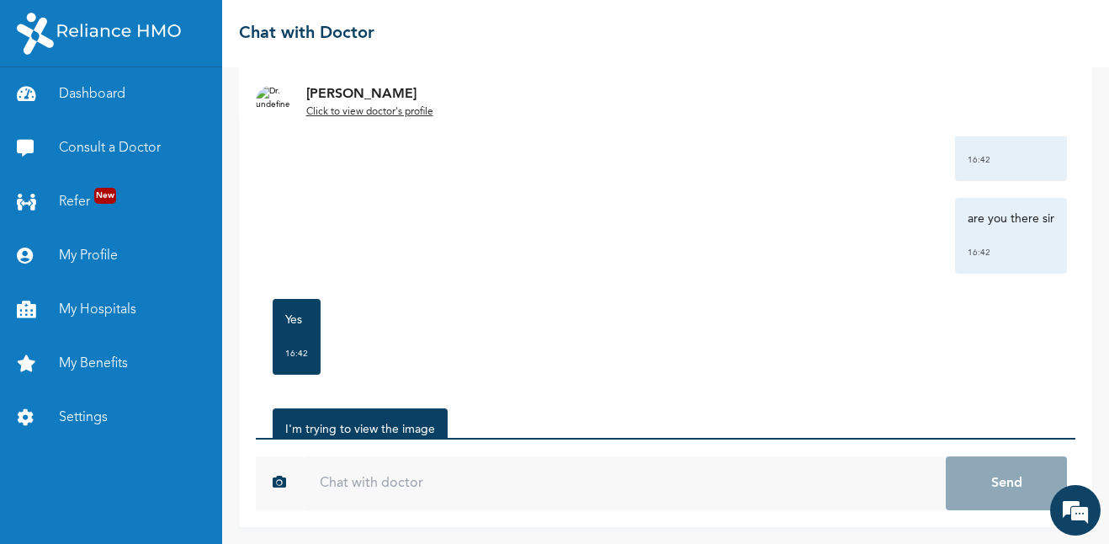
scroll to position [2229, 0]
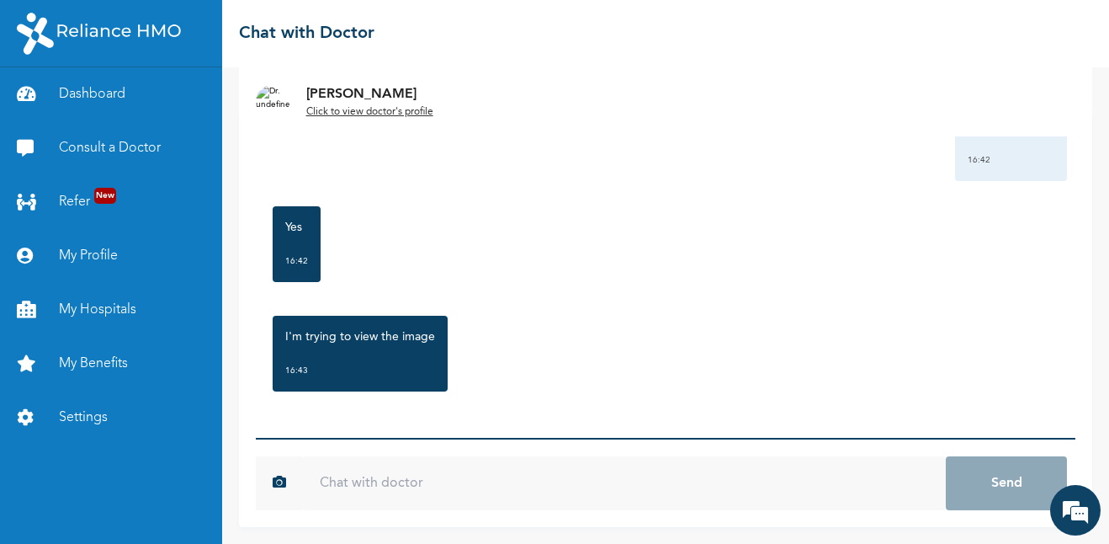
click at [745, 466] on input "text" at bounding box center [624, 483] width 643 height 54
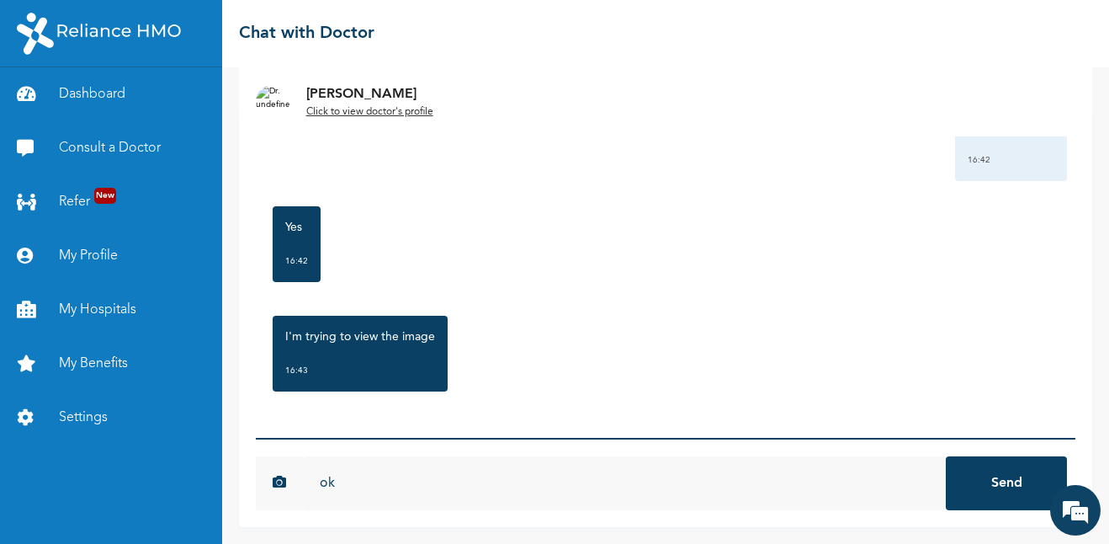
type input "ok"
click at [946, 456] on button "Send" at bounding box center [1006, 483] width 121 height 54
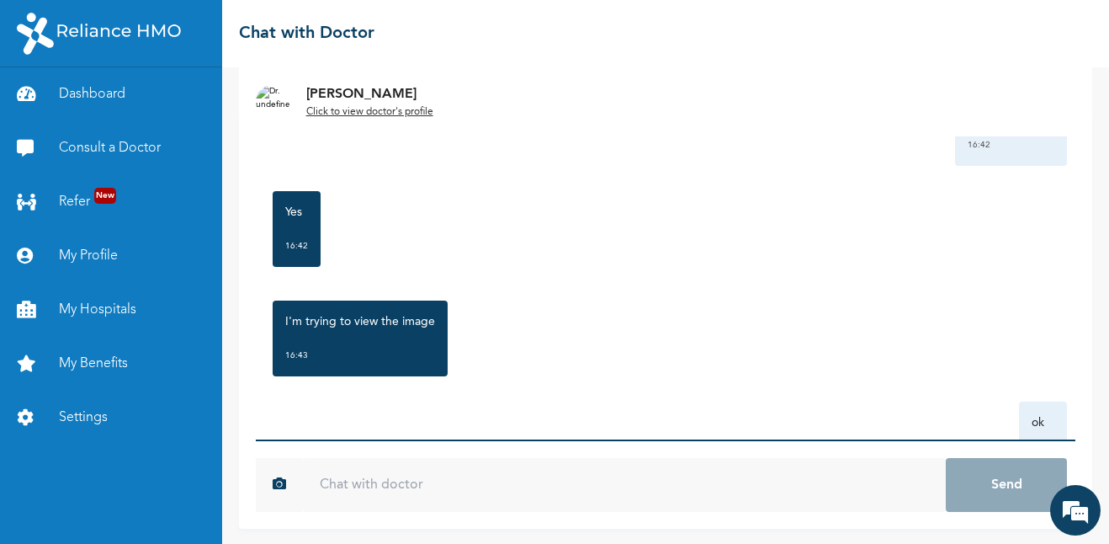
scroll to position [42, 0]
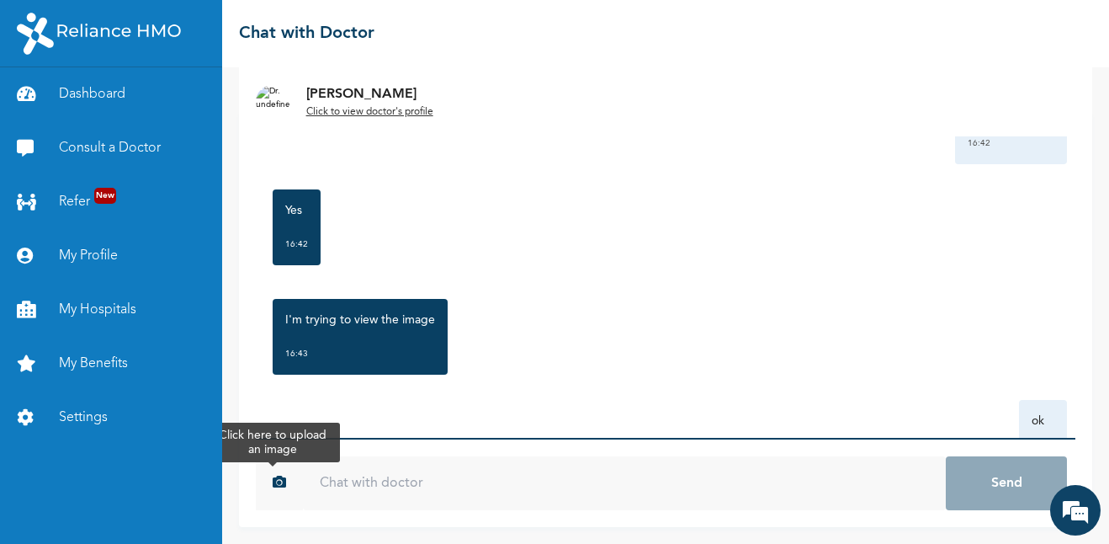
click at [286, 477] on button "button" at bounding box center [273, 483] width 34 height 54
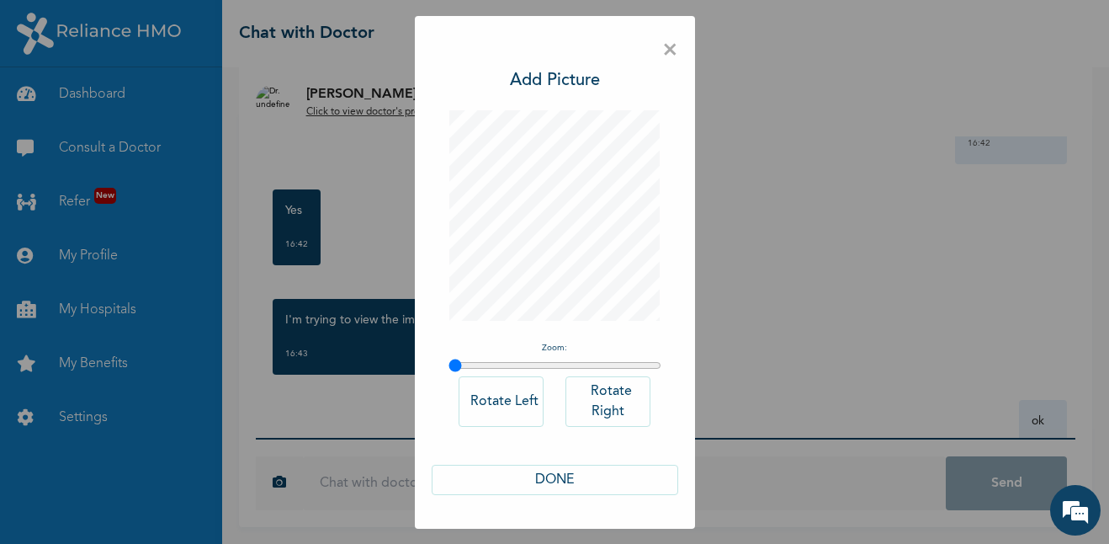
click at [554, 485] on button "DONE" at bounding box center [555, 480] width 247 height 30
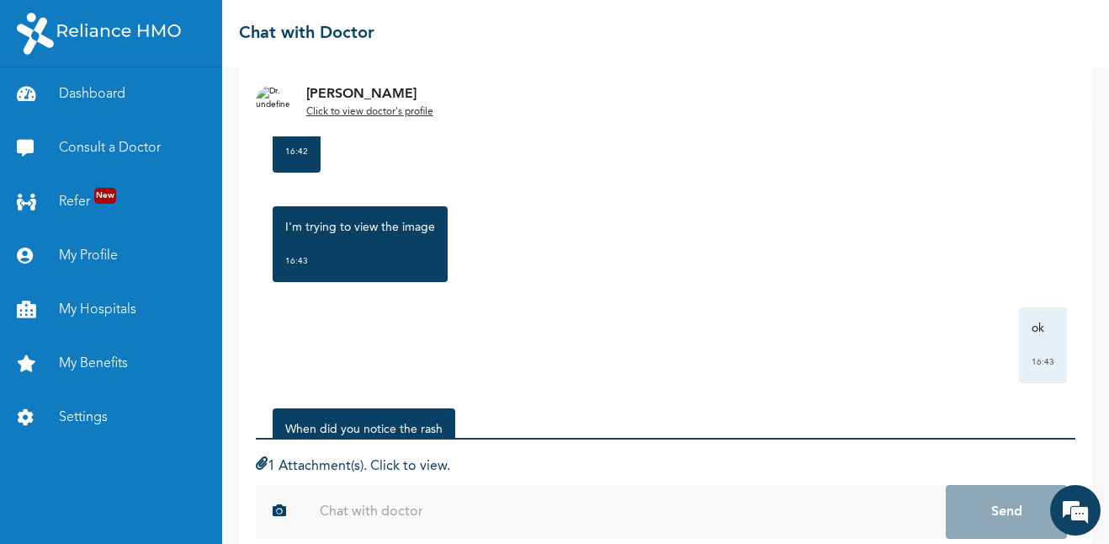
scroll to position [2431, 0]
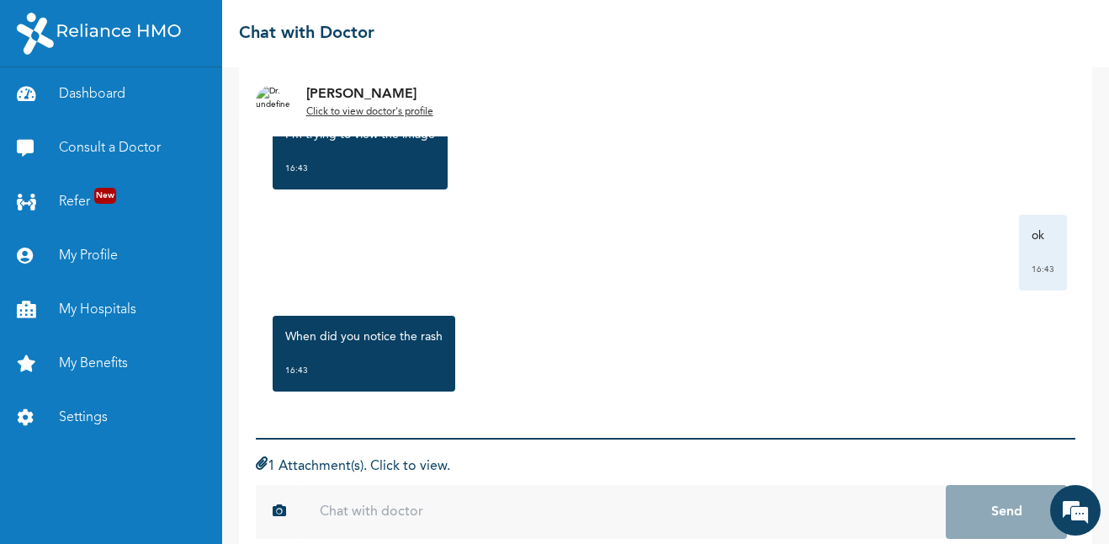
click at [731, 449] on form "1 Attachment(s). Click to view. 09955a1be393fce979236842e2f866dc039fb0b88281ae2…" at bounding box center [666, 497] width 820 height 118
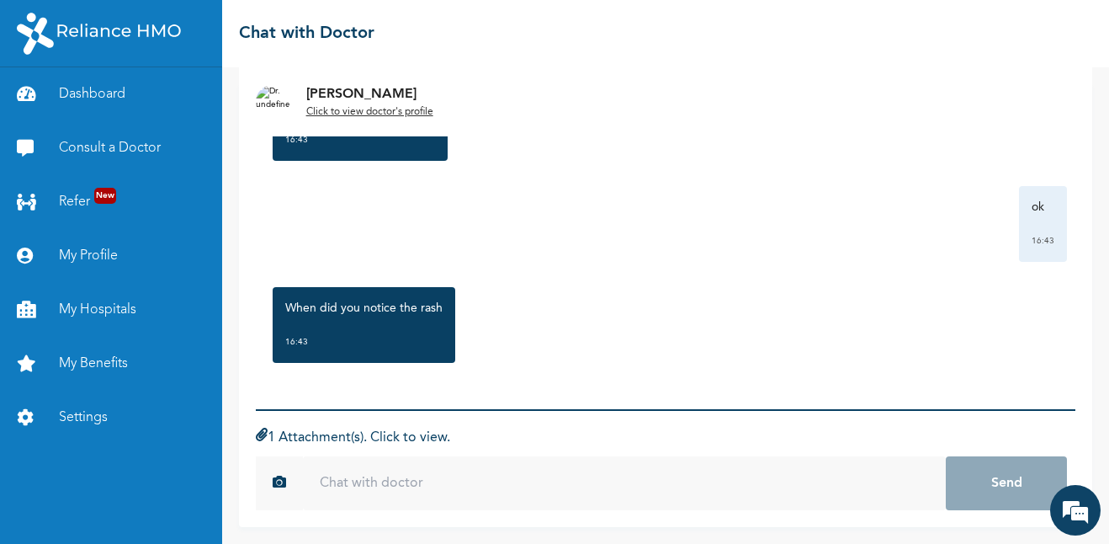
click at [369, 487] on input "text" at bounding box center [624, 483] width 643 height 54
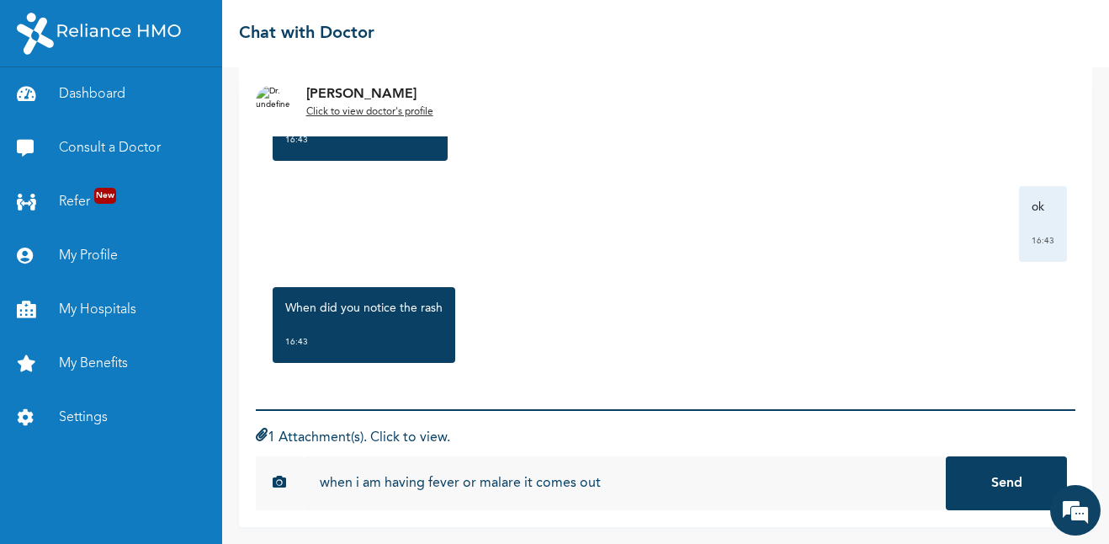
type input "when i am having fever or malare it comes out"
click at [946, 456] on button "Send" at bounding box center [1006, 483] width 121 height 54
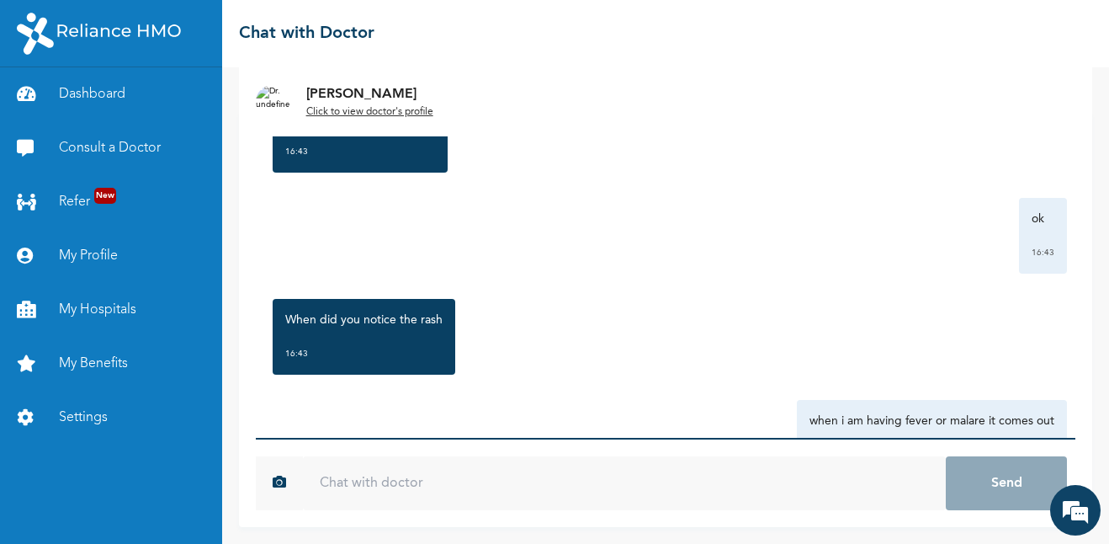
scroll to position [2759, 0]
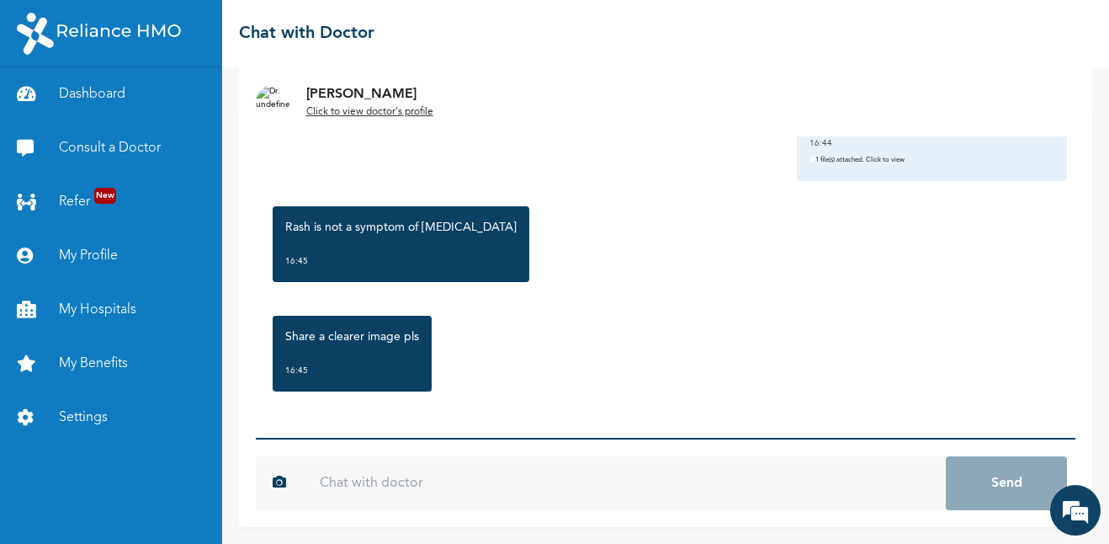
click at [450, 467] on input "text" at bounding box center [624, 483] width 643 height 54
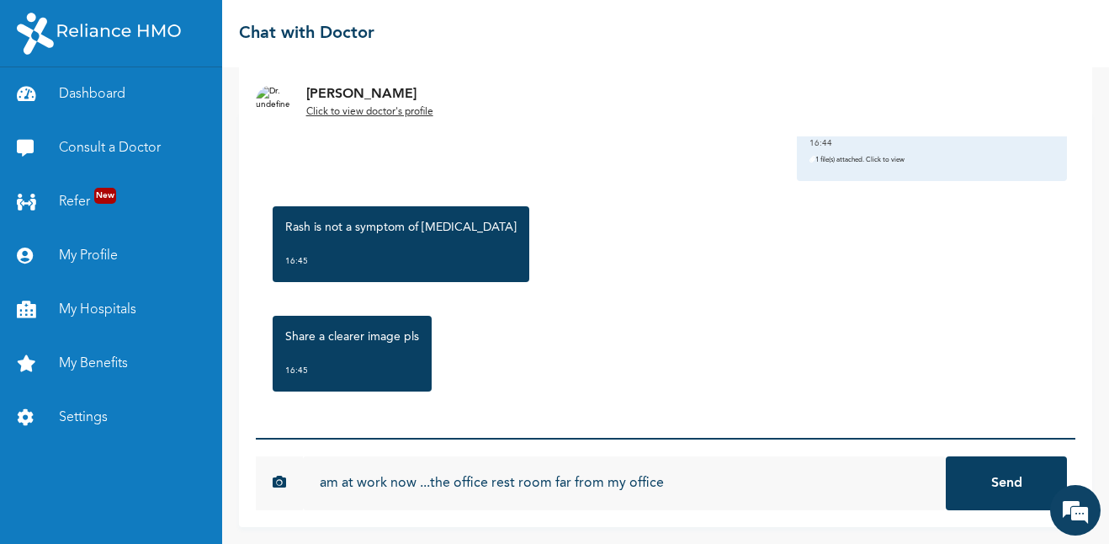
type input "am at work now ...the office rest room far from my office"
click at [946, 456] on button "Send" at bounding box center [1006, 483] width 121 height 54
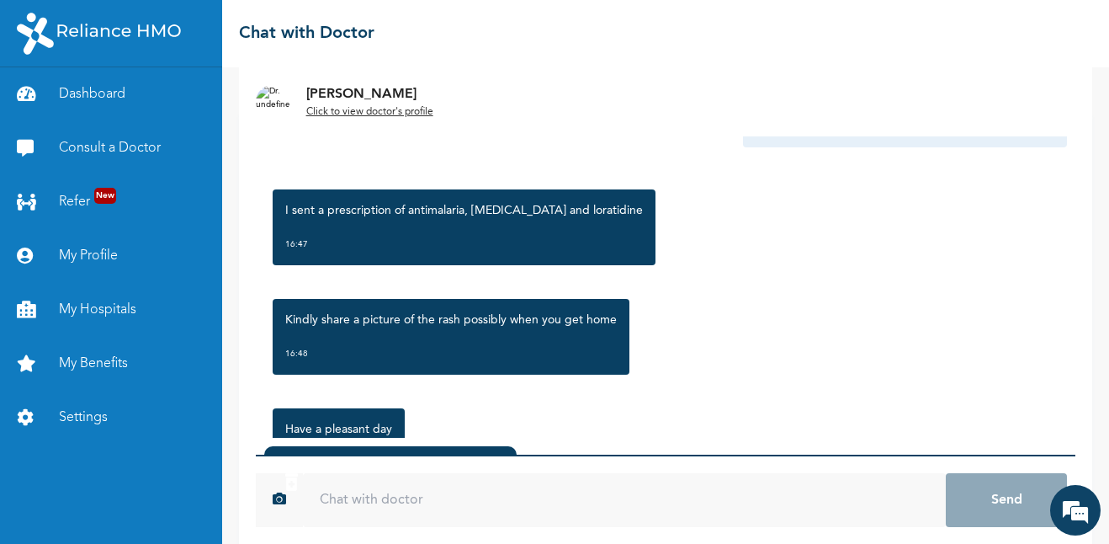
scroll to position [3197, 0]
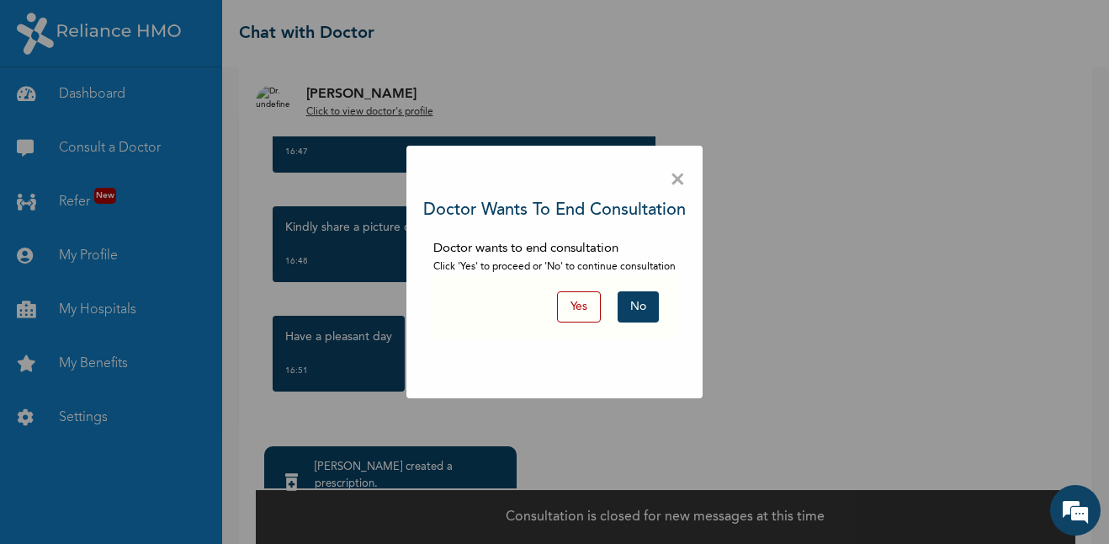
click at [645, 300] on button "No" at bounding box center [638, 306] width 41 height 31
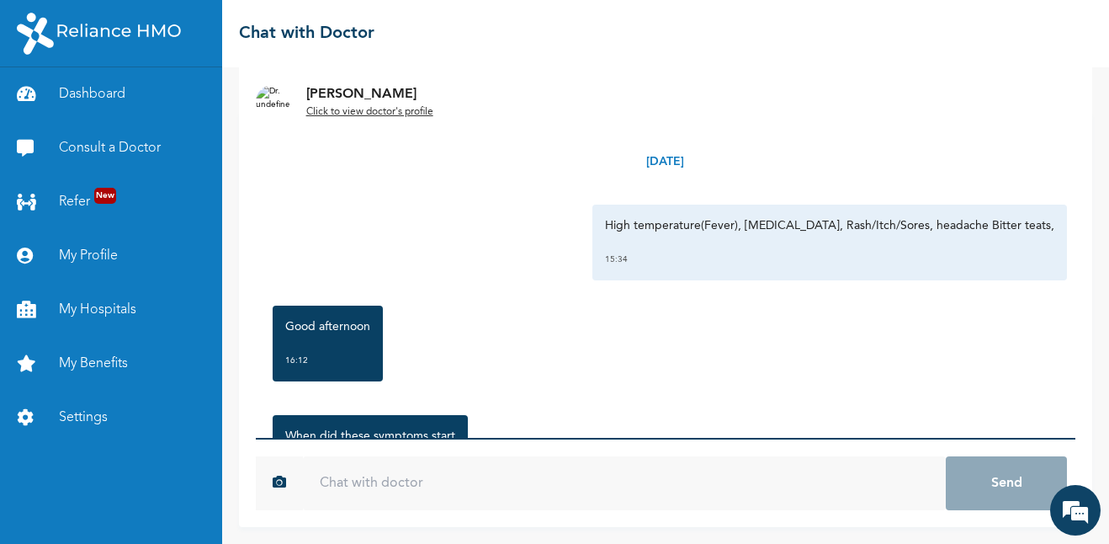
scroll to position [86, 0]
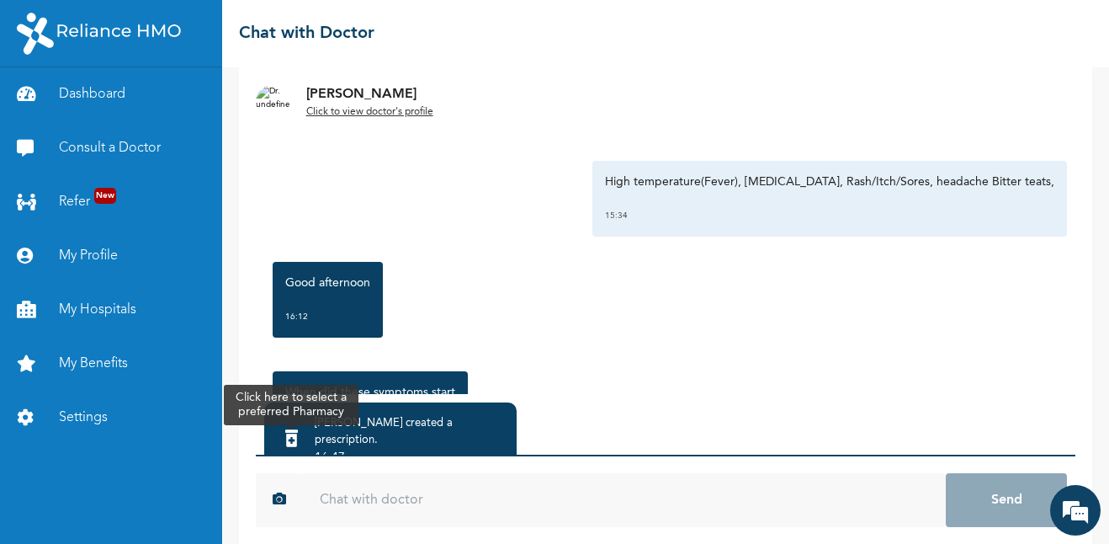
click at [306, 432] on div at bounding box center [291, 440] width 29 height 36
click at [298, 430] on icon at bounding box center [291, 438] width 13 height 17
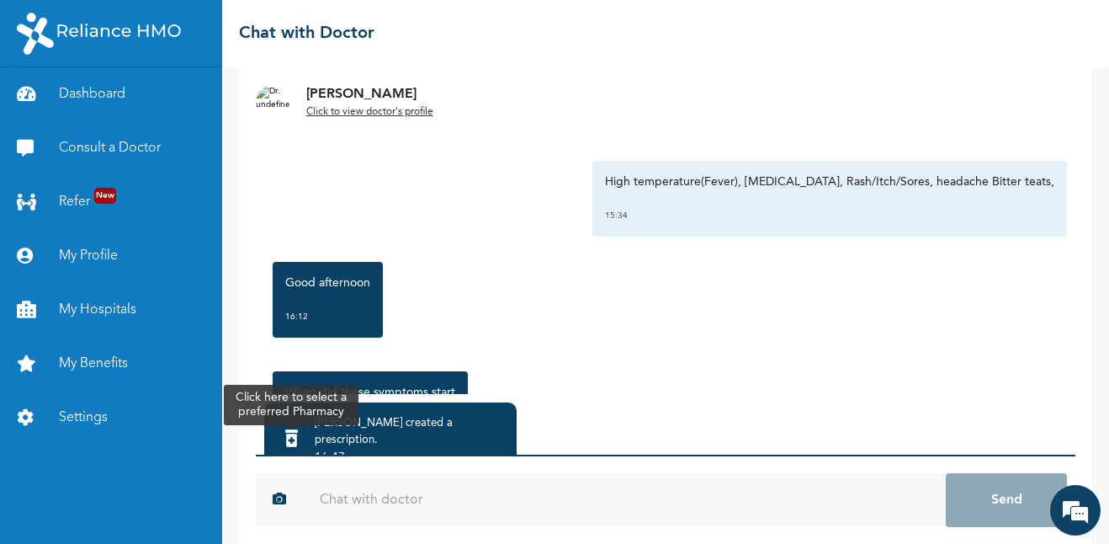
click at [298, 430] on icon at bounding box center [291, 438] width 13 height 17
click at [306, 431] on div at bounding box center [291, 440] width 29 height 36
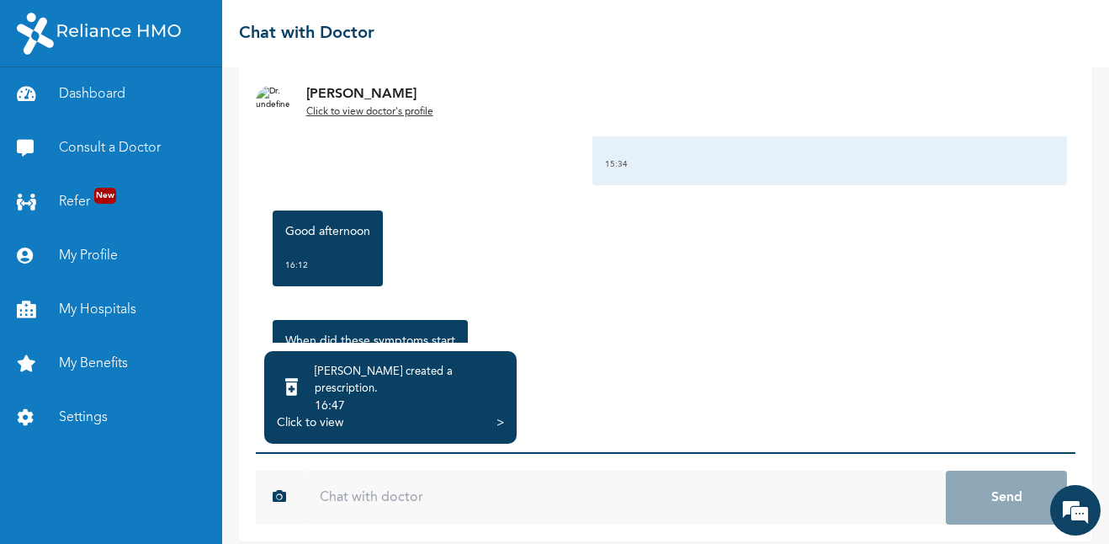
click at [327, 414] on div "Click to view" at bounding box center [310, 422] width 66 height 17
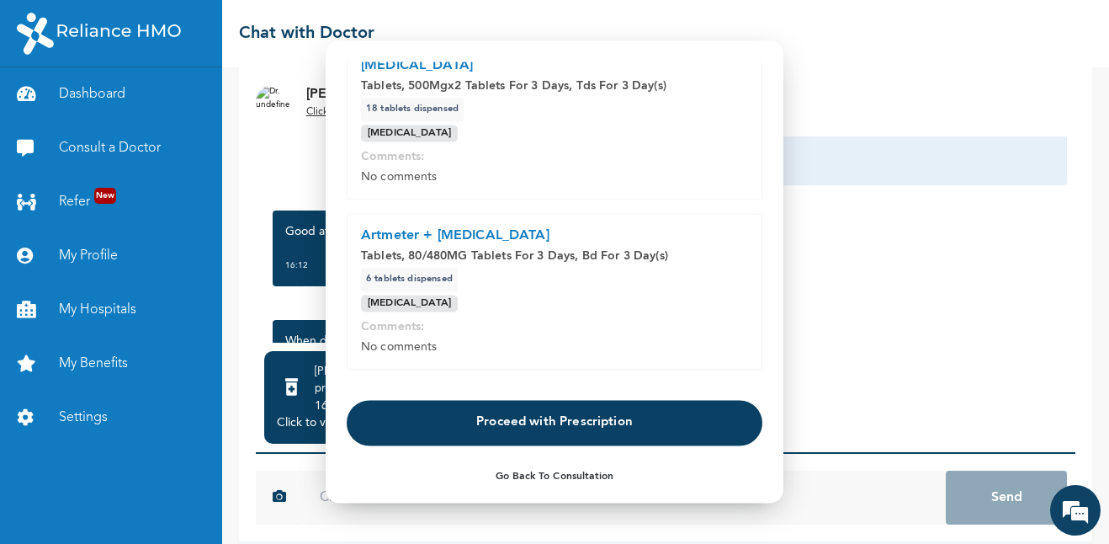
scroll to position [0, 0]
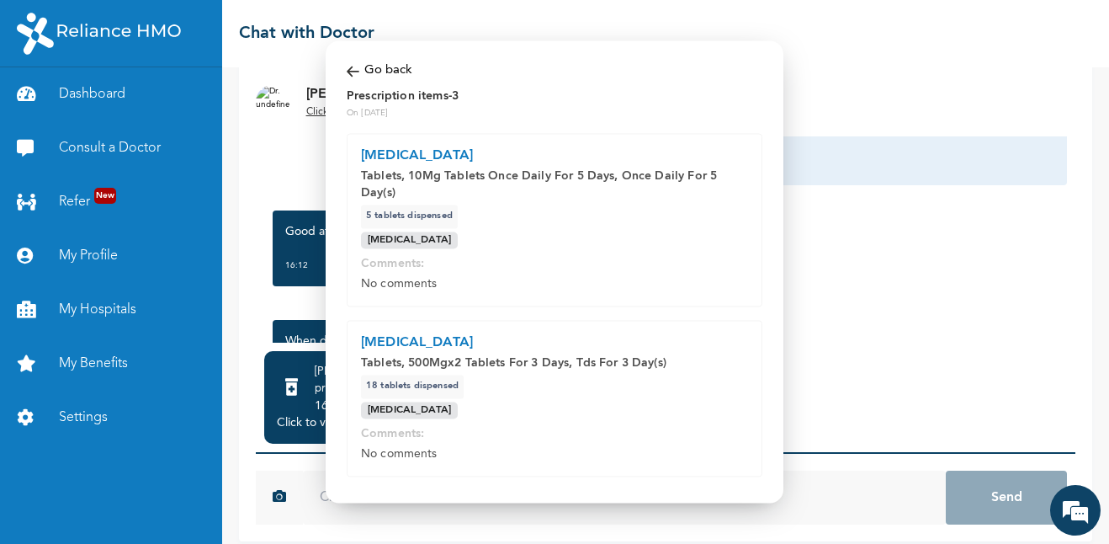
click at [355, 71] on img at bounding box center [353, 70] width 13 height 19
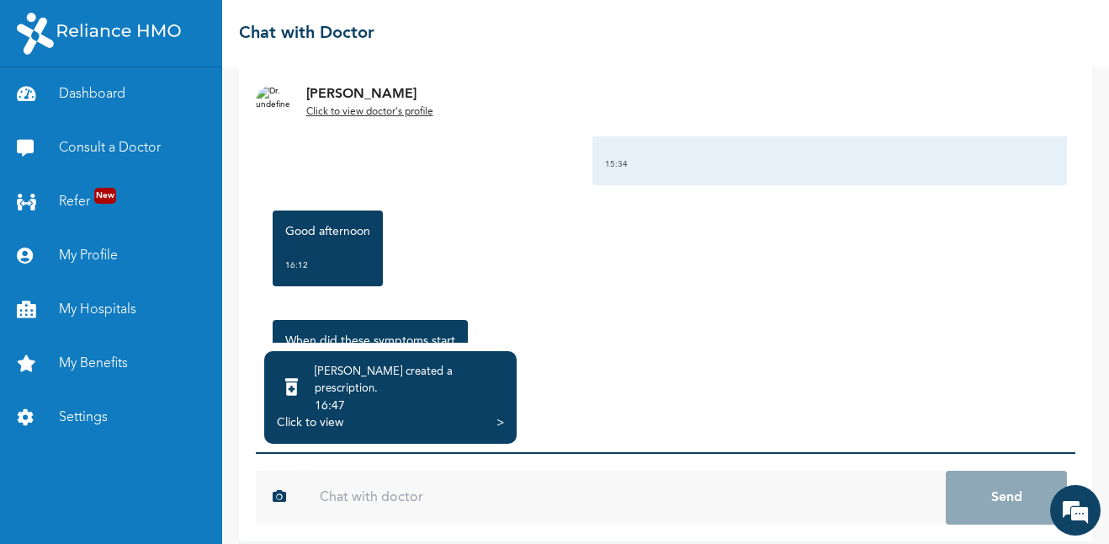
click at [499, 414] on div ">" at bounding box center [501, 422] width 8 height 17
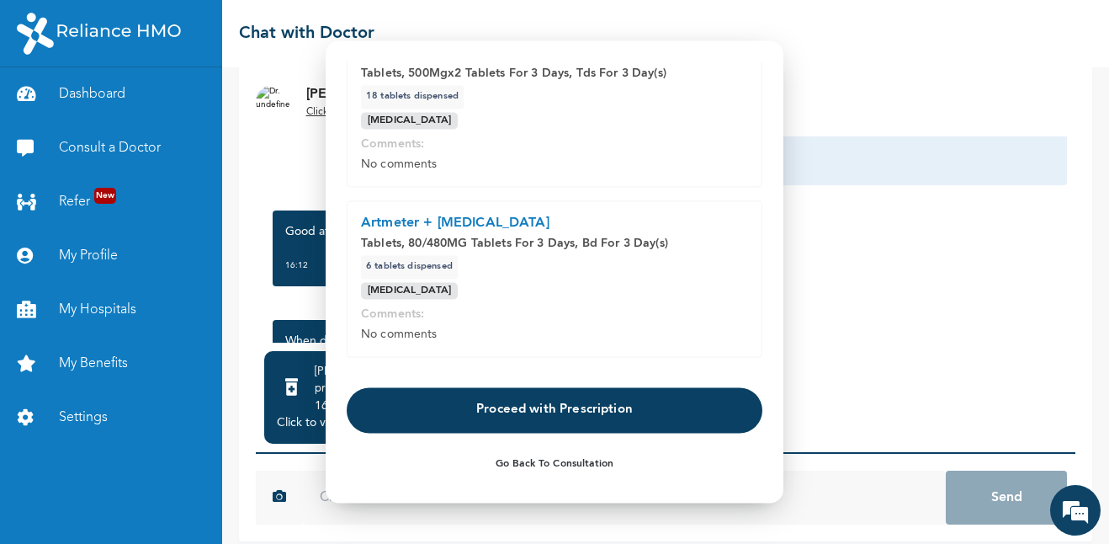
scroll to position [291, 0]
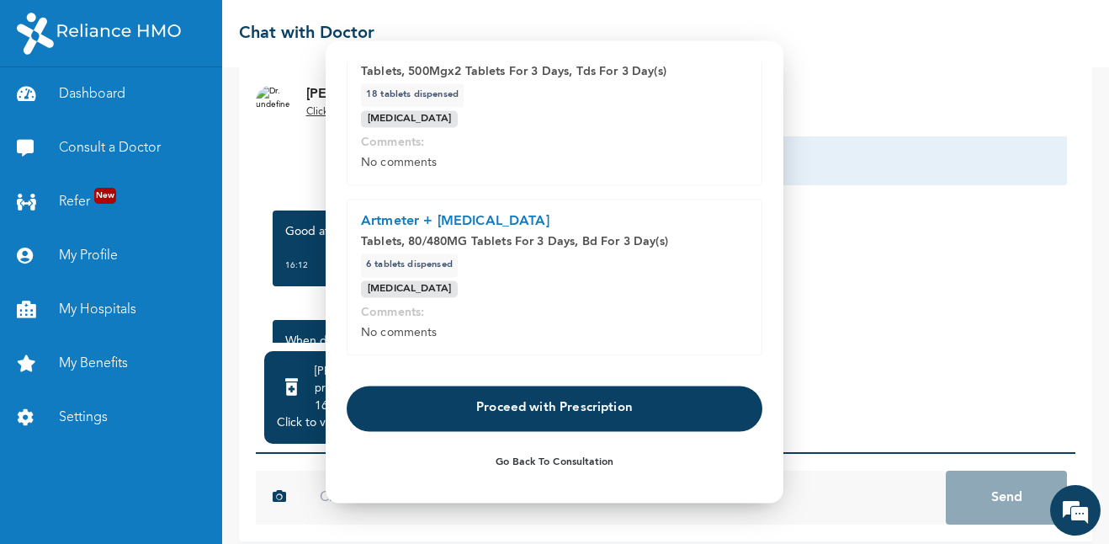
click at [519, 414] on button "Proceed with Prescription" at bounding box center [555, 407] width 416 height 45
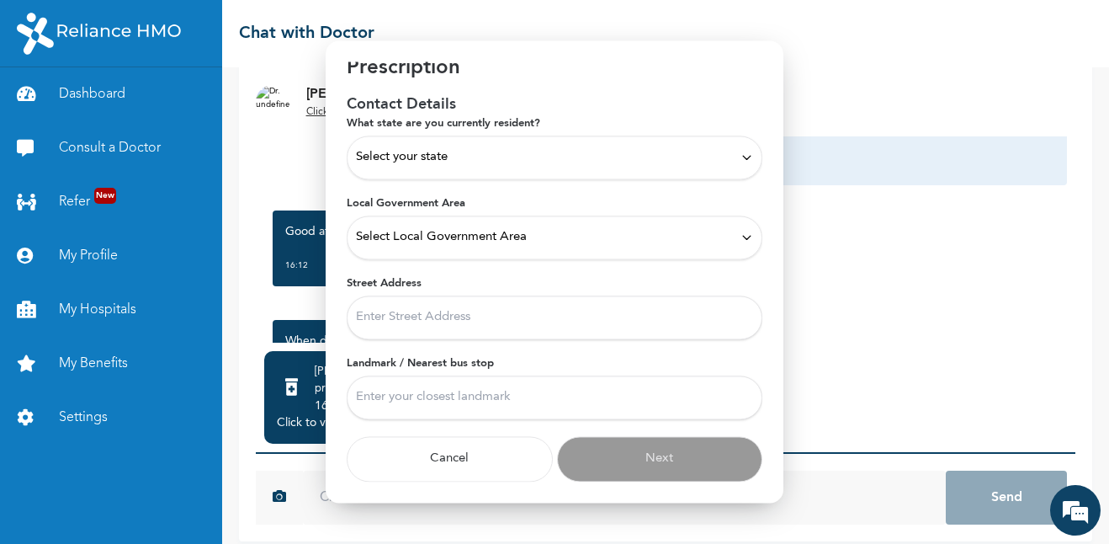
click at [741, 155] on icon at bounding box center [747, 157] width 13 height 13
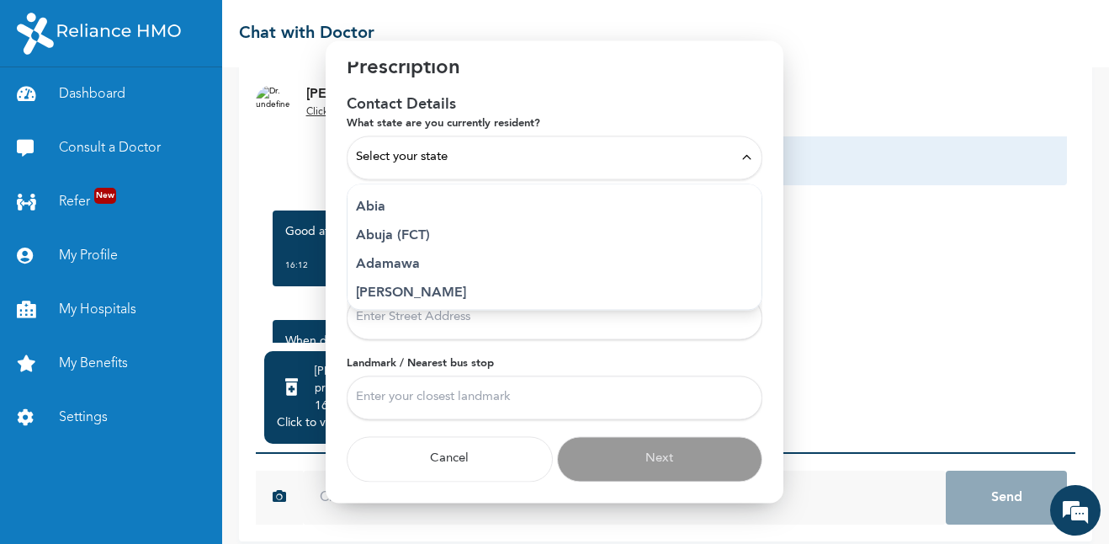
click at [568, 151] on div "Select your state" at bounding box center [554, 157] width 397 height 19
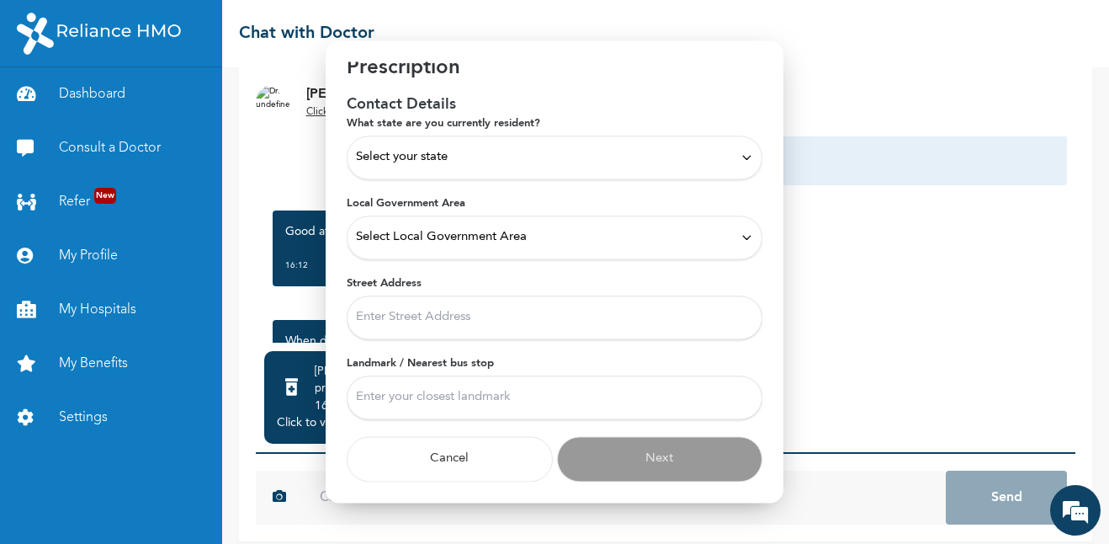
click at [741, 152] on icon at bounding box center [747, 157] width 13 height 13
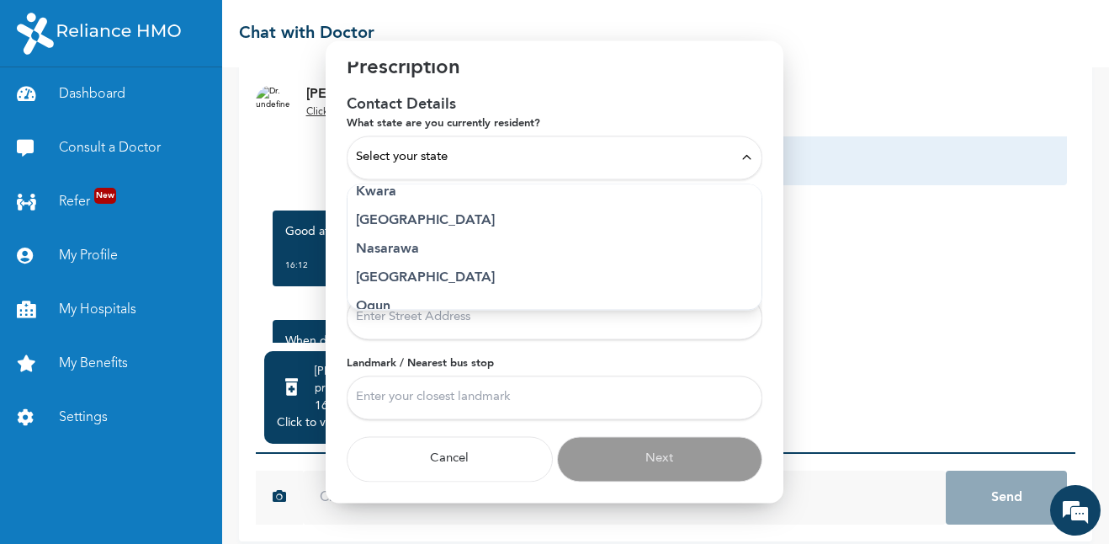
scroll to position [666, 0]
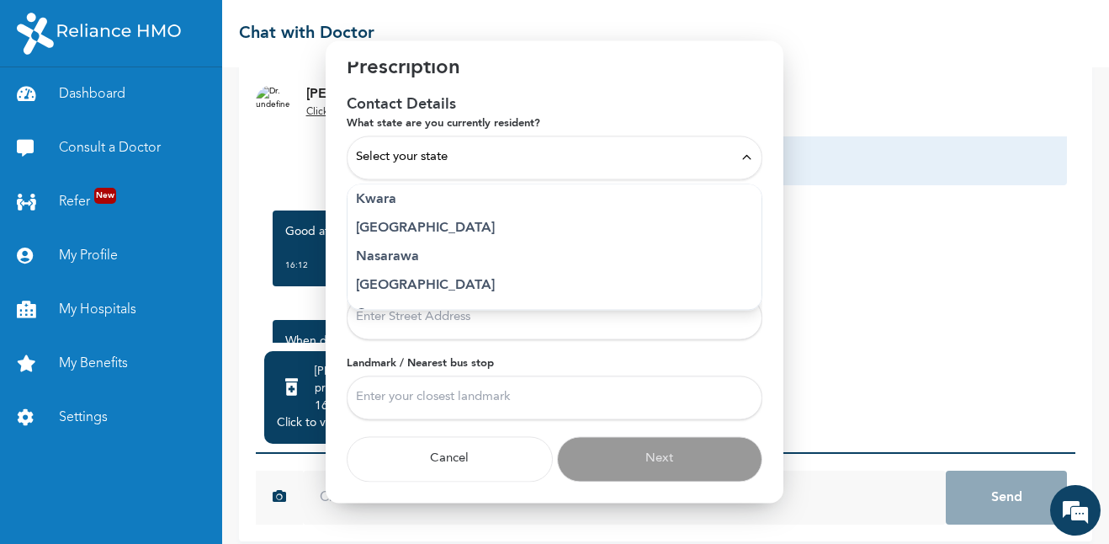
click at [384, 224] on p "[GEOGRAPHIC_DATA]" at bounding box center [554, 228] width 397 height 20
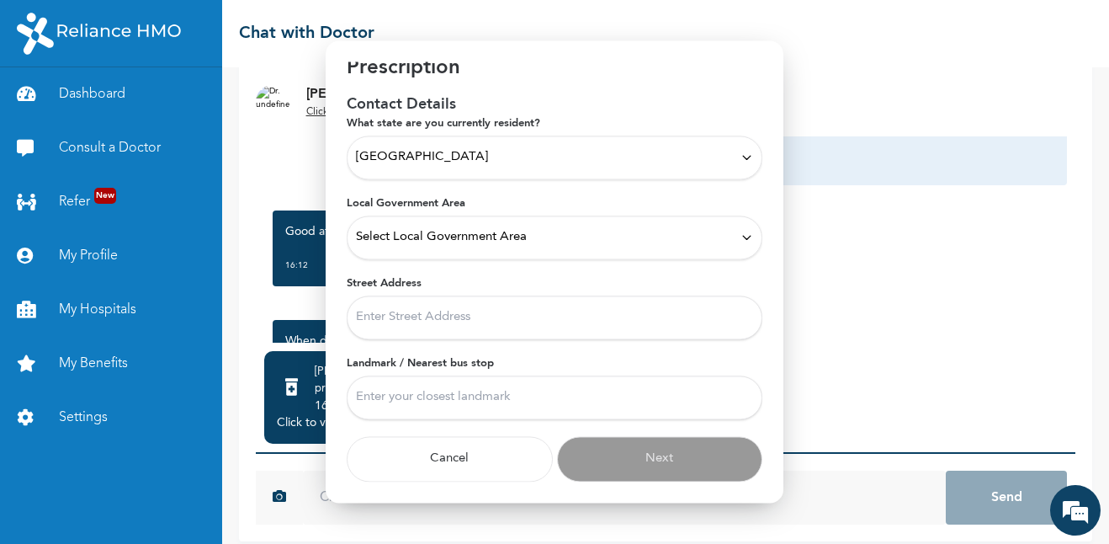
click at [741, 237] on icon at bounding box center [747, 237] width 13 height 13
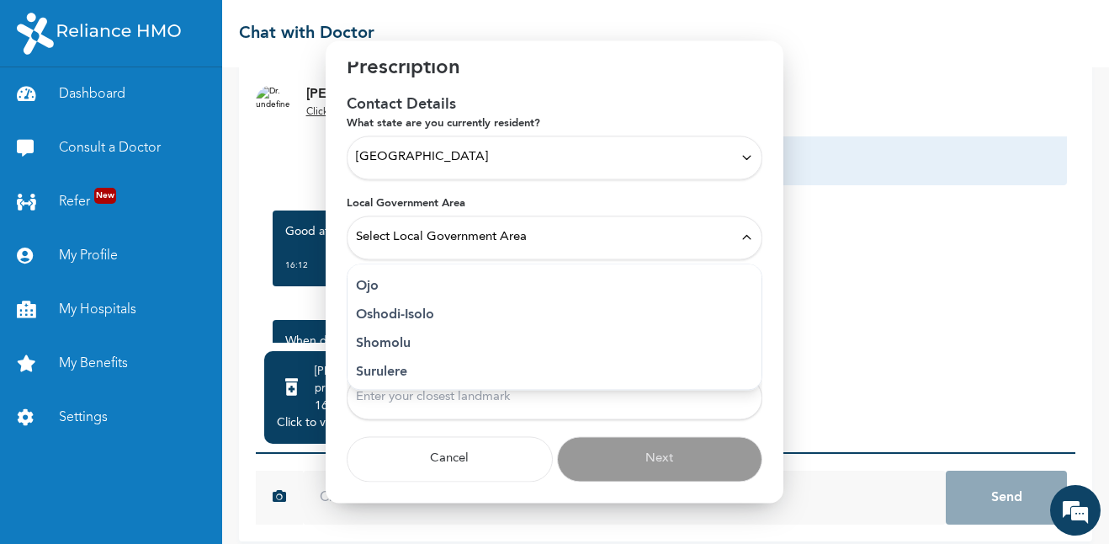
scroll to position [465, 0]
click at [420, 306] on p "Oshodi-Isolo" at bounding box center [554, 309] width 397 height 20
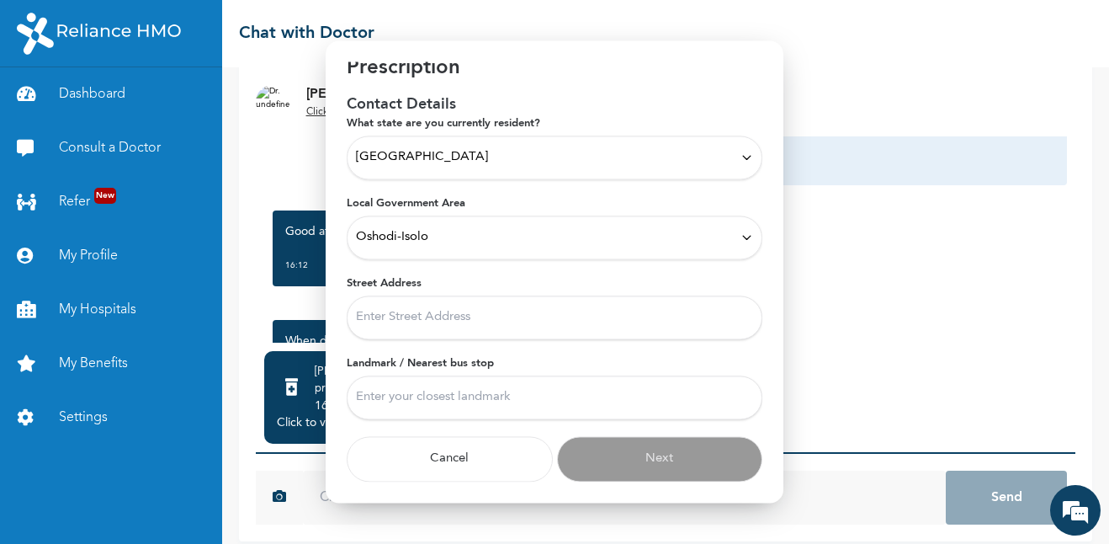
click at [429, 316] on input "Street Address" at bounding box center [555, 317] width 416 height 44
click at [409, 407] on input "Landmark / Nearest bus stop" at bounding box center [555, 397] width 416 height 44
type input "st [PERSON_NAME] ajoa estate"
click at [385, 319] on input "Street Address" at bounding box center [555, 317] width 416 height 44
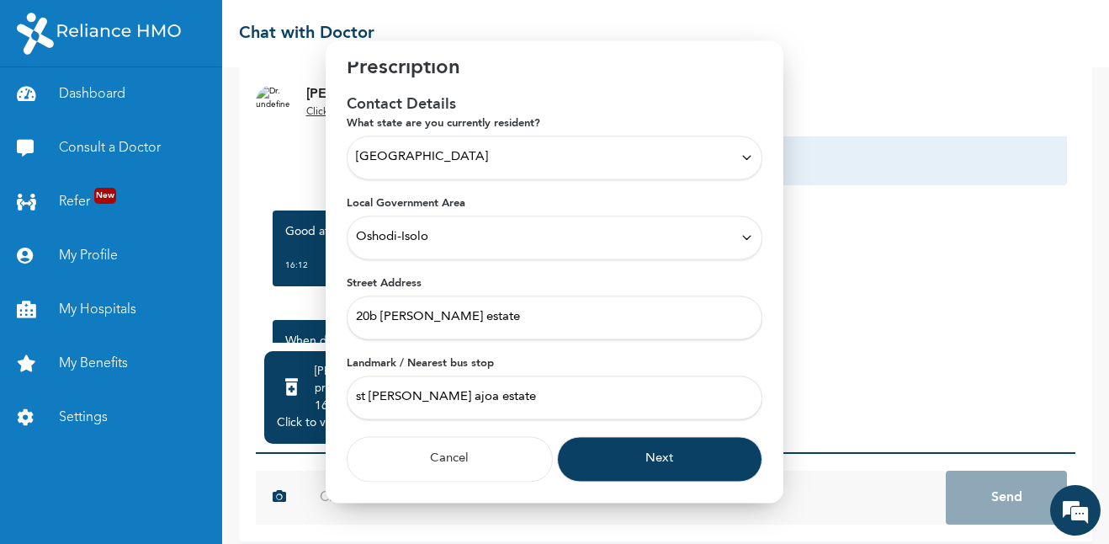
type input "20b [PERSON_NAME] estate"
click at [741, 240] on icon at bounding box center [747, 237] width 13 height 13
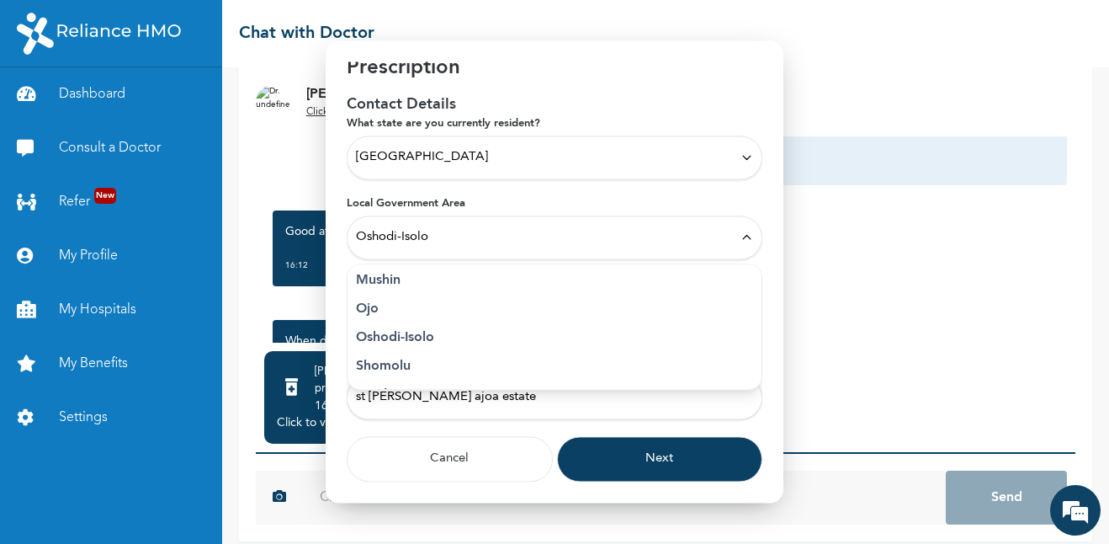
scroll to position [453, 0]
click at [430, 328] on p "Oshodi-Isolo" at bounding box center [554, 321] width 397 height 20
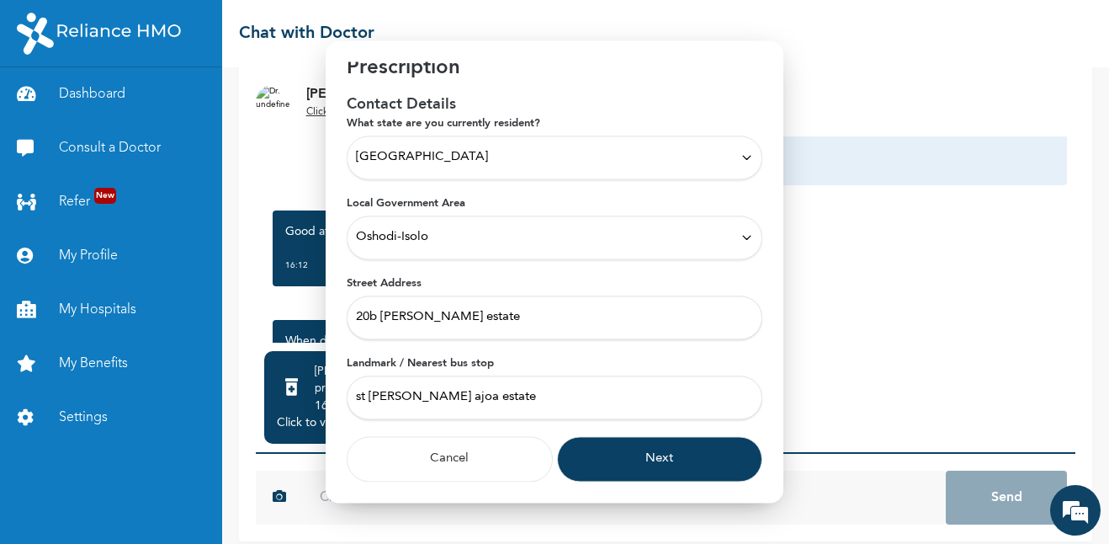
click at [534, 403] on input "st [PERSON_NAME] ajoa estate" at bounding box center [555, 397] width 416 height 44
drag, startPoint x: 534, startPoint y: 403, endPoint x: 201, endPoint y: 398, distance: 333.3
click at [201, 398] on body "Dashboard Consult a Doctor Refer New My Profile My Hospitals My Benefits Settin…" at bounding box center [554, 272] width 1109 height 544
type input "Carabana"
click at [607, 461] on button "Next" at bounding box center [660, 458] width 206 height 45
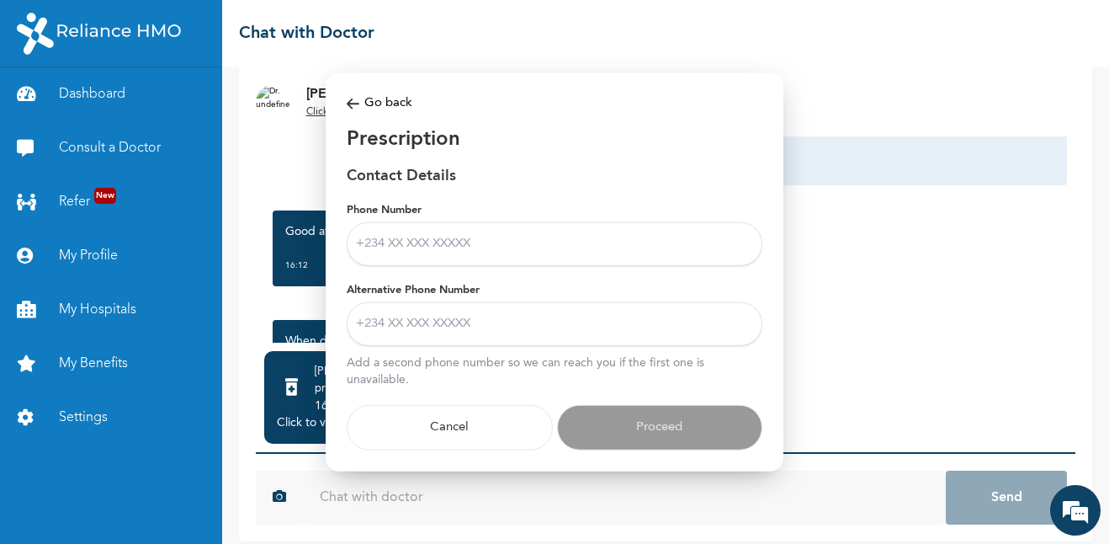
scroll to position [0, 0]
click at [453, 243] on input "Phone Number" at bounding box center [555, 243] width 416 height 44
type input "[PHONE_NUMBER]"
click at [437, 334] on input "Alternative Phone Number" at bounding box center [555, 323] width 416 height 44
click at [555, 338] on input "Alternative Phone Number" at bounding box center [555, 323] width 416 height 44
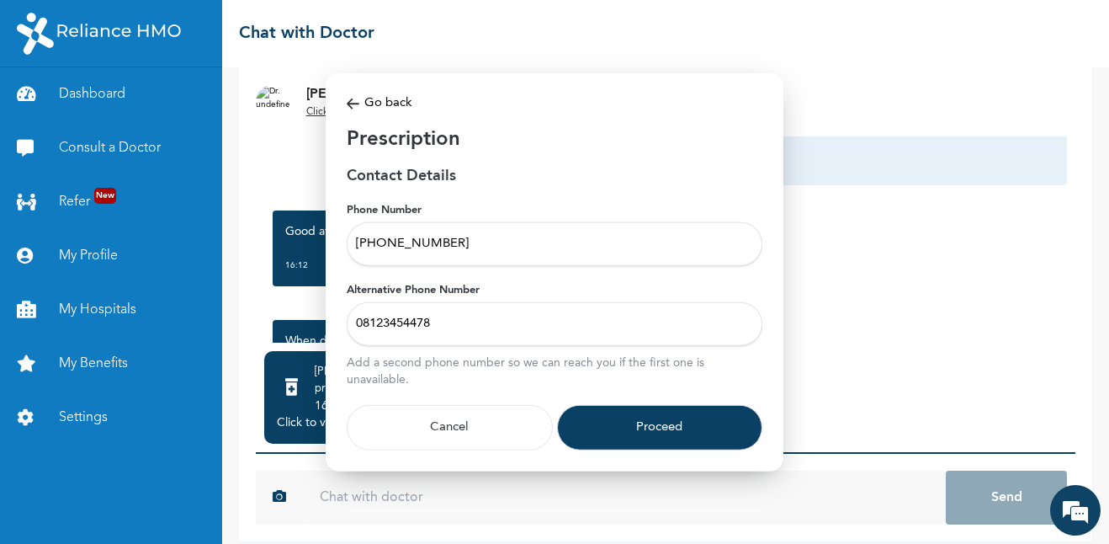
click at [362, 323] on input "08123454478" at bounding box center [555, 323] width 416 height 44
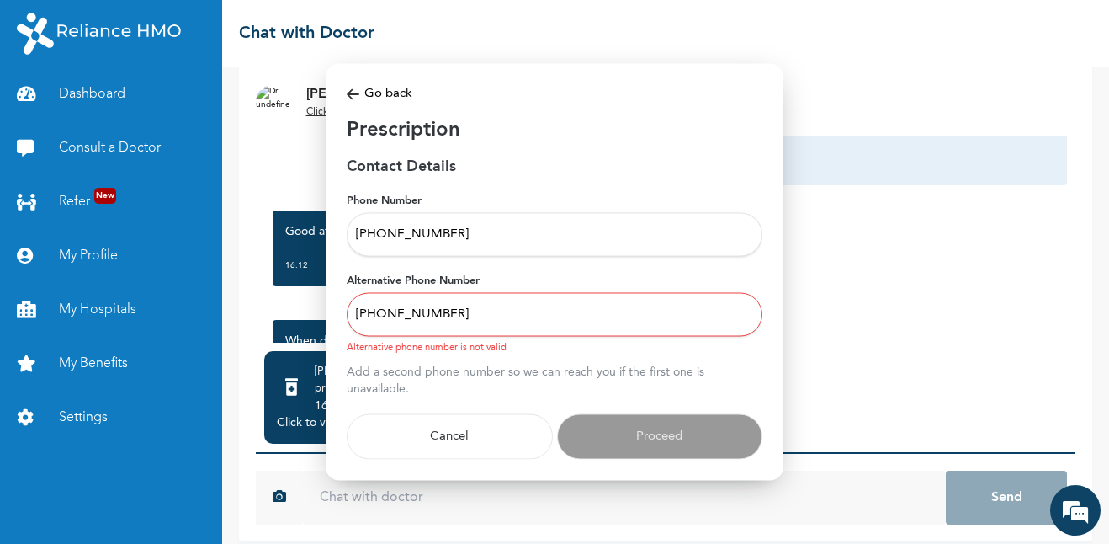
click at [530, 316] on input "[PHONE_NUMBER]" at bounding box center [555, 314] width 416 height 44
click at [394, 314] on input "[PHONE_NUMBER]" at bounding box center [555, 314] width 416 height 44
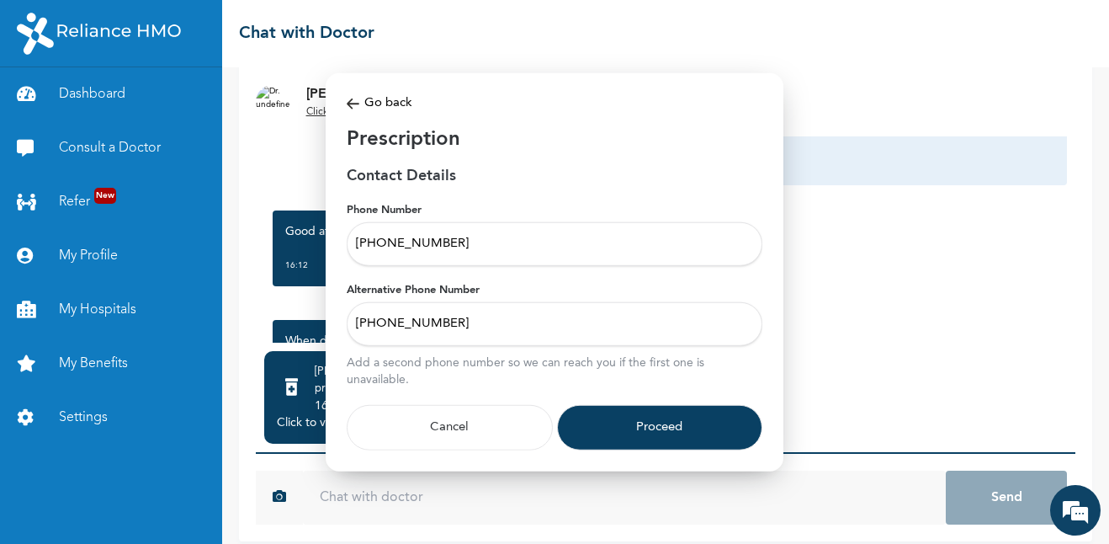
type input "[PHONE_NUMBER]"
click at [661, 433] on button "Proceed" at bounding box center [660, 426] width 206 height 45
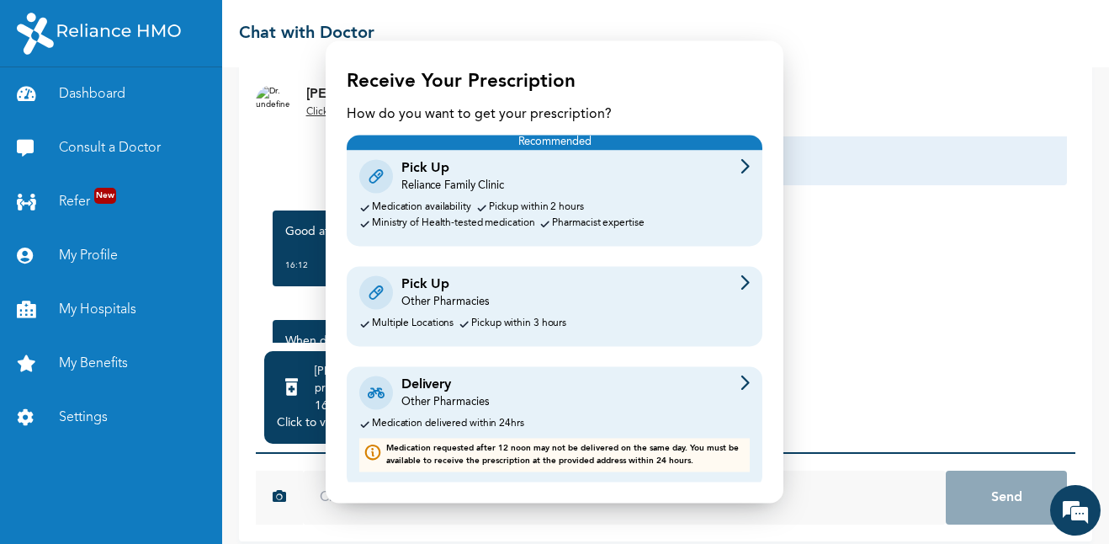
scroll to position [26, 0]
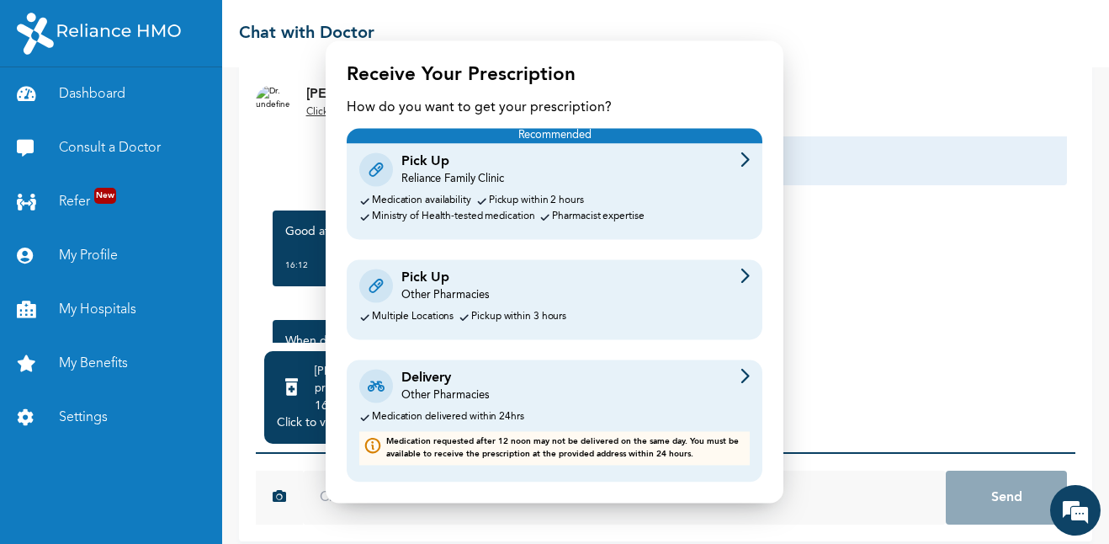
click at [741, 274] on img at bounding box center [745, 275] width 9 height 15
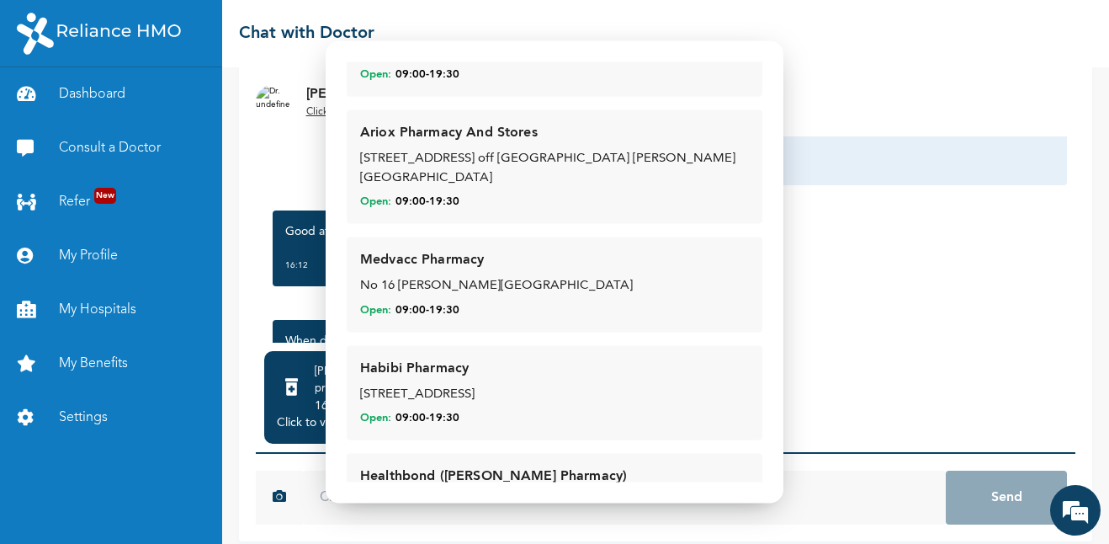
scroll to position [0, 0]
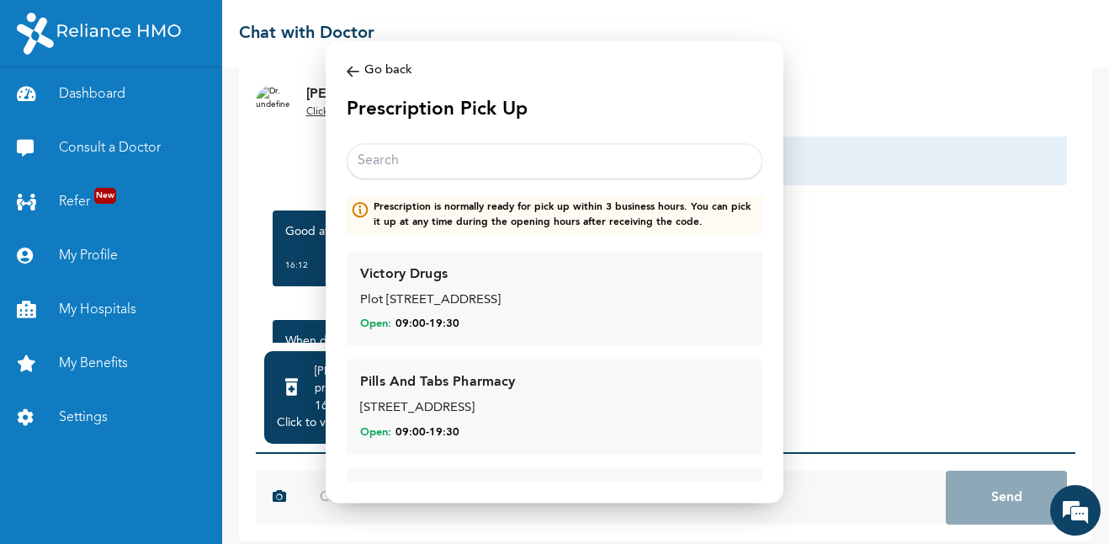
click at [608, 155] on input "text" at bounding box center [555, 160] width 416 height 35
type input "a"
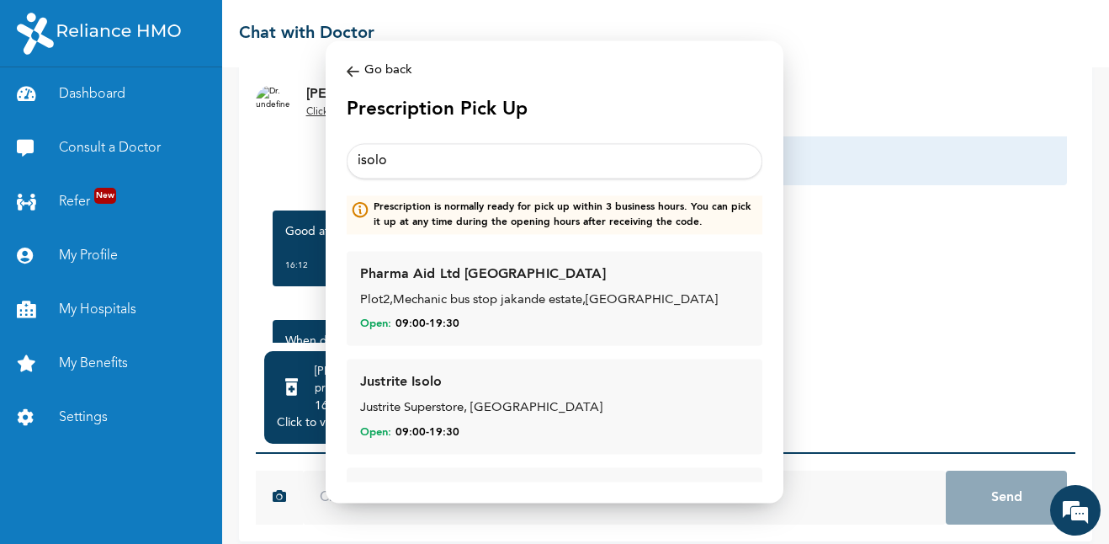
click at [464, 167] on input "isolo" at bounding box center [555, 160] width 416 height 35
type input "i"
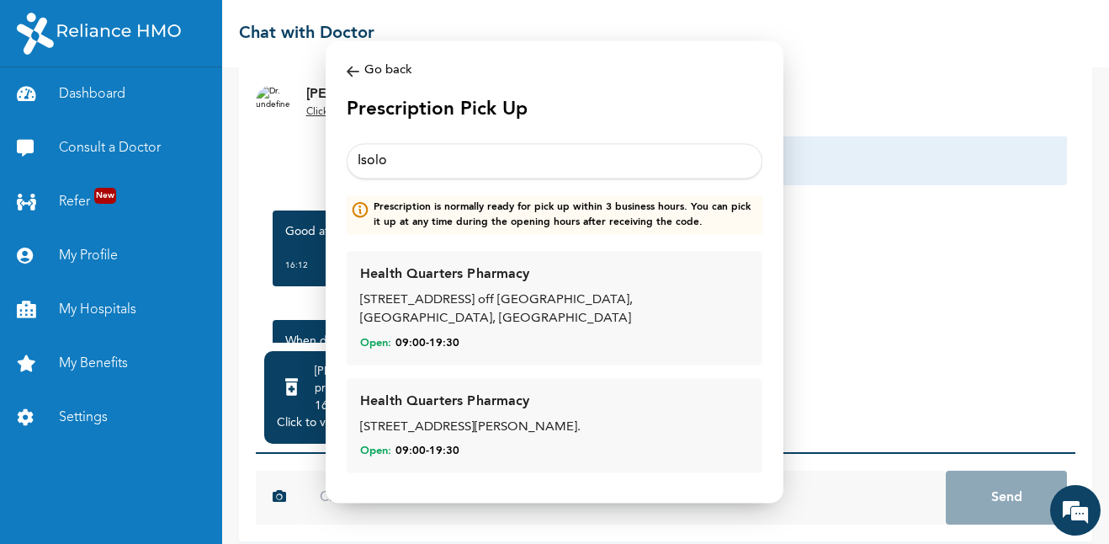
type input "Isolo"
click at [564, 336] on div "Open: 09:00 - 19:30" at bounding box center [554, 343] width 389 height 15
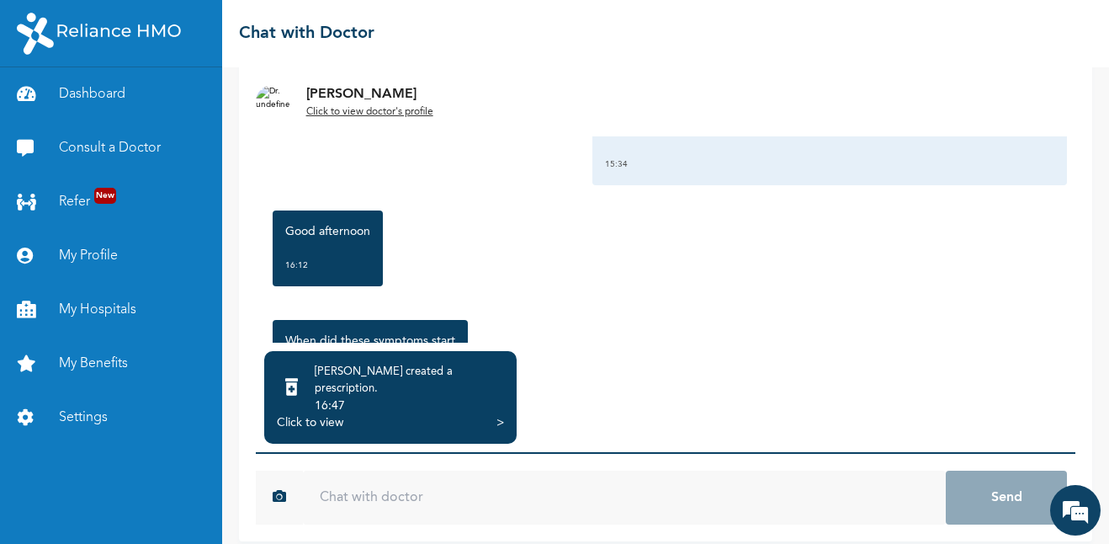
scroll to position [41, 0]
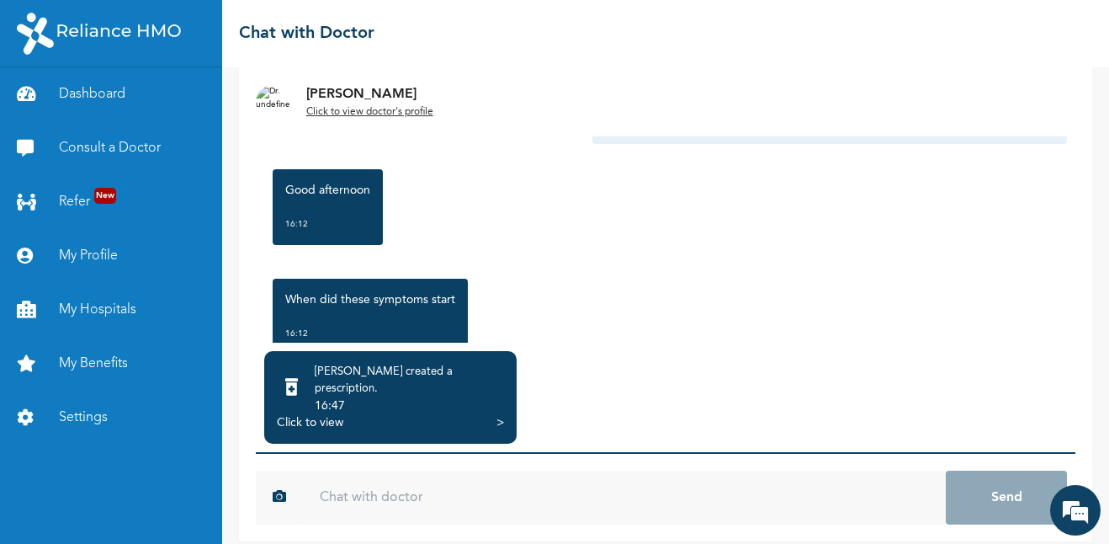
click at [565, 475] on input "text" at bounding box center [624, 497] width 643 height 54
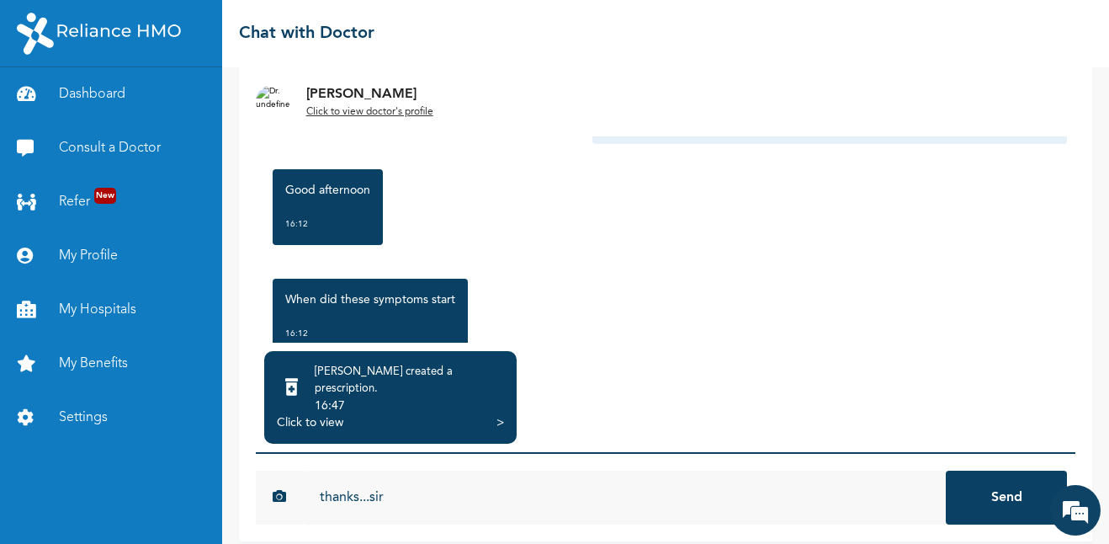
type input "thanks...sir"
click at [946, 470] on button "Send" at bounding box center [1006, 497] width 121 height 54
